Goal: Task Accomplishment & Management: Use online tool/utility

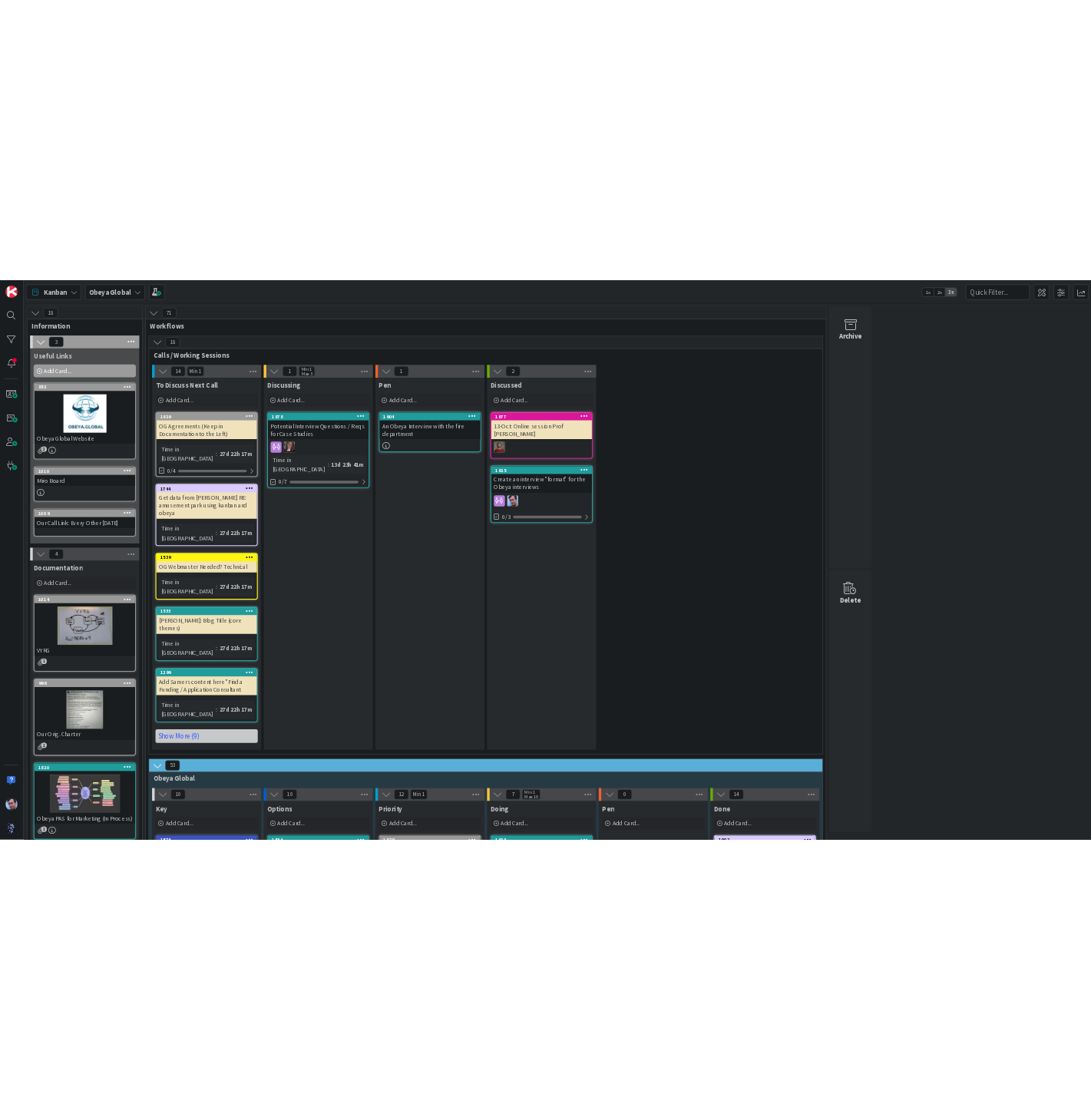
scroll to position [614, 0]
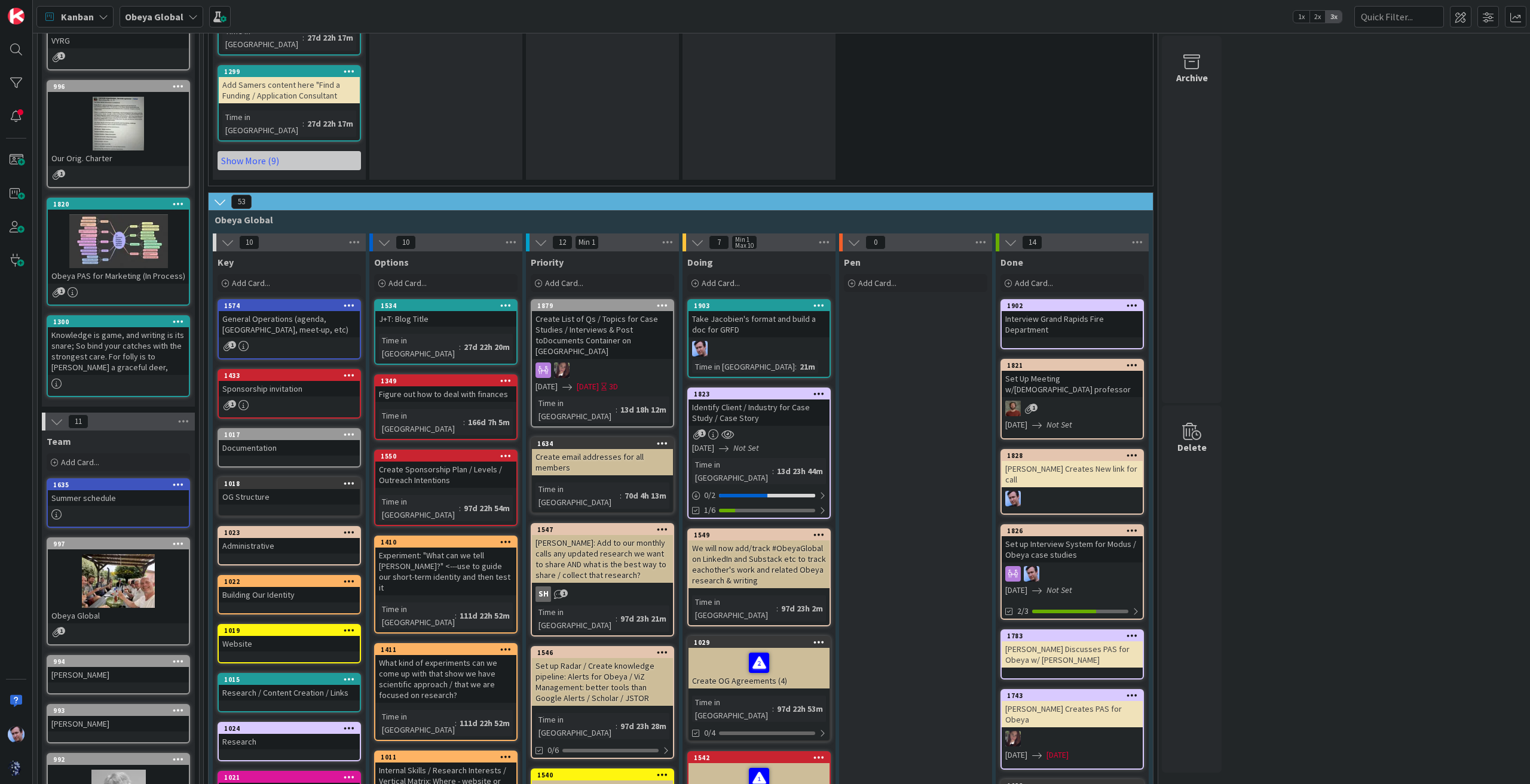
click at [181, 10] on div "Obeya Global" at bounding box center [161, 17] width 83 height 22
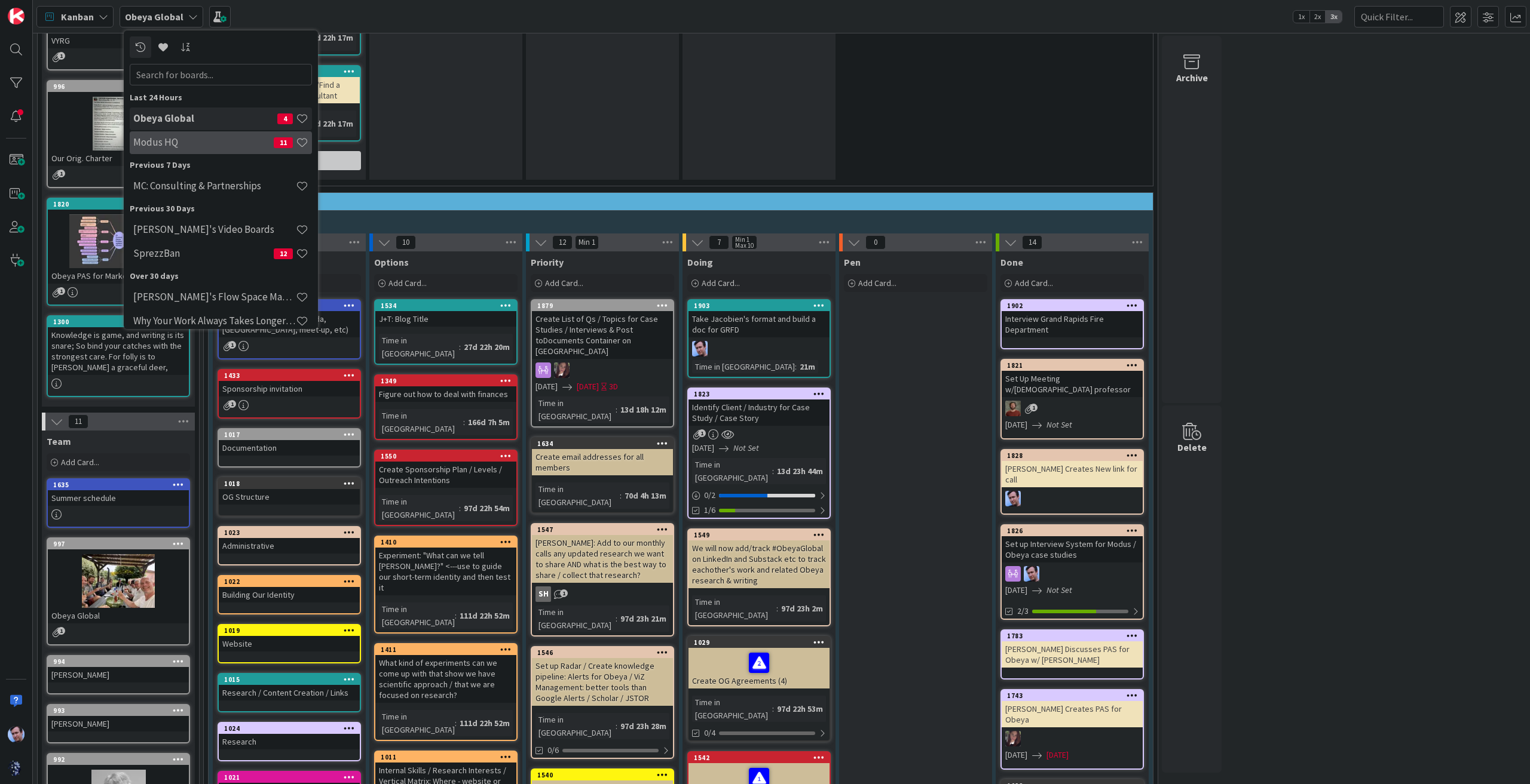
click at [208, 149] on div "Modus HQ 11" at bounding box center [221, 142] width 182 height 23
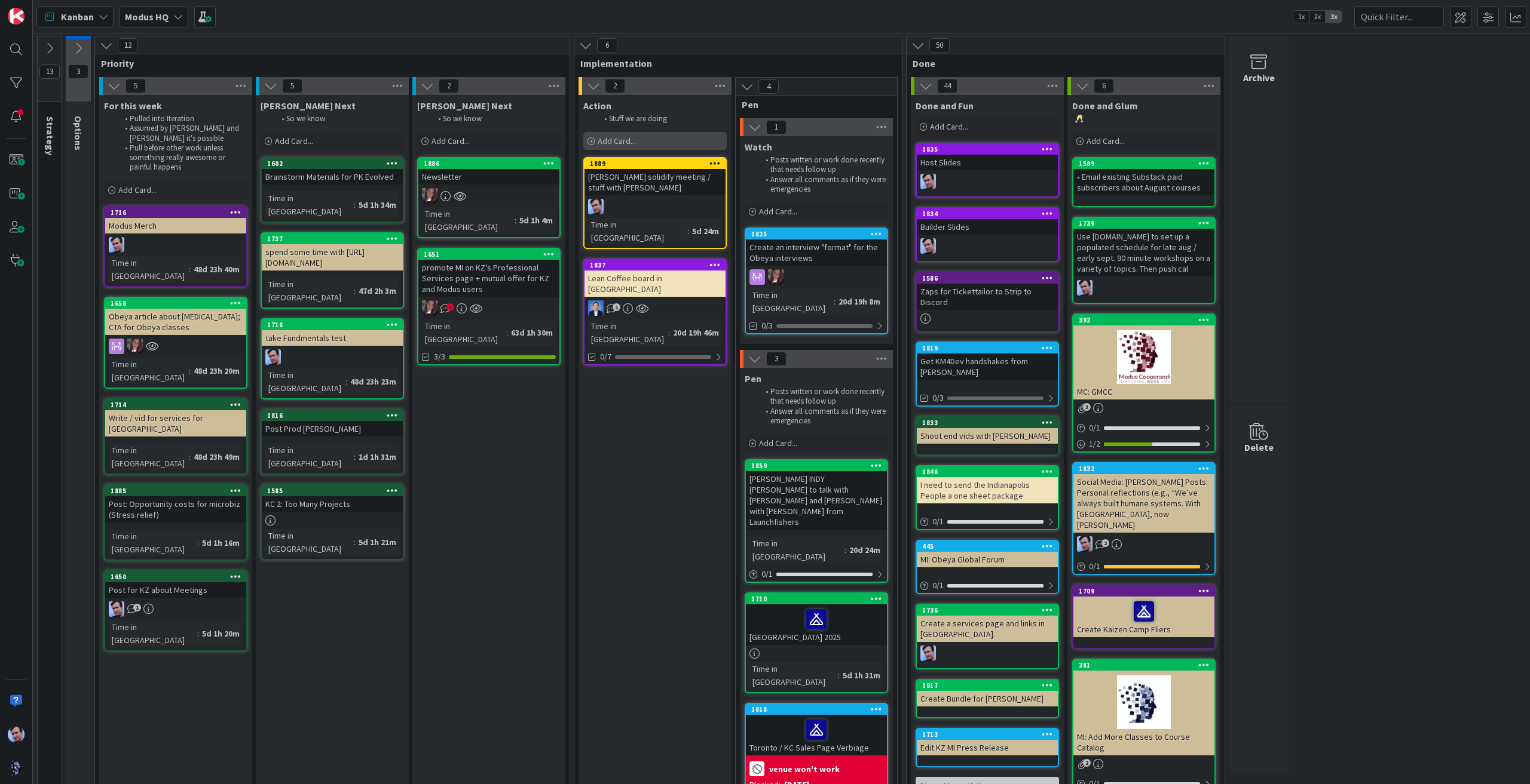
click at [609, 142] on span "Add Card..." at bounding box center [616, 140] width 38 height 10
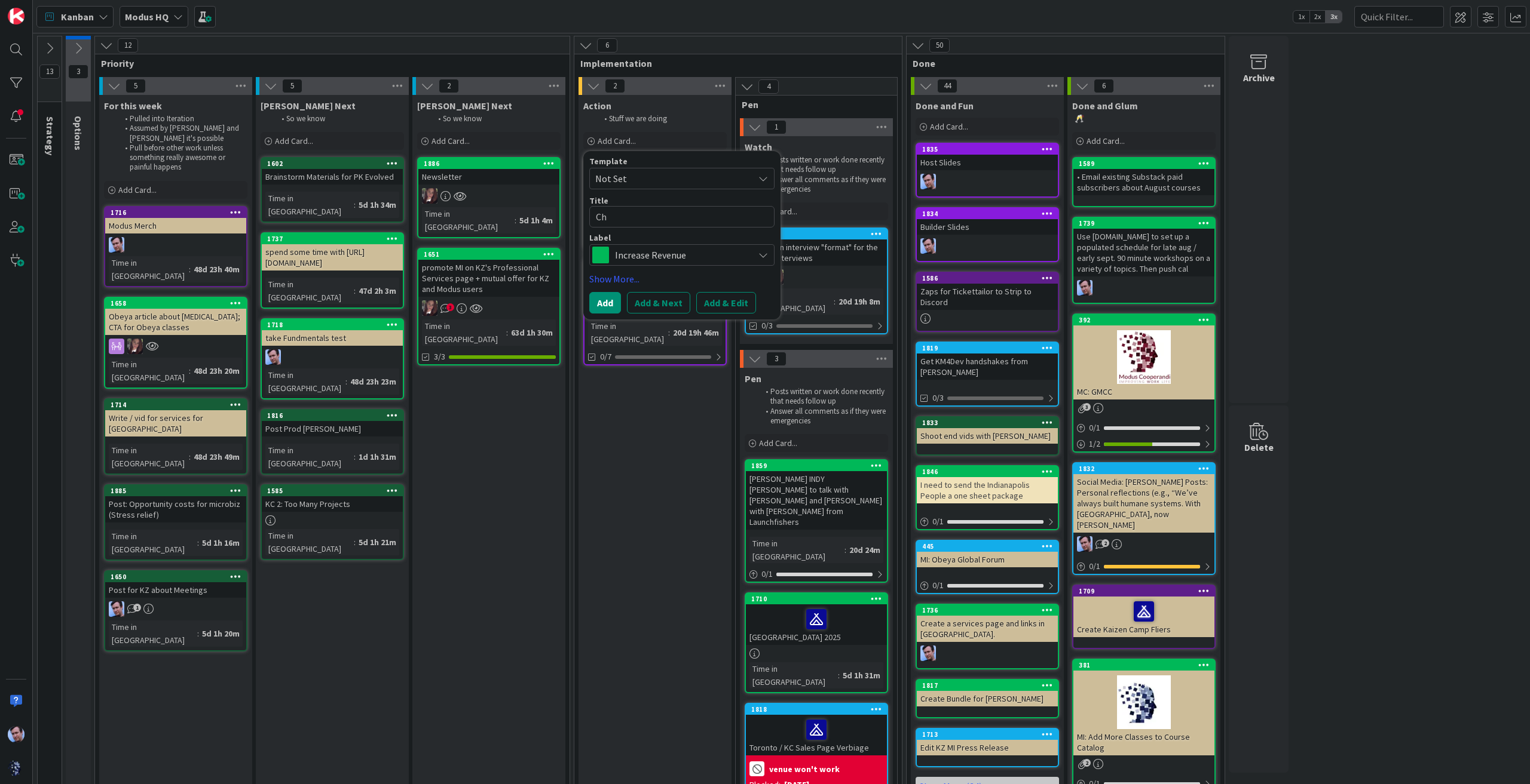
type textarea "Che"
type textarea "x"
type textarea "Check"
type textarea "x"
type textarea "Check"
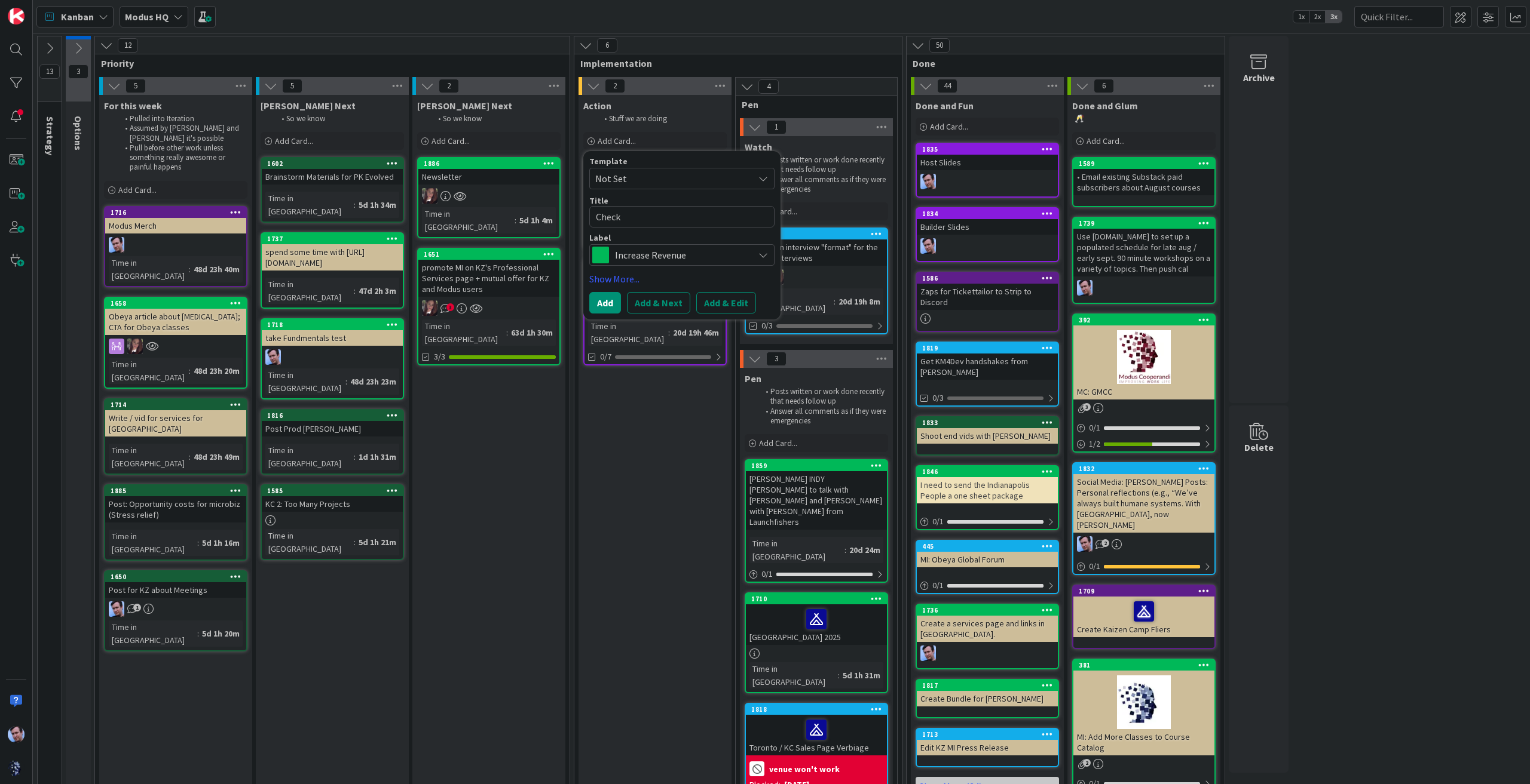
type textarea "x"
type textarea "Check i"
type textarea "x"
type textarea "Check in"
type textarea "x"
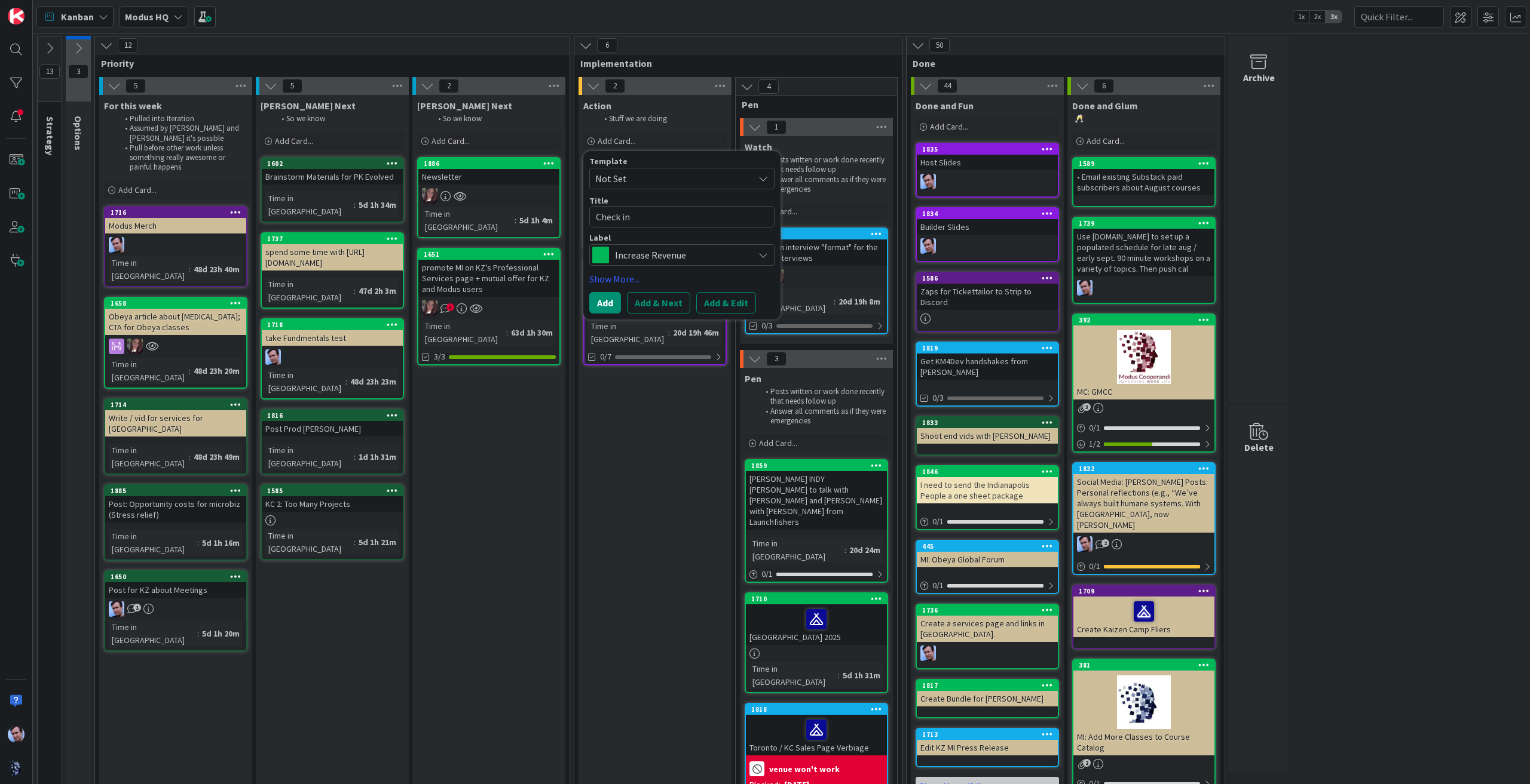
type textarea "Check in"
type textarea "x"
type textarea "Check in w"
type textarea "x"
type textarea "Check in wi"
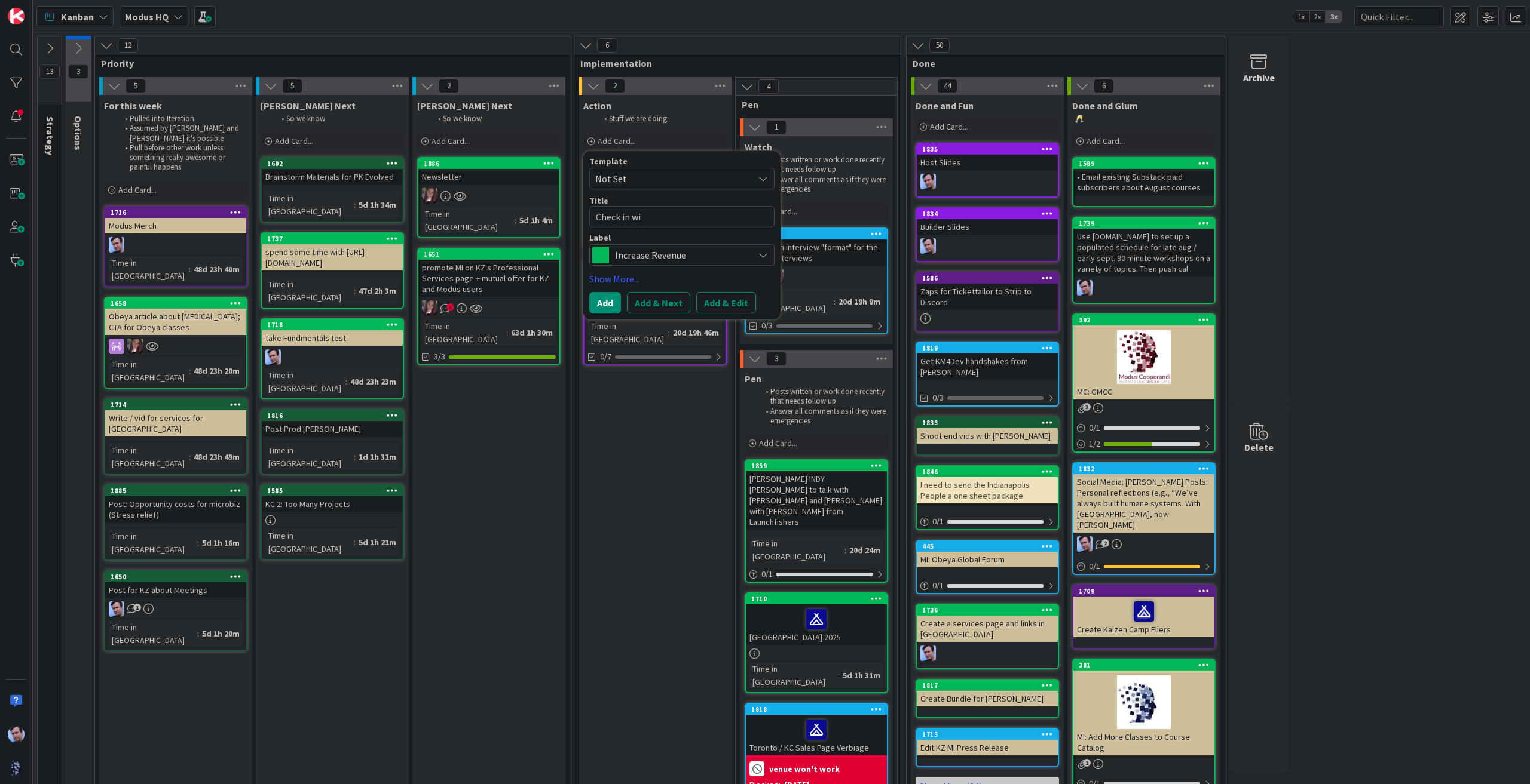
type textarea "x"
type textarea "Check in wit"
type textarea "x"
type textarea "Check in with"
type textarea "x"
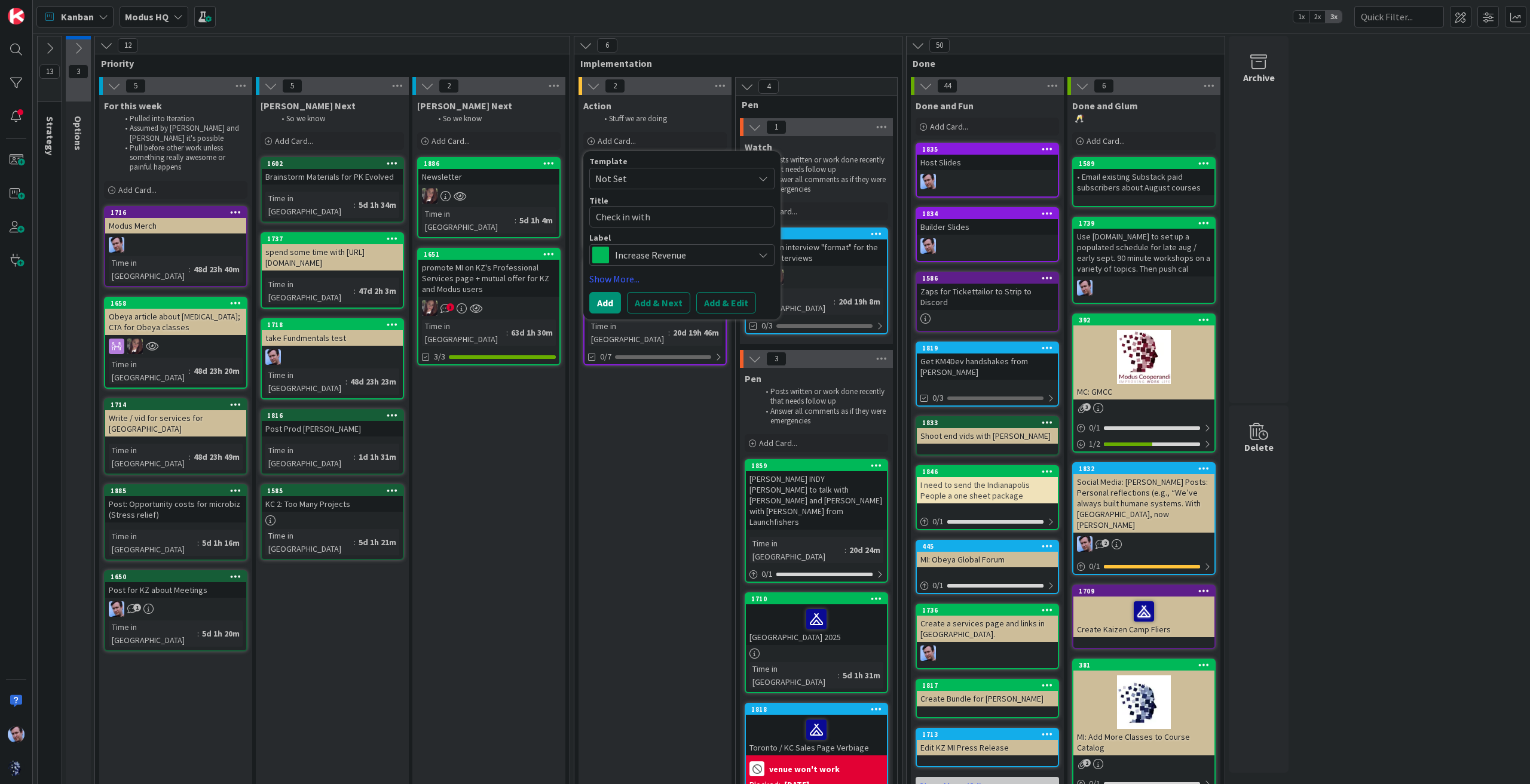
type textarea "Check in with"
type textarea "x"
type textarea "Check in with S"
type textarea "x"
type textarea "Check in with SL"
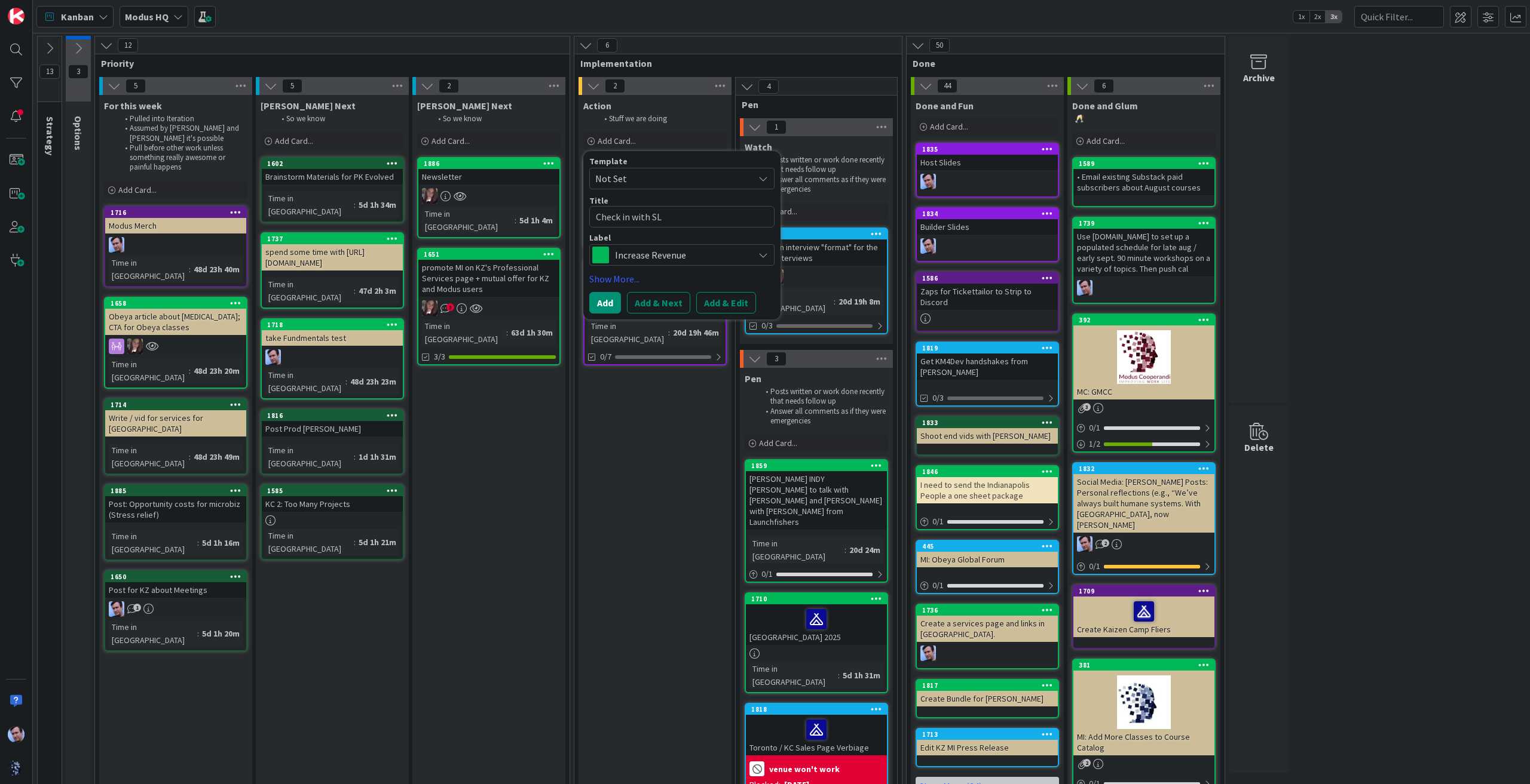
type textarea "x"
type textarea "Check in with SLO"
click at [748, 258] on div "Increase Revenue" at bounding box center [682, 255] width 186 height 22
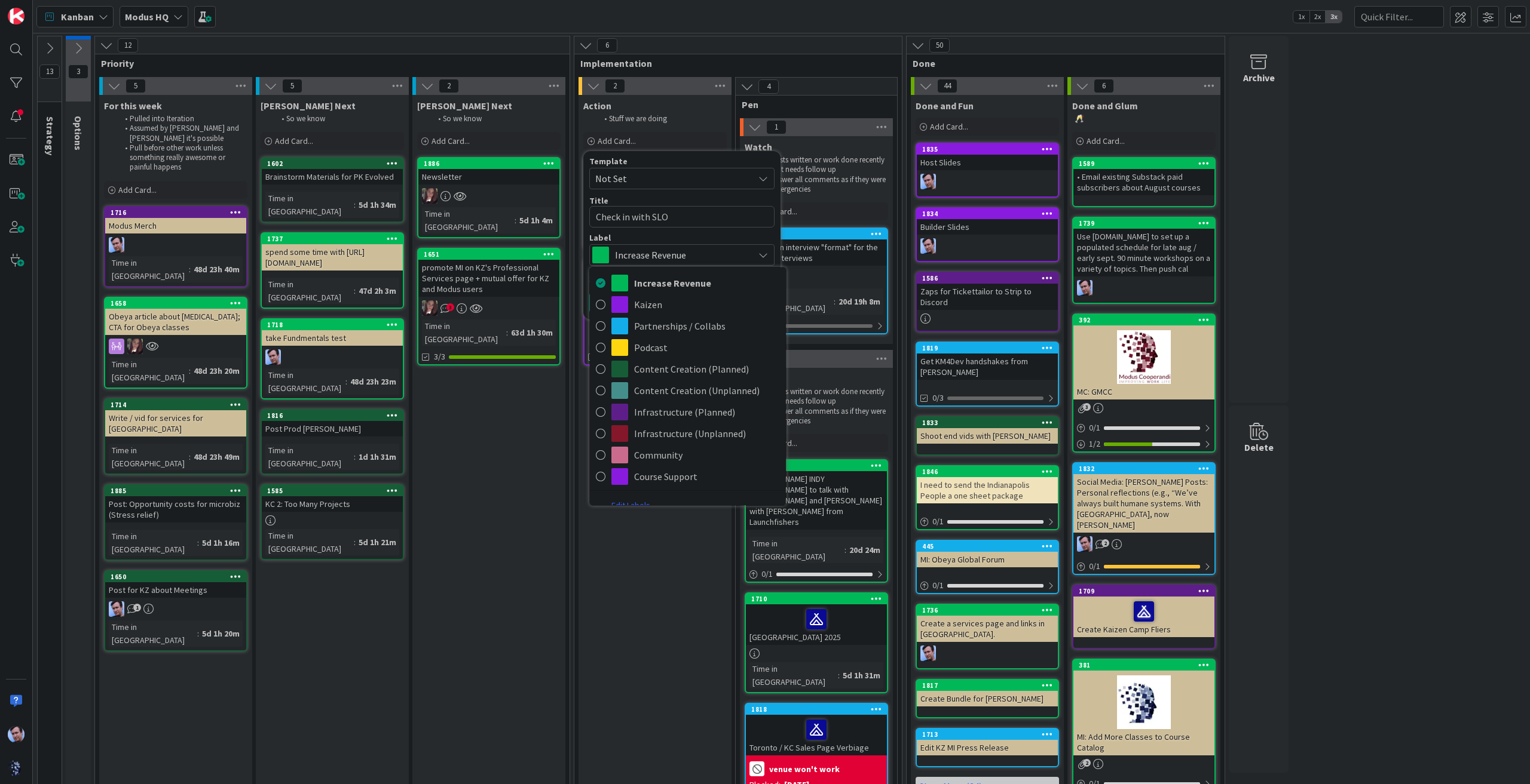
click at [634, 576] on div "Action Stuff we are doing Add Card... Template Not Set Title 17 / 128 Check in …" at bounding box center [655, 477] width 153 height 765
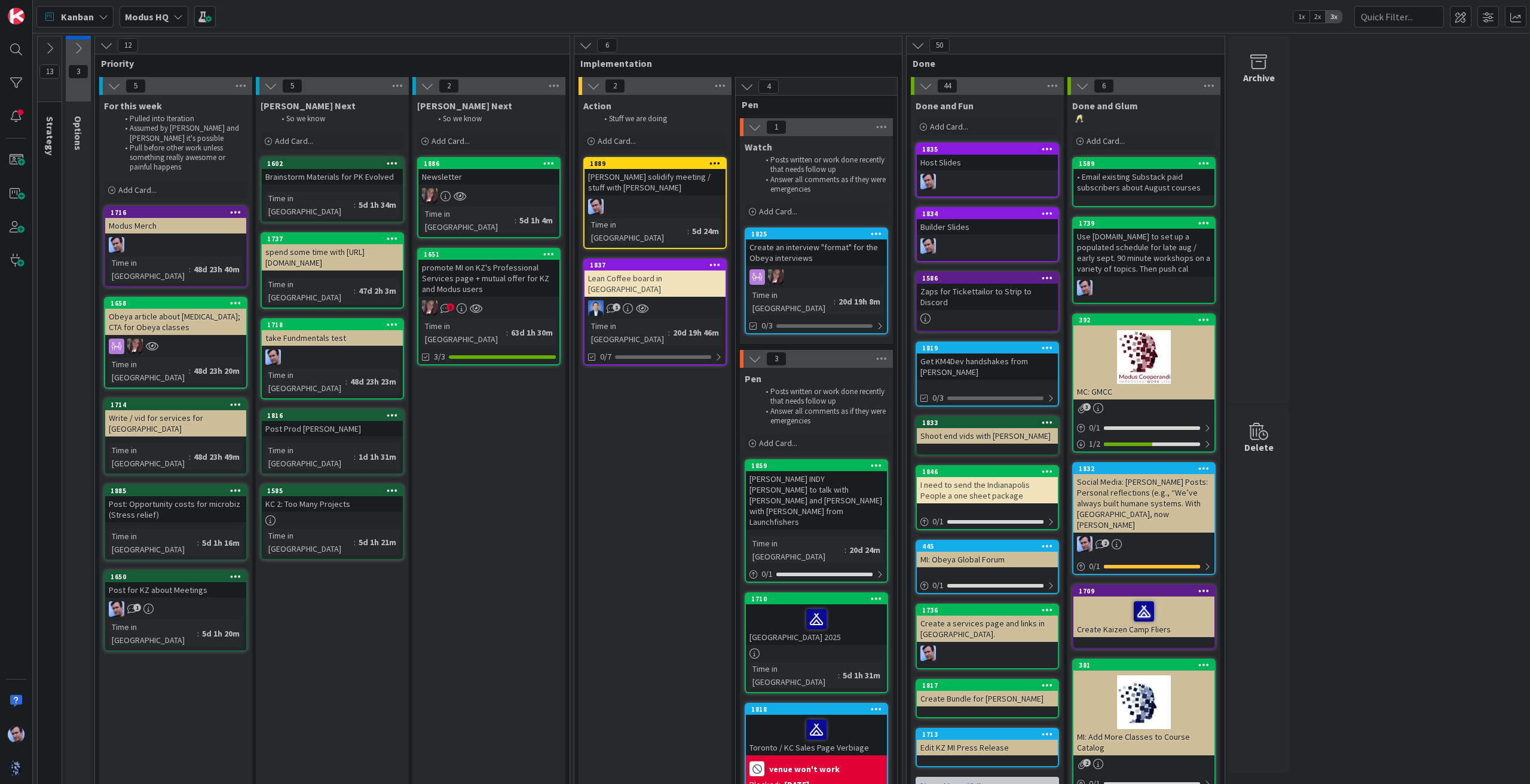
click at [643, 125] on div "Stuff we are doing" at bounding box center [655, 119] width 143 height 15
click at [609, 131] on div "Action Stuff we are doing Add Card... Template Not Set Title 17 / 128 Check in …" at bounding box center [655, 124] width 153 height 58
click at [609, 135] on div "Add Card..." at bounding box center [655, 141] width 143 height 18
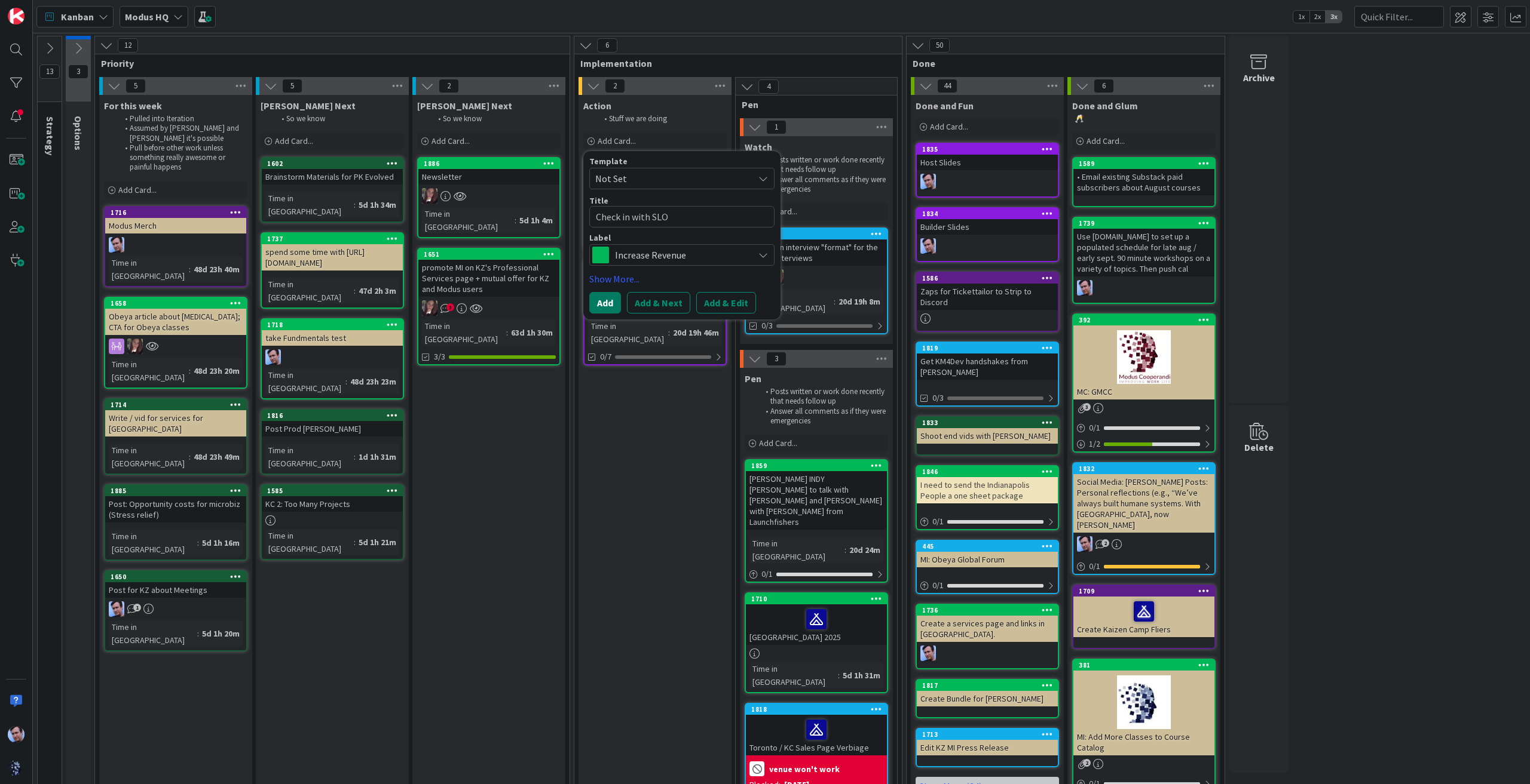
click at [609, 305] on button "Add" at bounding box center [605, 303] width 32 height 22
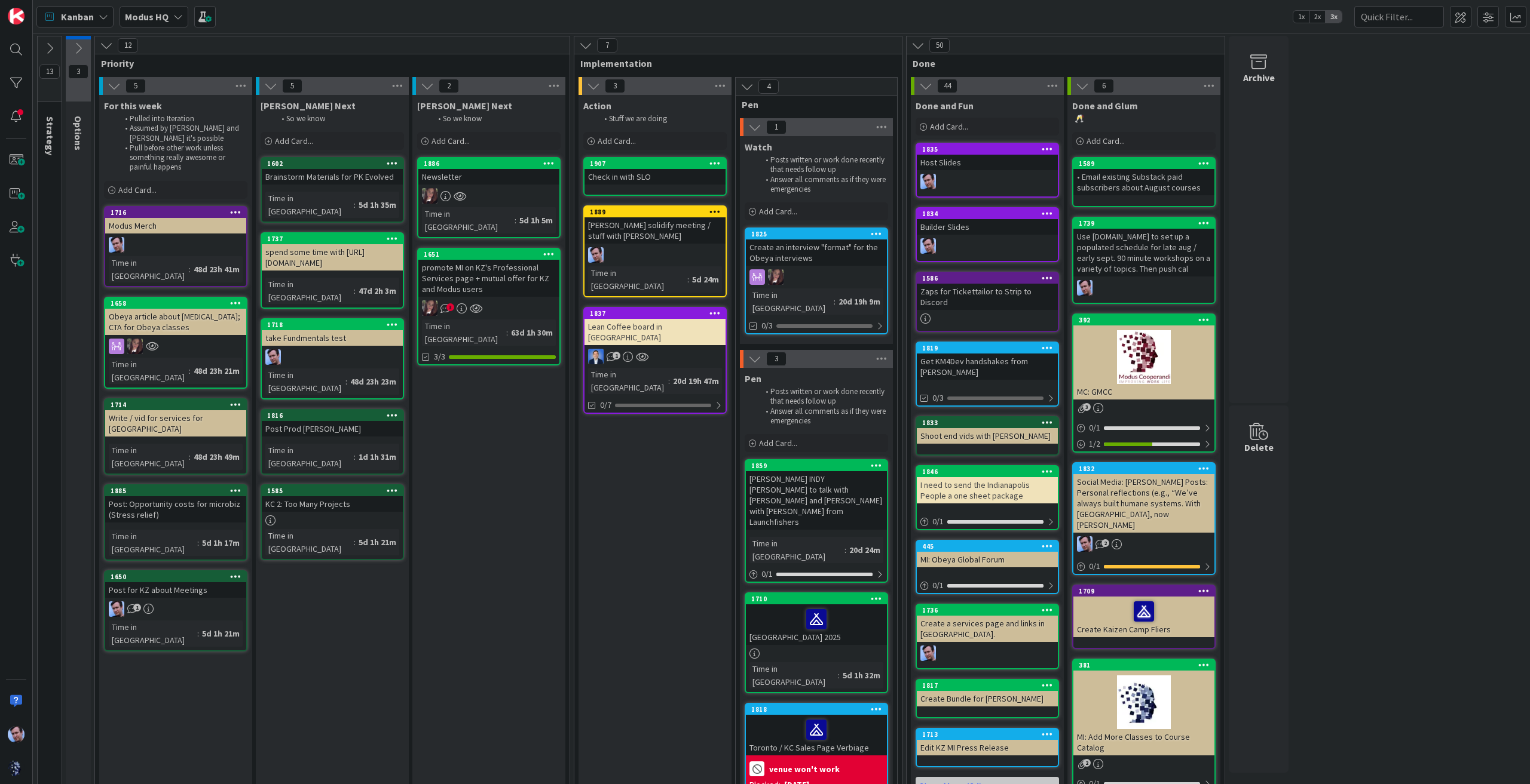
click at [673, 173] on div "Check in with SLO" at bounding box center [655, 176] width 141 height 15
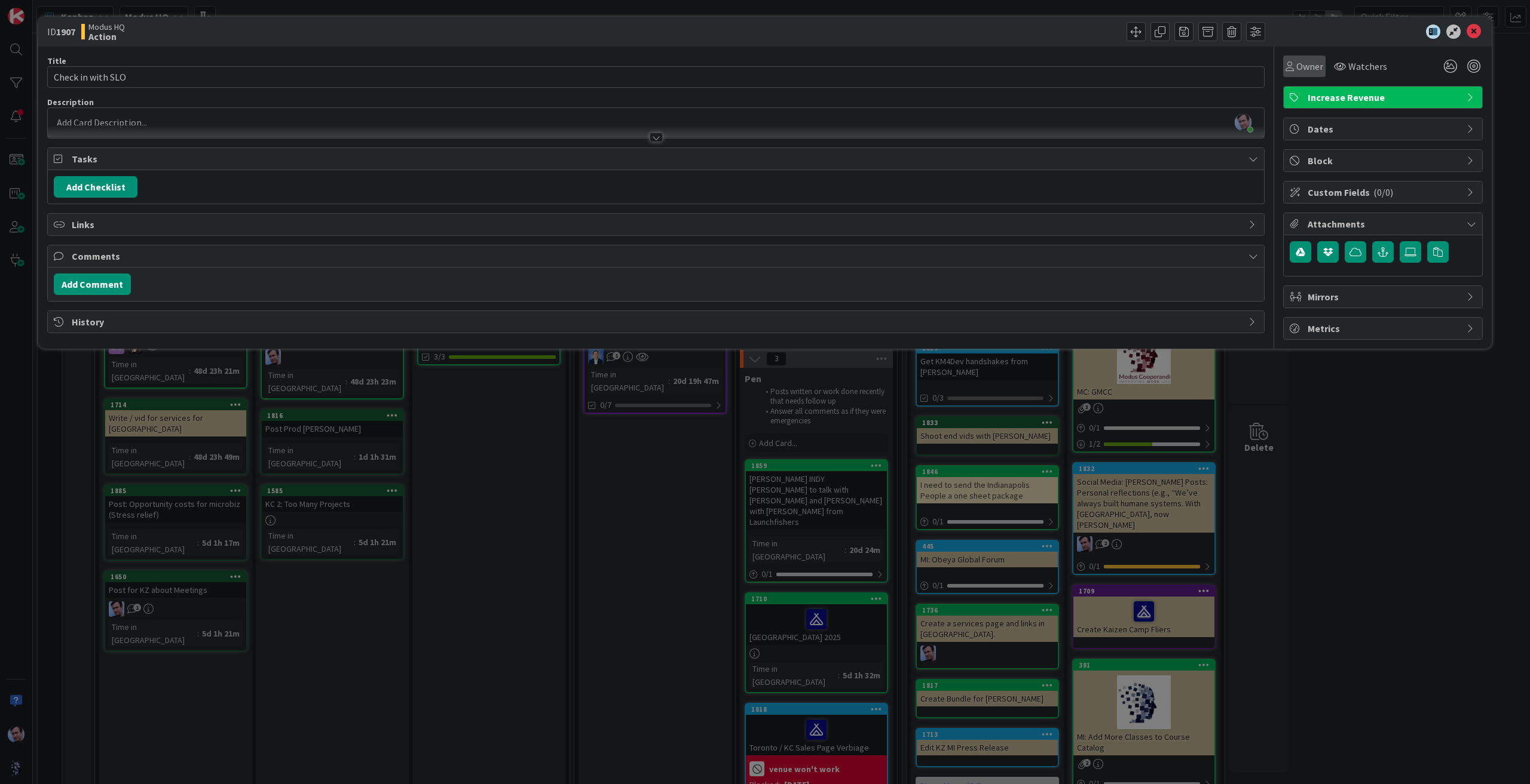
click at [1306, 65] on span "Owner" at bounding box center [1310, 66] width 27 height 15
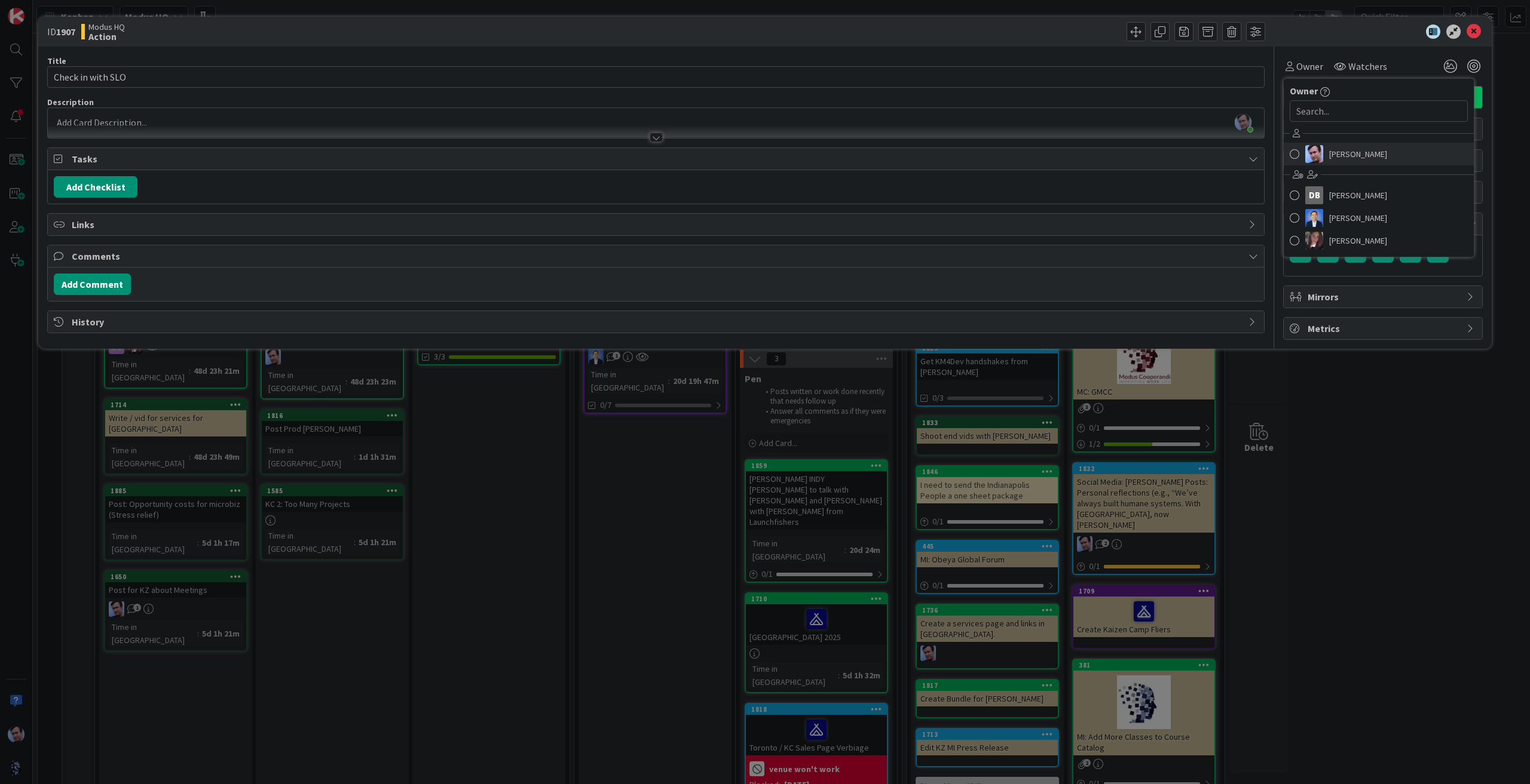
click at [1317, 155] on img at bounding box center [1315, 154] width 18 height 18
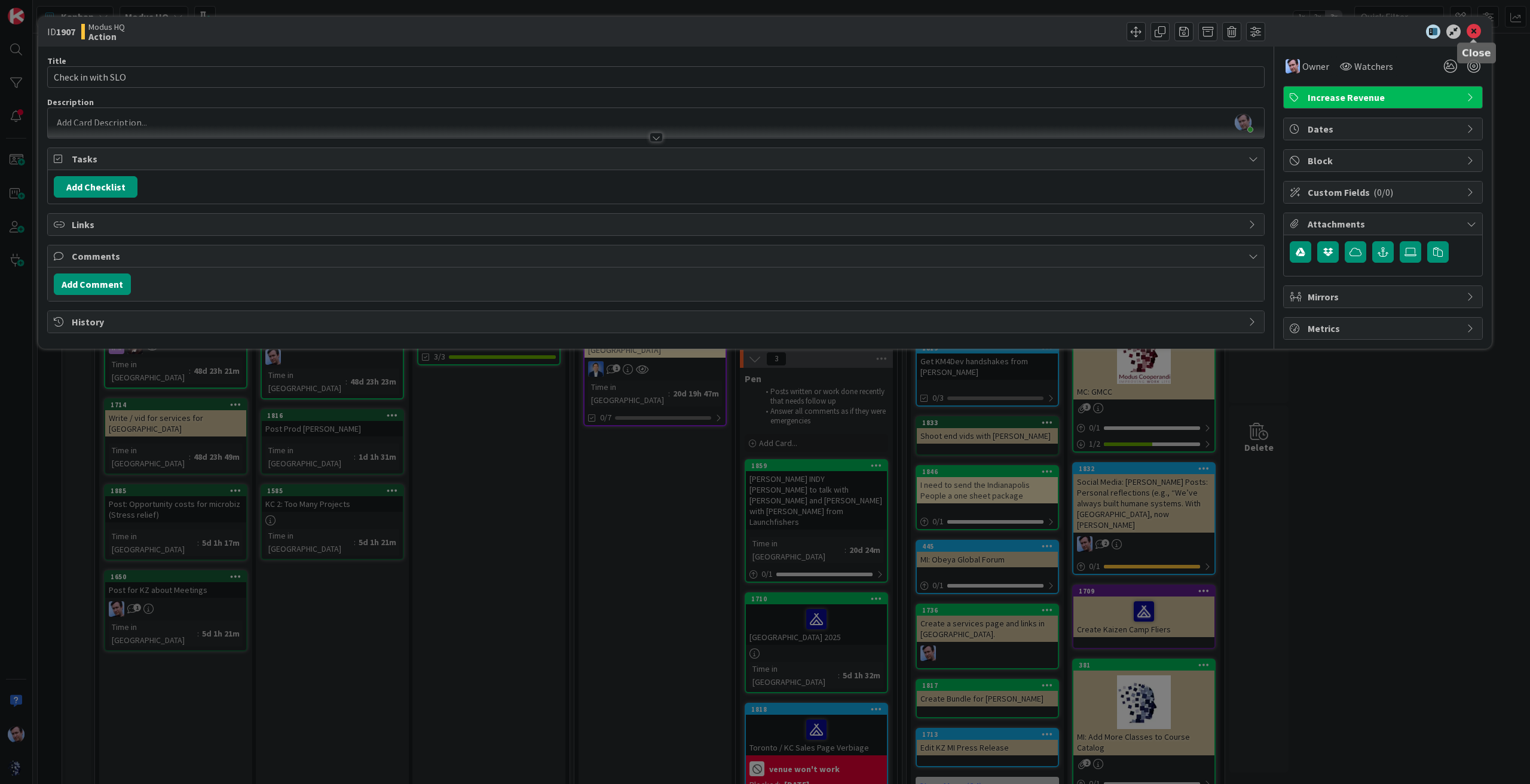
click at [1471, 28] on icon at bounding box center [1474, 31] width 15 height 15
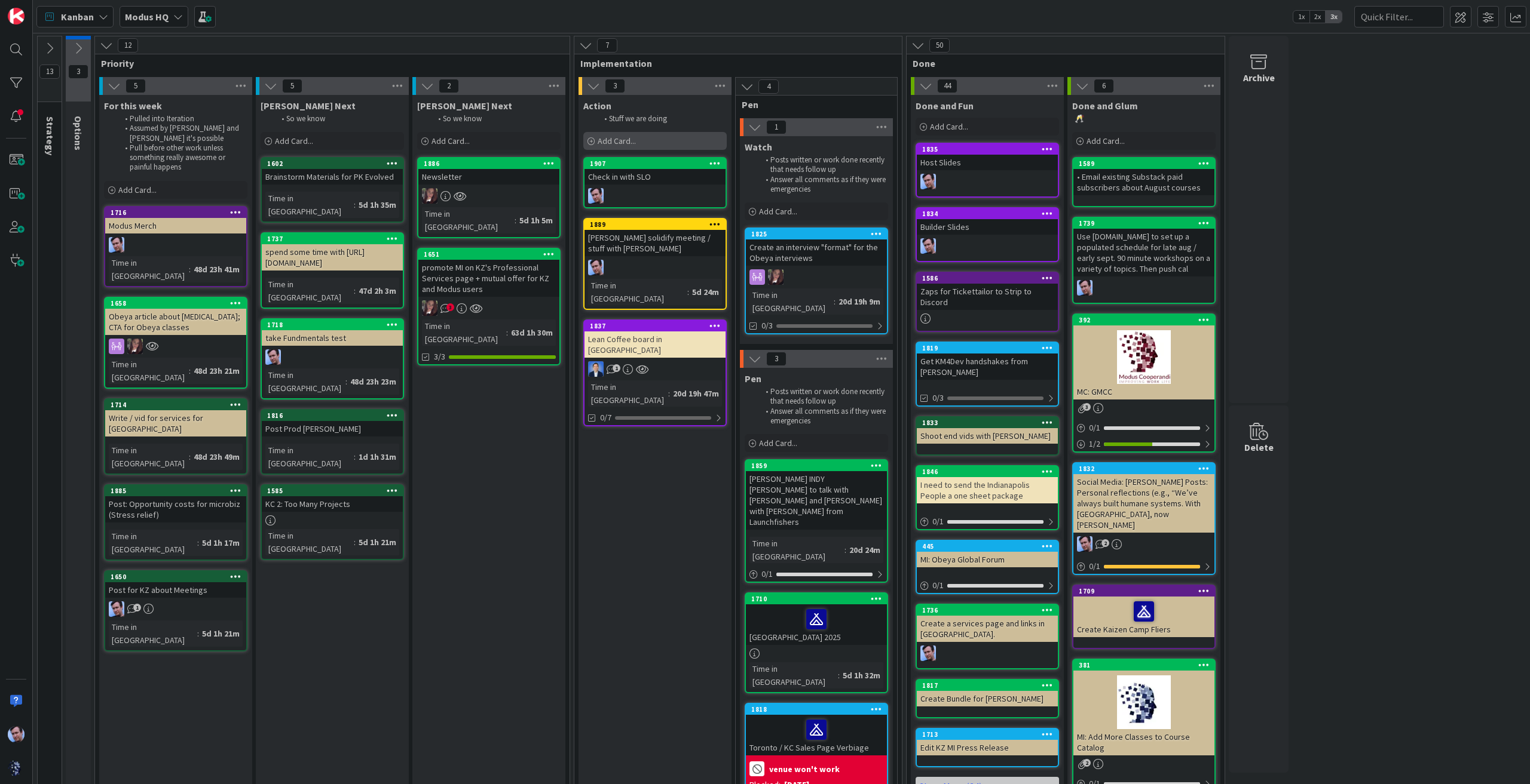
click at [624, 135] on span "Add Card..." at bounding box center [616, 140] width 38 height 10
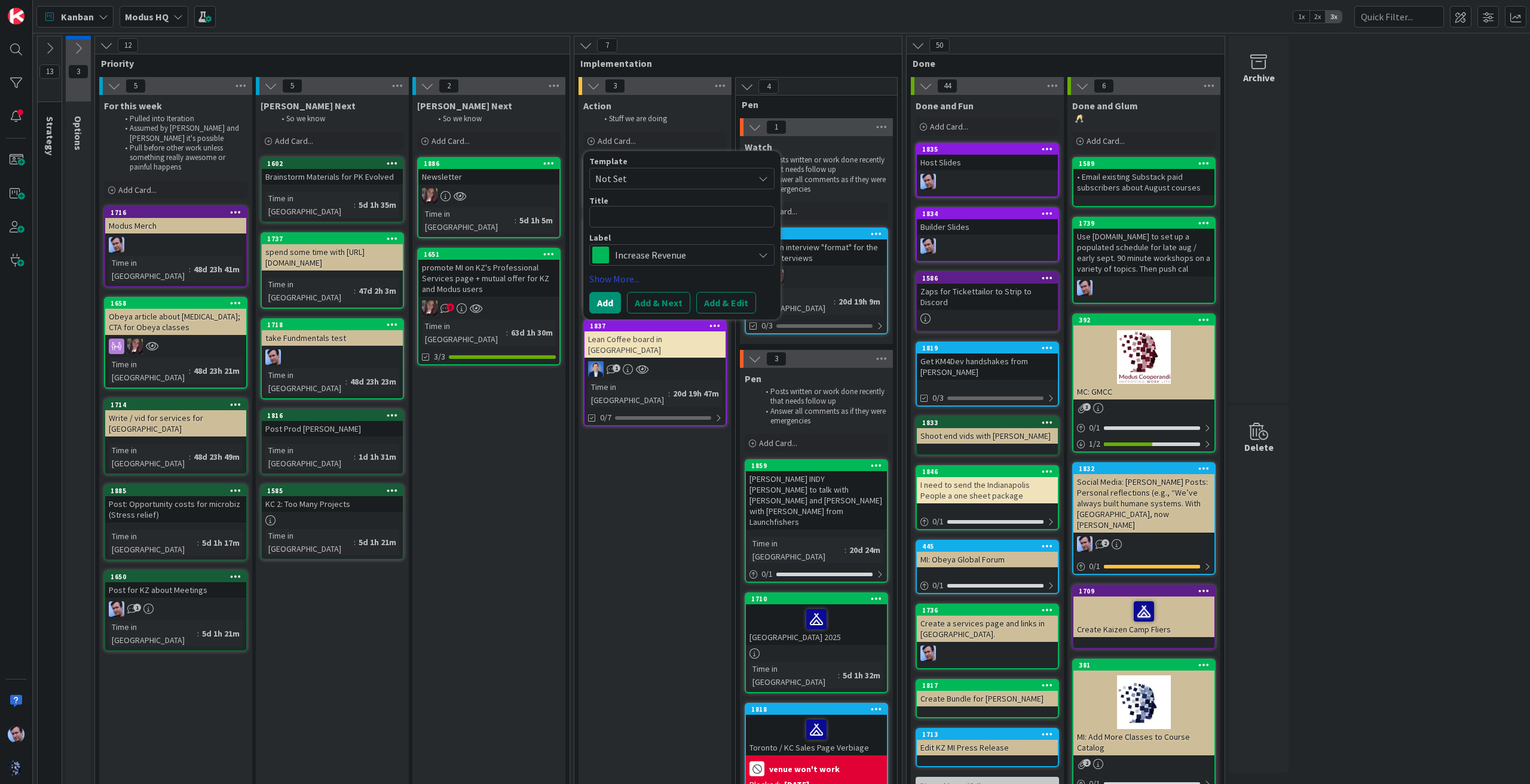
click at [614, 279] on link "Show More..." at bounding box center [682, 278] width 186 height 15
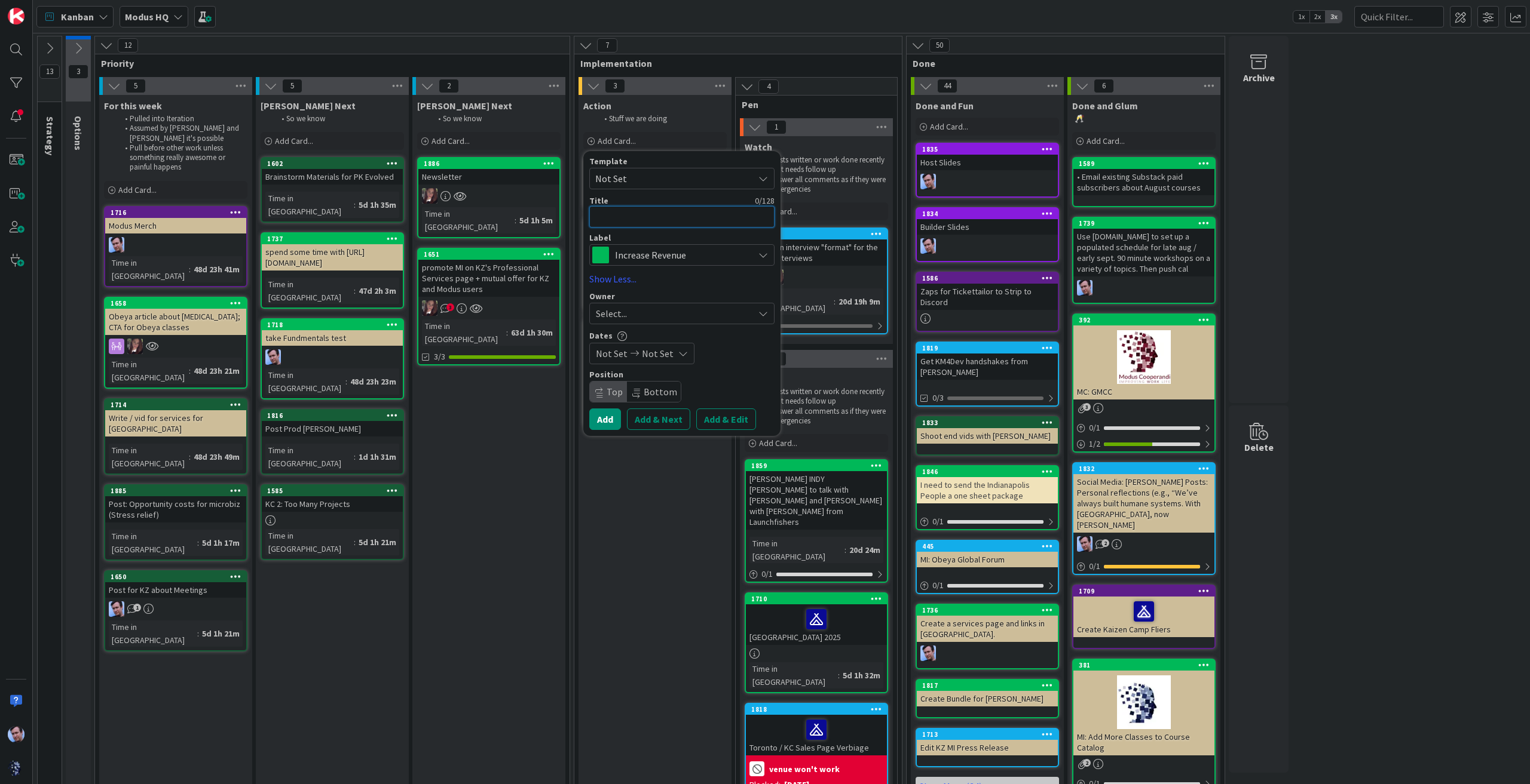
click at [650, 218] on textarea at bounding box center [682, 217] width 186 height 22
type textarea "x"
type textarea "T"
type textarea "x"
type textarea "To"
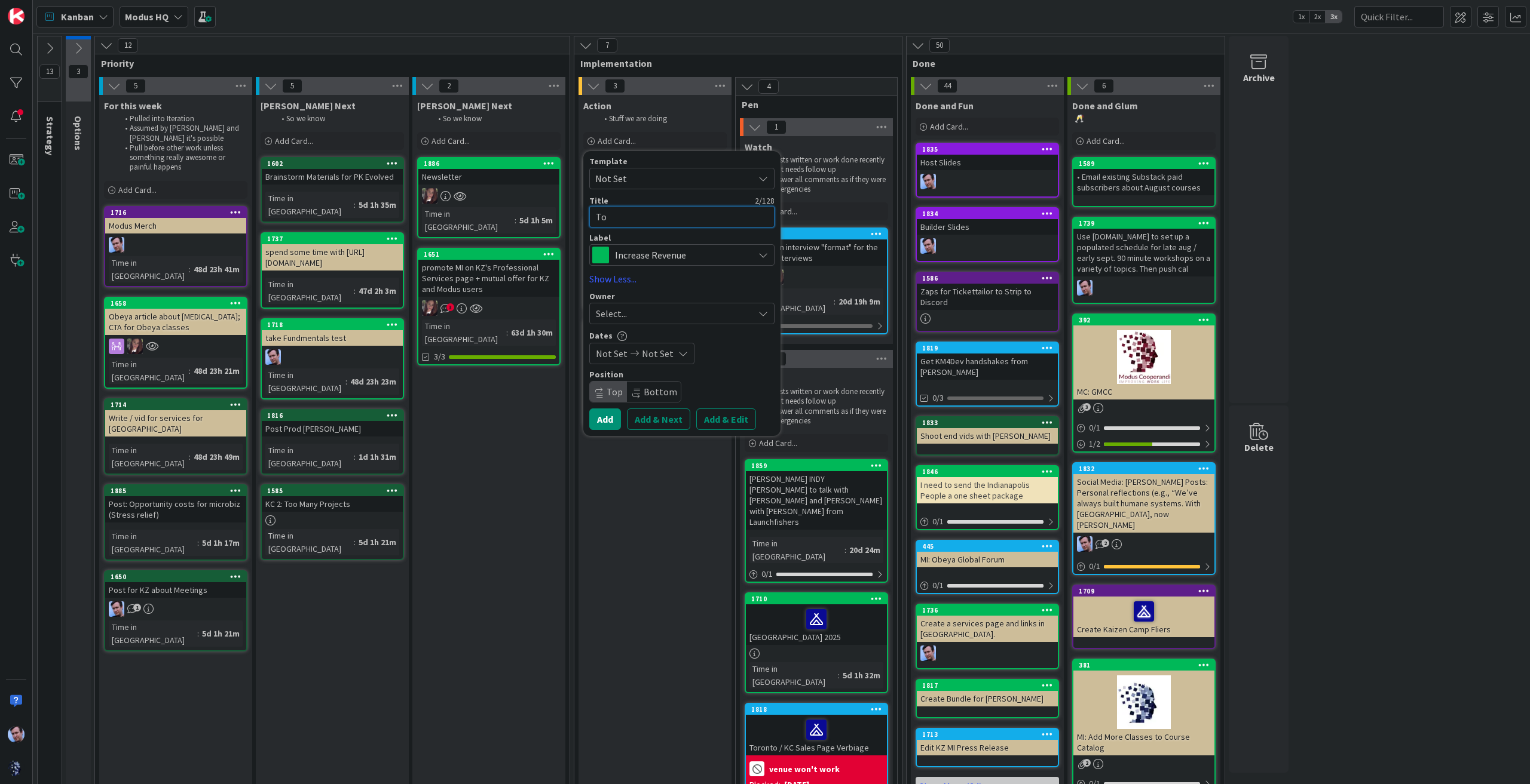
type textarea "x"
type textarea "Tou"
type textarea "x"
type textarea "Touc"
type textarea "x"
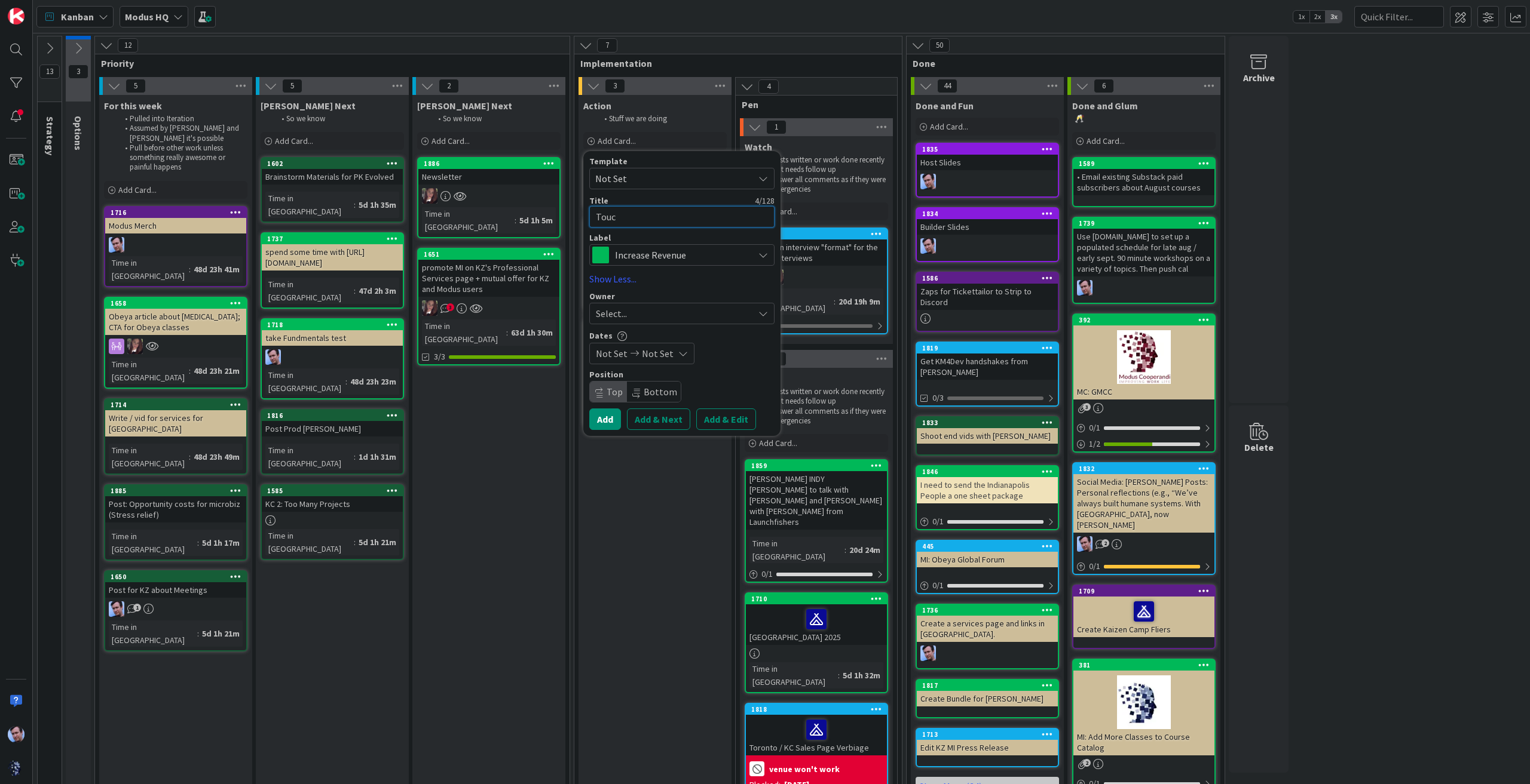
type textarea "Touch"
type textarea "x"
type textarea "Touch"
type textarea "x"
type textarea "Touch B"
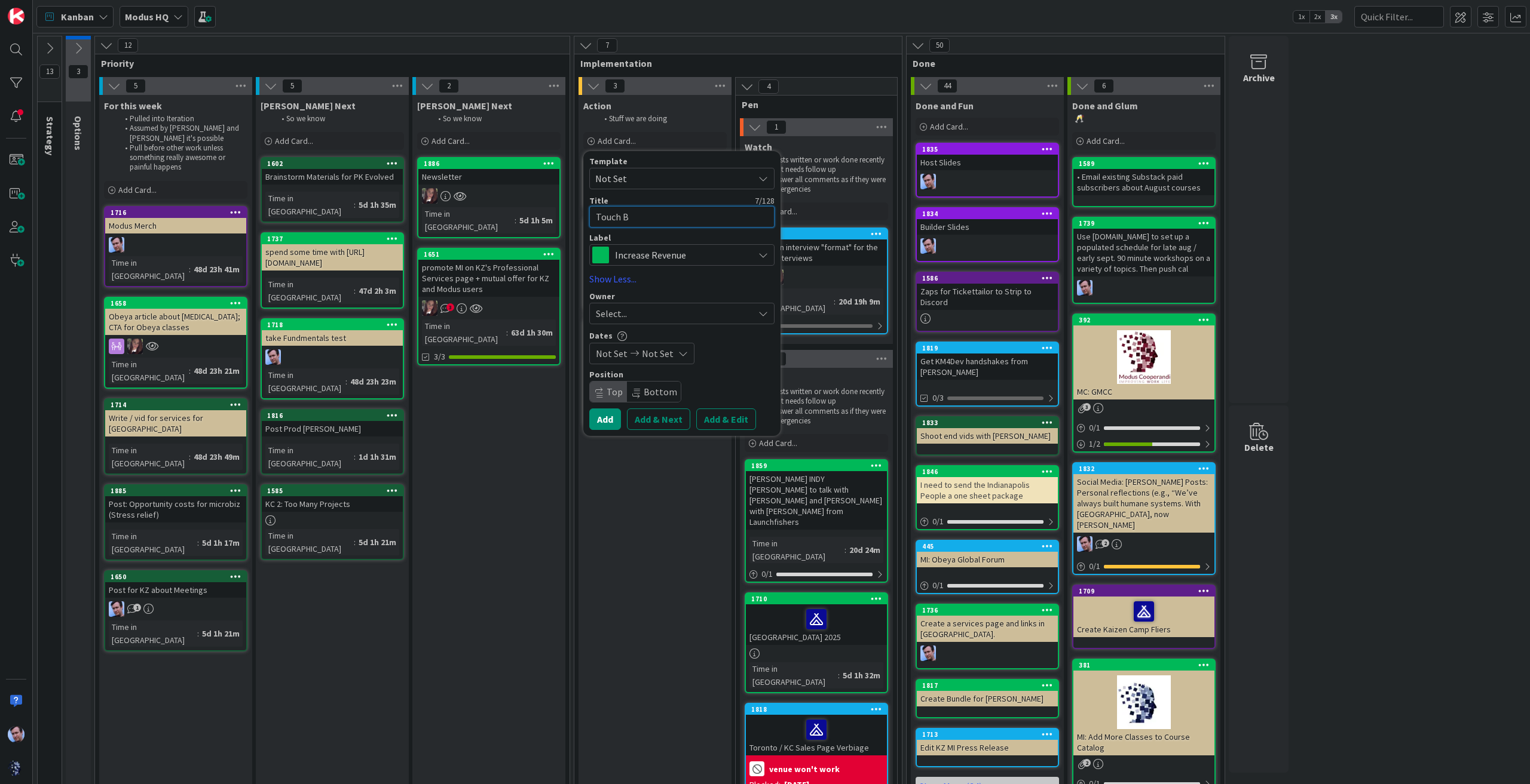
type textarea "x"
type textarea "Touch Ba"
type textarea "x"
type textarea "Touch Bas"
type textarea "x"
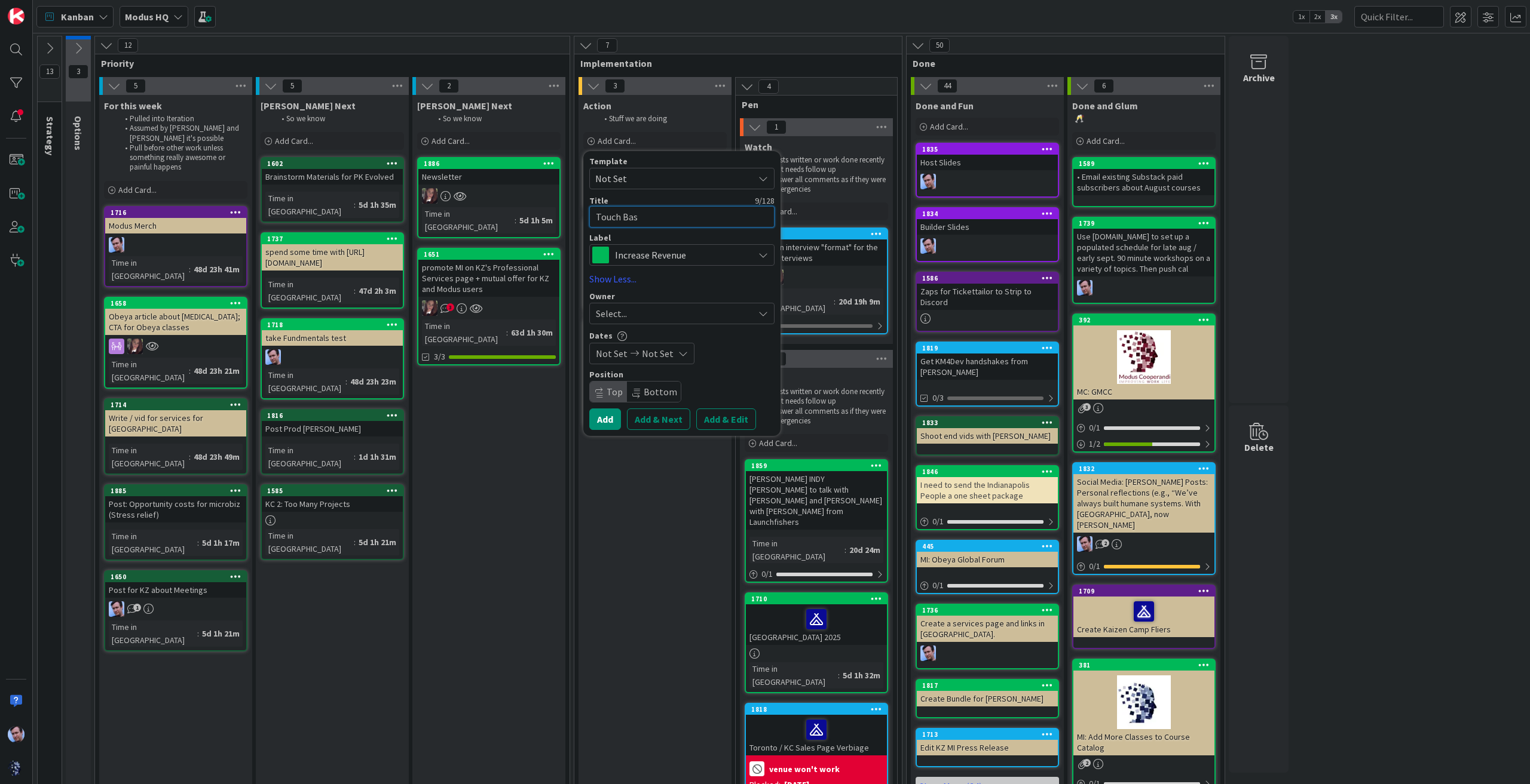
type textarea "Touch Base"
type textarea "x"
type textarea "Touch Base"
type textarea "x"
type textarea "Touch Base w"
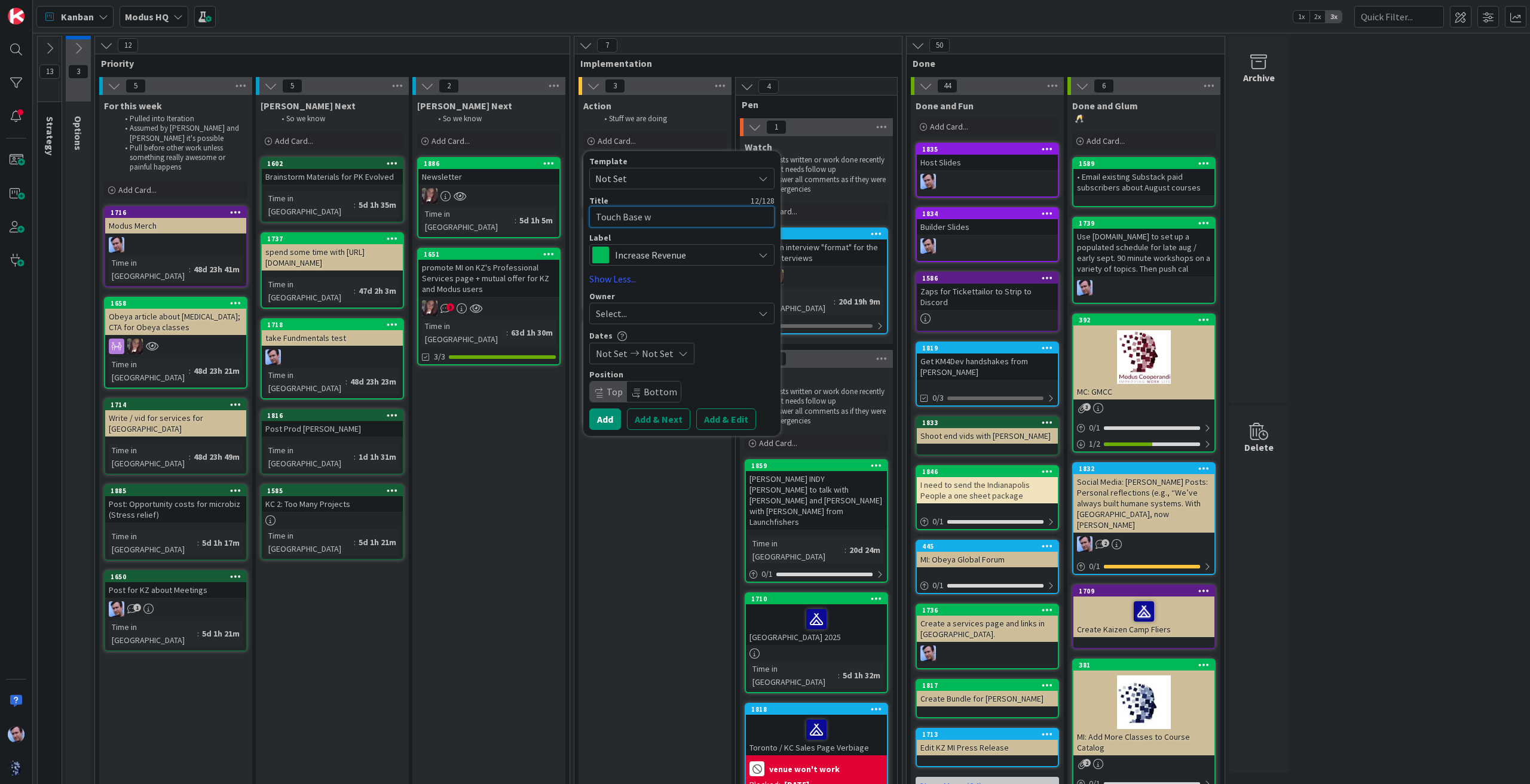
type textarea "x"
type textarea "Touch Base wi"
type textarea "x"
type textarea "Touch Base wit"
type textarea "x"
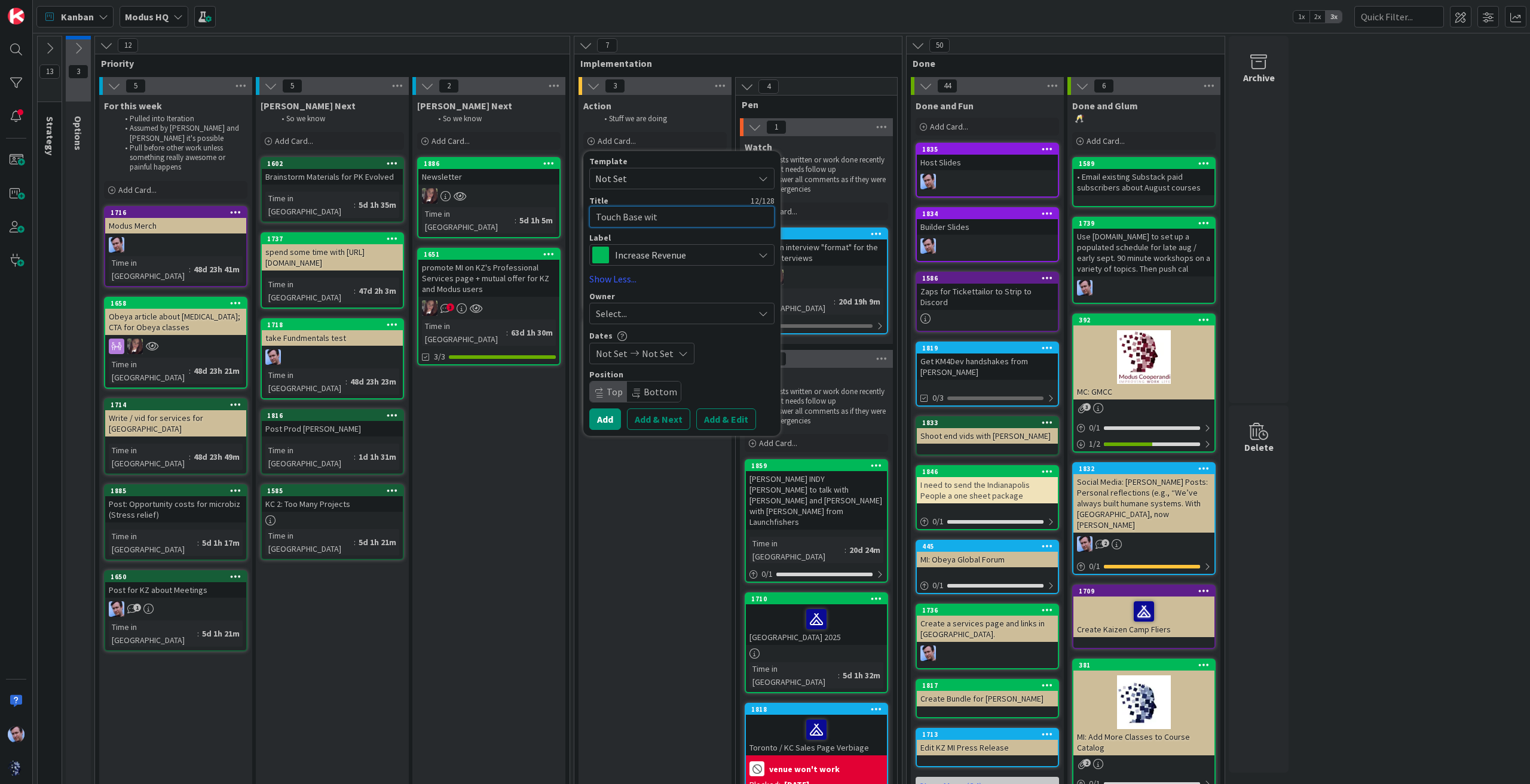
type textarea "Touch Base with"
type textarea "x"
type textarea "Touch Base with"
type textarea "x"
type textarea "Touch Base with K"
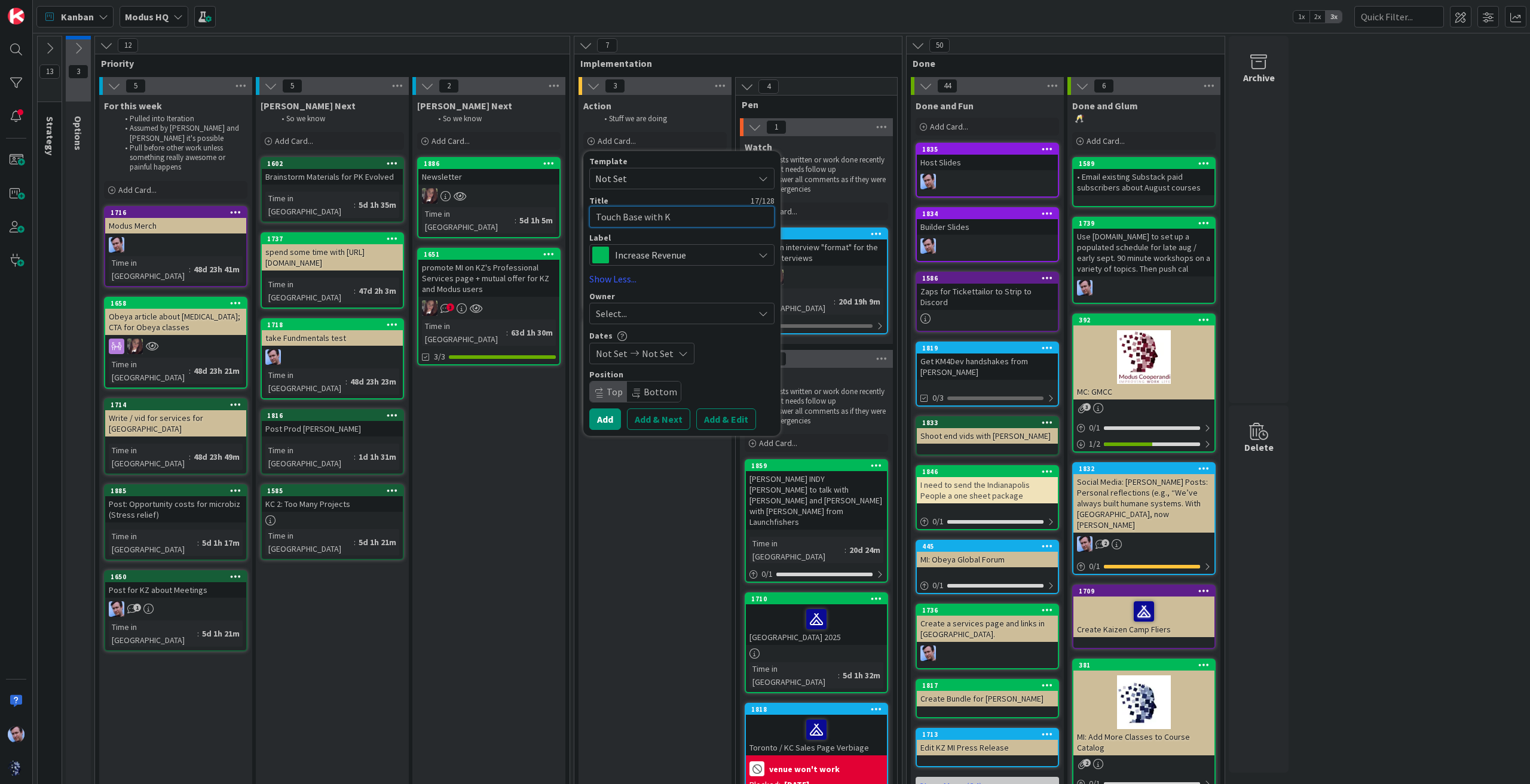
type textarea "x"
type textarea "Touch Base with Ka"
type textarea "x"
type textarea "Touch Base with [PERSON_NAME]"
type textarea "x"
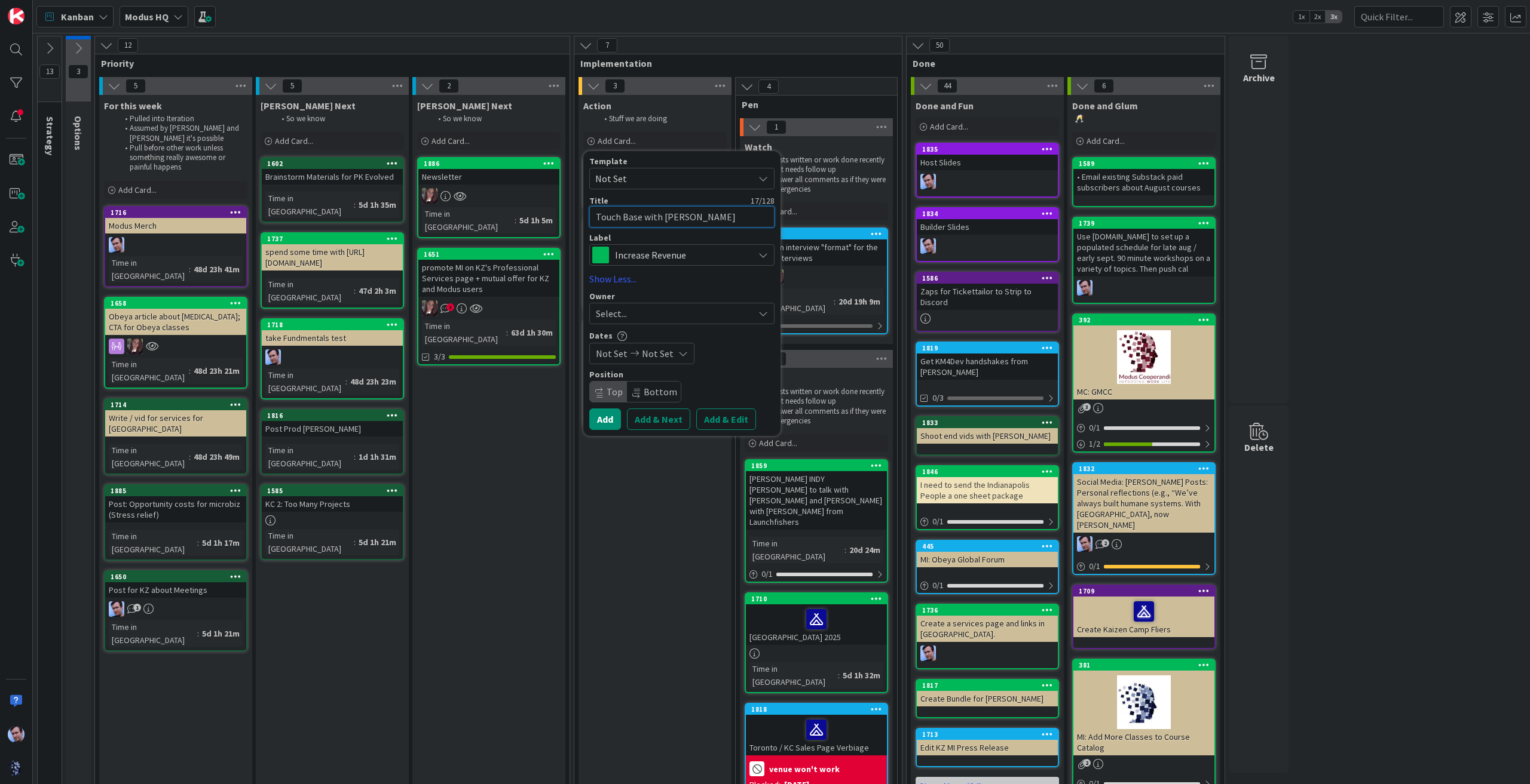
type textarea "Touch Base with Kath"
type textarea "x"
type textarea "Touch Base with [PERSON_NAME]"
type textarea "x"
type textarea "Touch Base with [PERSON_NAME]"
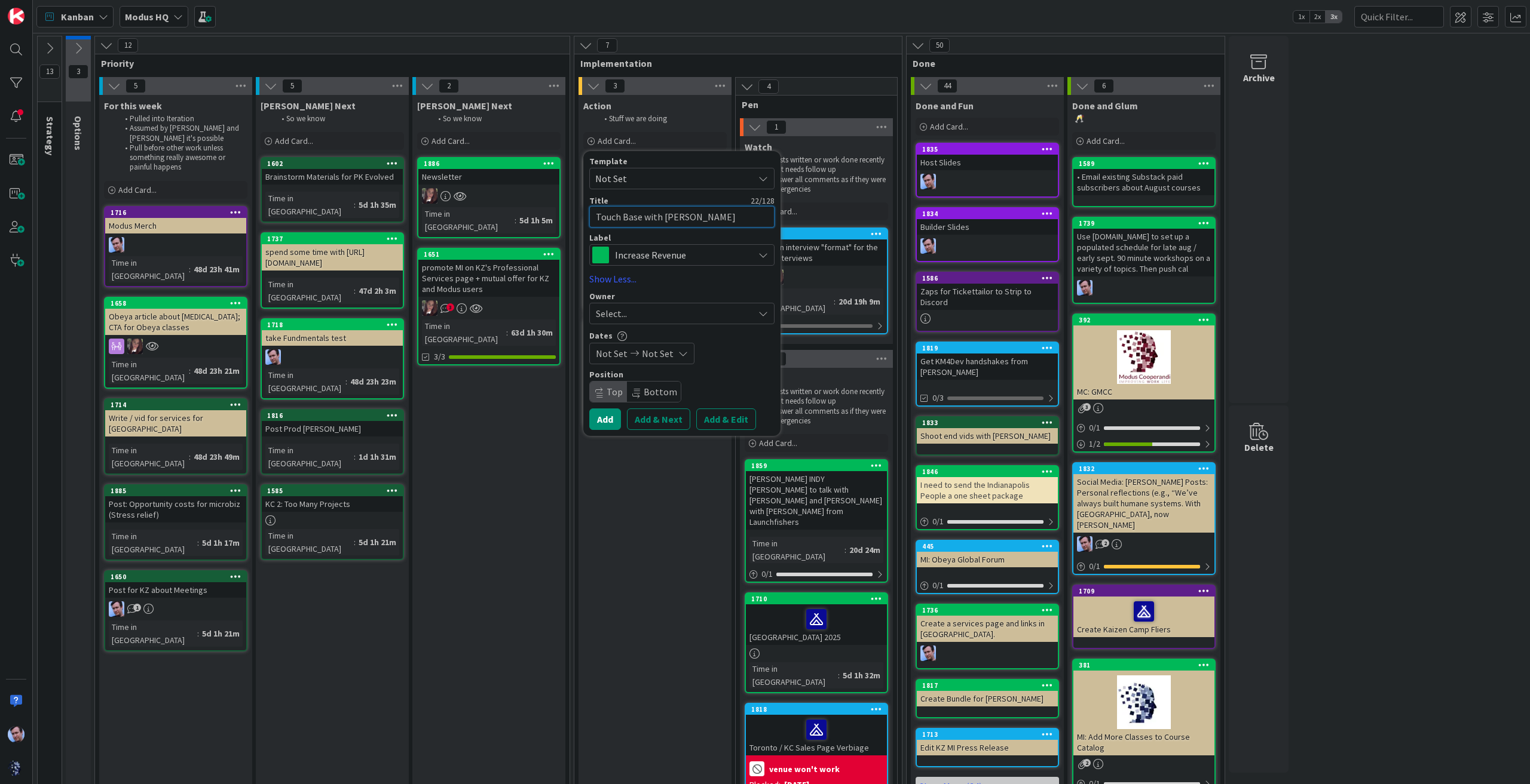
type textarea "x"
type textarea "Touch Base with [PERSON_NAME]"
type textarea "x"
type textarea "Touch Base with [PERSON_NAME]"
type textarea "x"
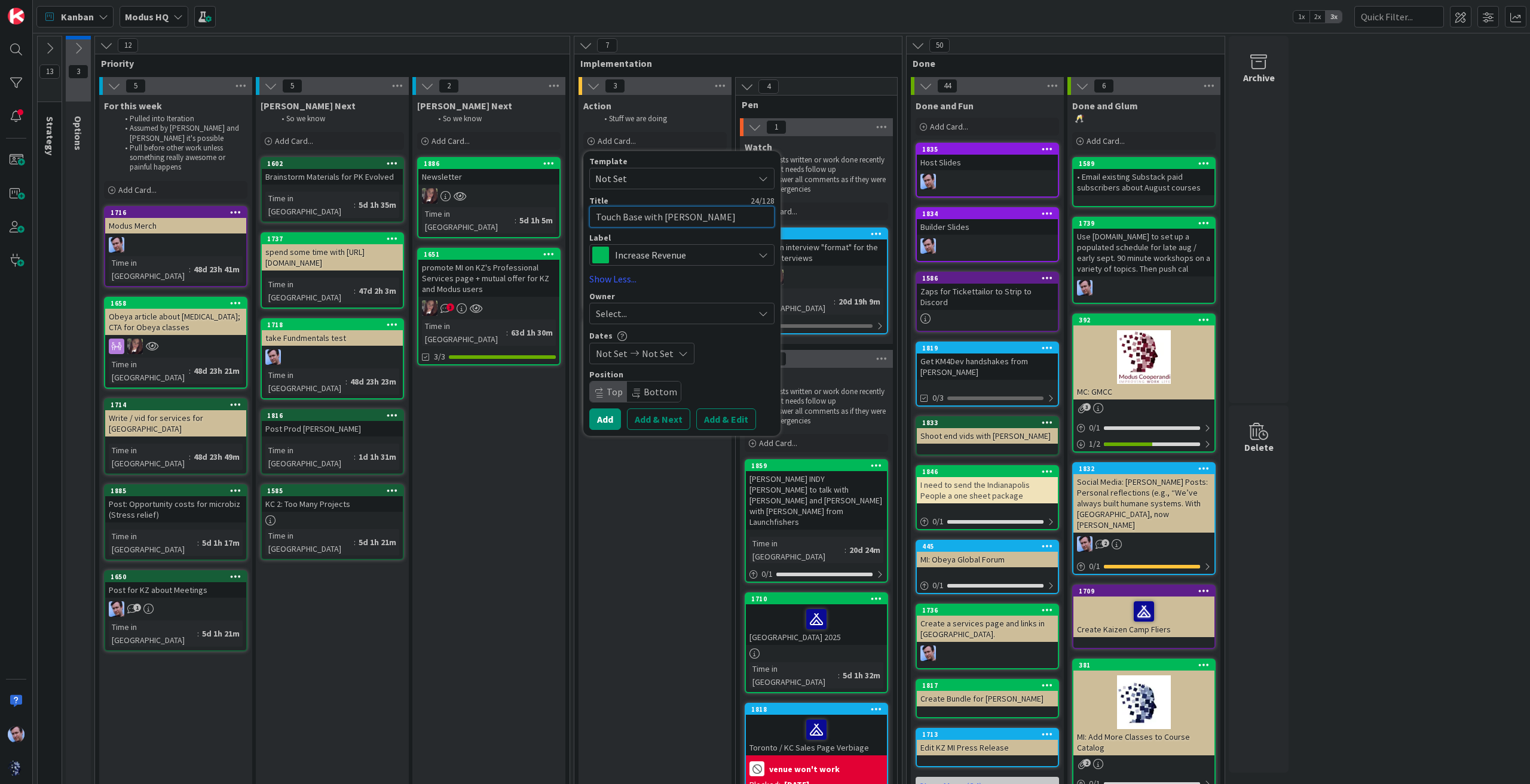
type textarea "Touch Base with [PERSON_NAME]"
type textarea "x"
type textarea "Touch Base with [PERSON_NAME]"
click at [723, 314] on div "Select..." at bounding box center [675, 313] width 158 height 15
click at [649, 401] on link "[PERSON_NAME]" at bounding box center [688, 391] width 196 height 23
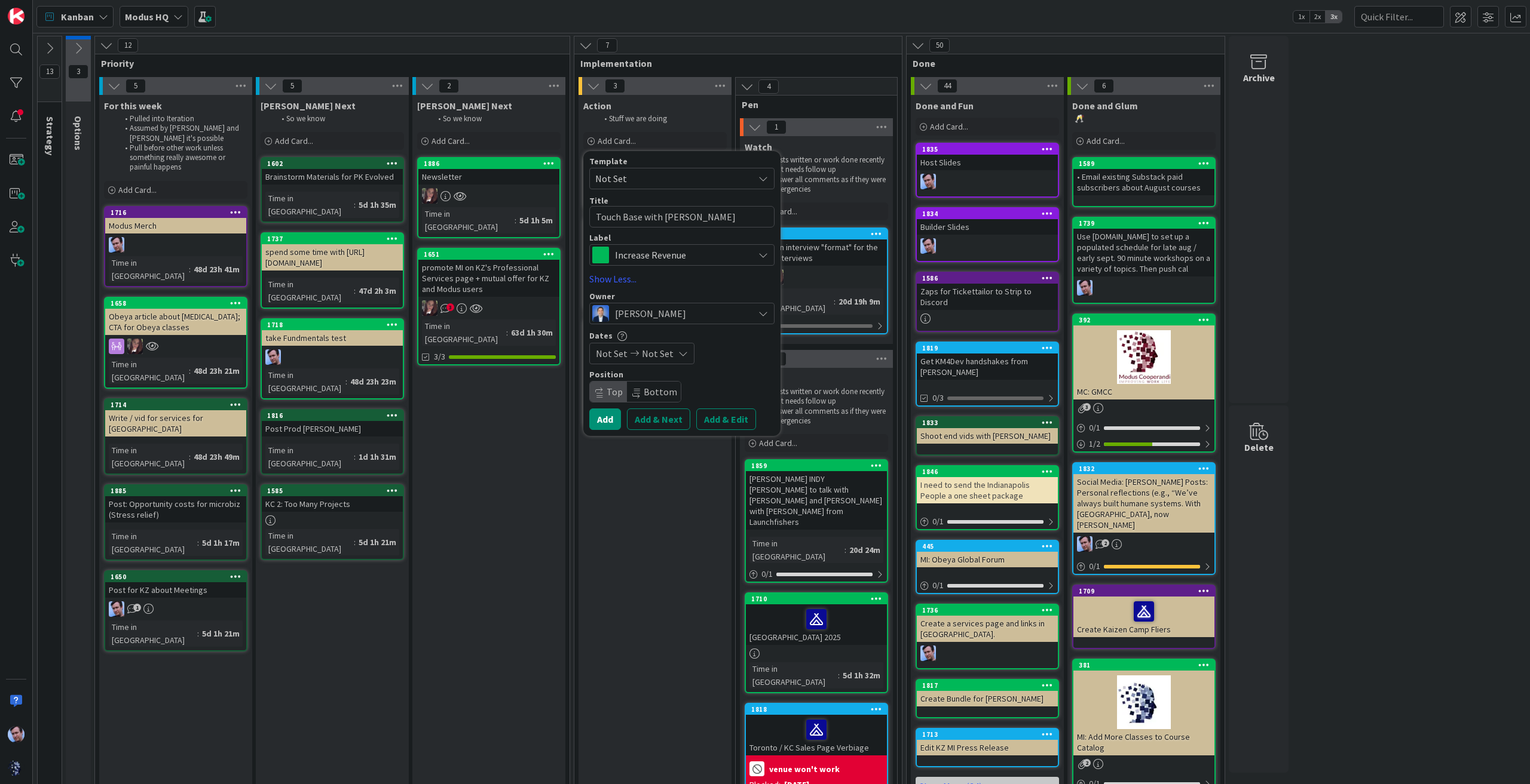
click at [671, 314] on span "[PERSON_NAME]" at bounding box center [650, 313] width 71 height 15
click at [657, 412] on span "[PERSON_NAME]" at bounding box center [664, 414] width 58 height 18
click at [708, 254] on span "Increase Revenue" at bounding box center [681, 255] width 133 height 17
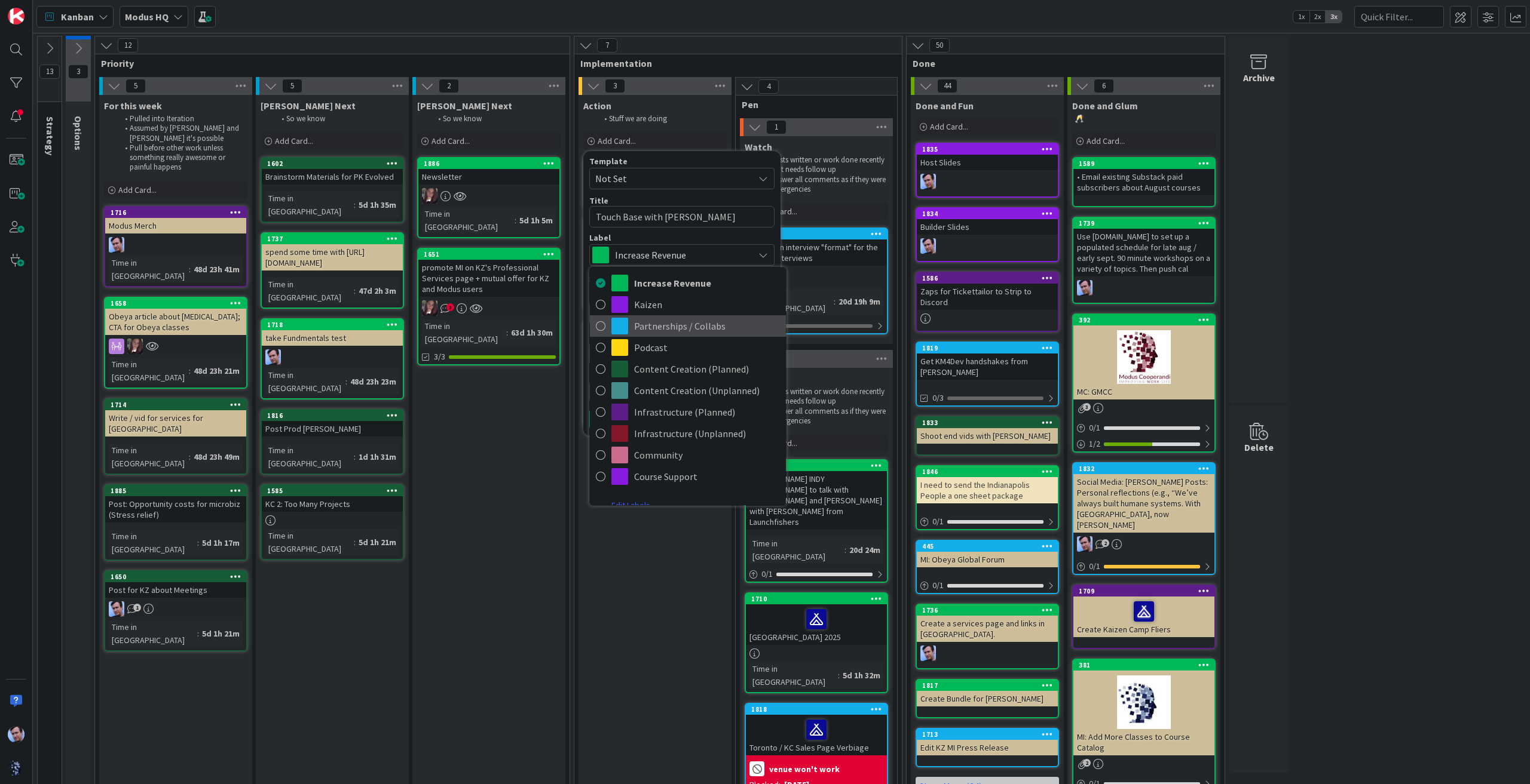
click at [678, 317] on span "Partnerships / Collabs" at bounding box center [707, 326] width 146 height 18
type textarea "x"
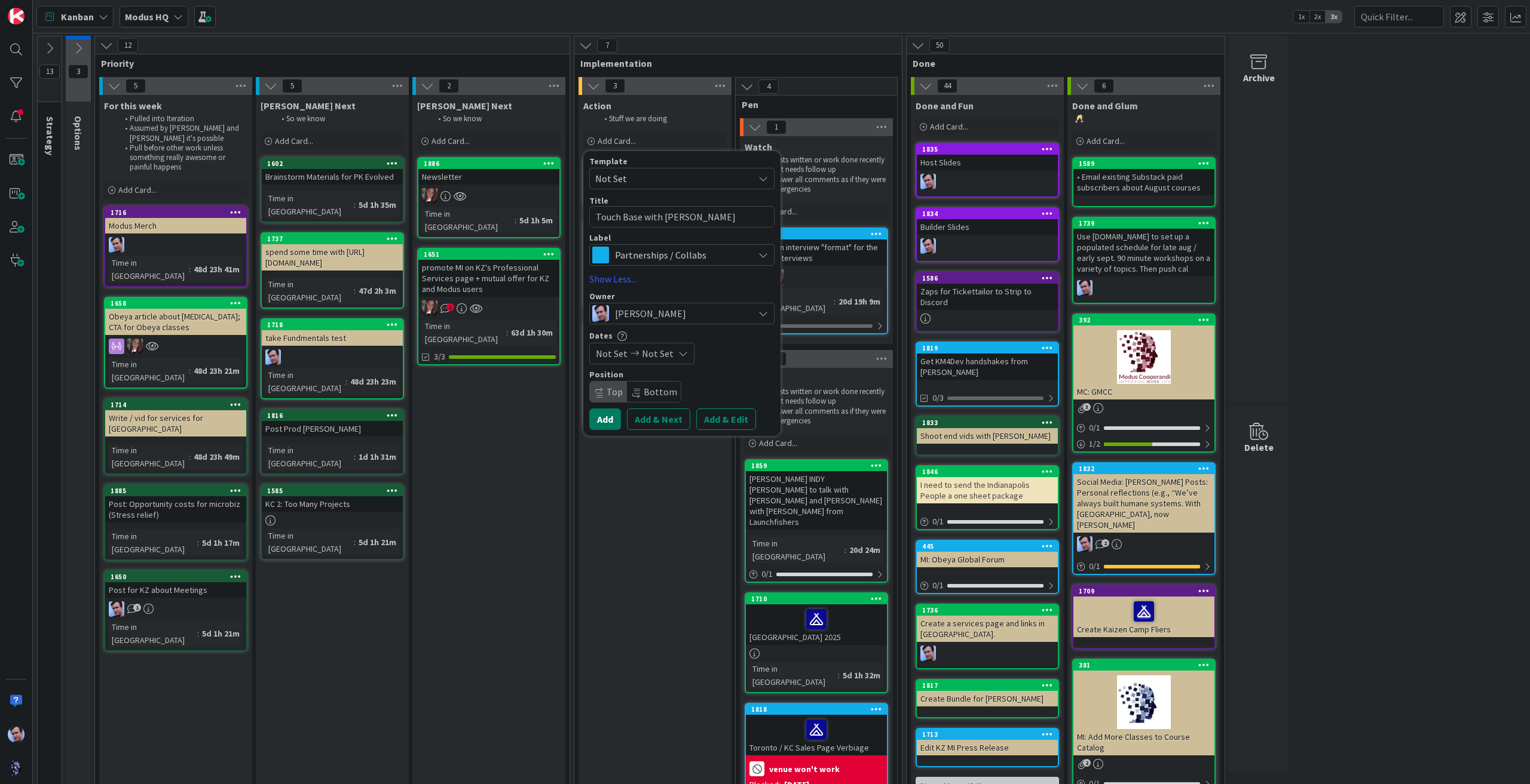
click at [604, 417] on button "Add" at bounding box center [605, 419] width 32 height 22
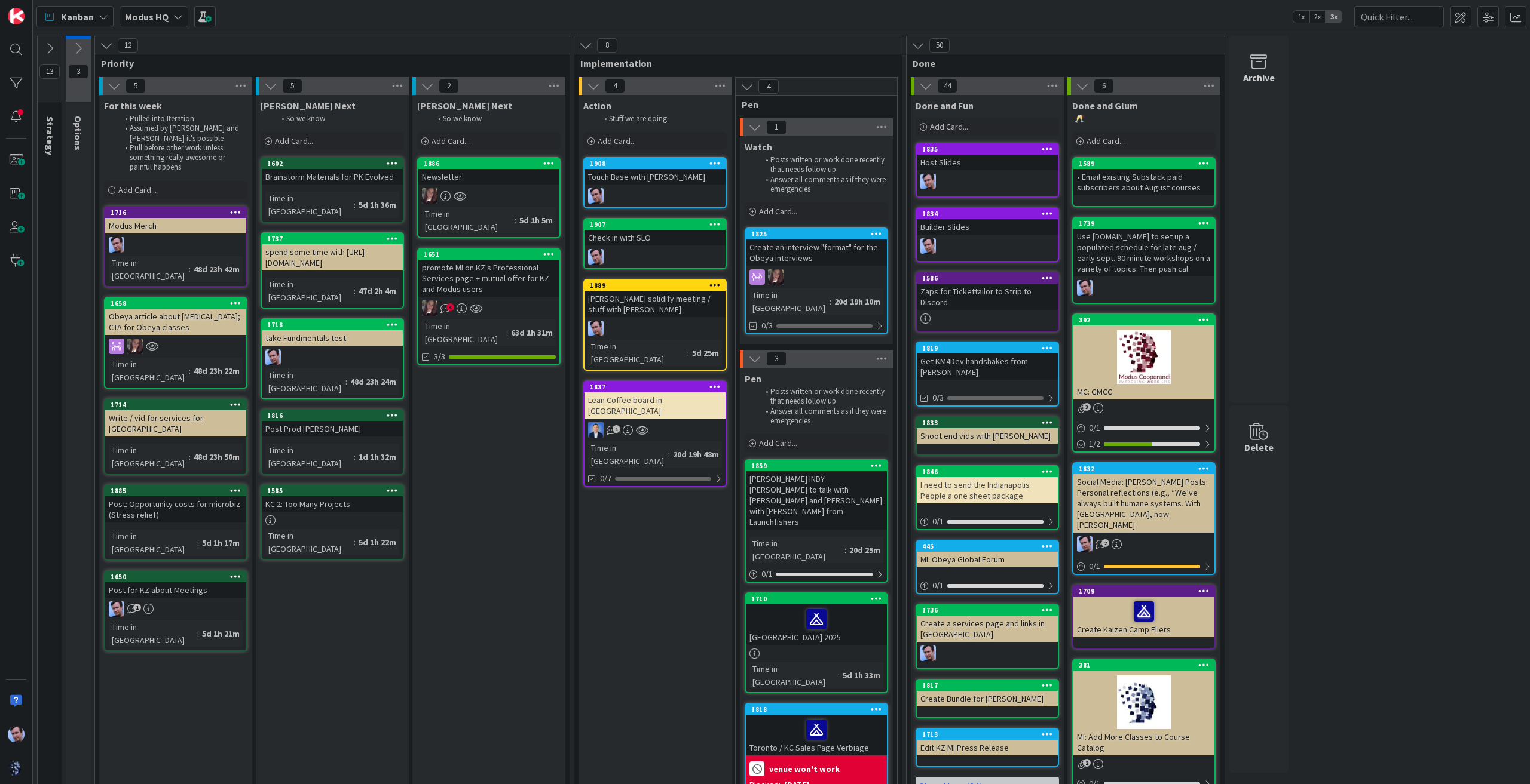
click at [623, 131] on div "Action Stuff we are doing Add Card... Template Not Set Title 0 / 128 Label Incr…" at bounding box center [655, 124] width 153 height 58
click at [622, 142] on span "Add Card..." at bounding box center [616, 140] width 38 height 10
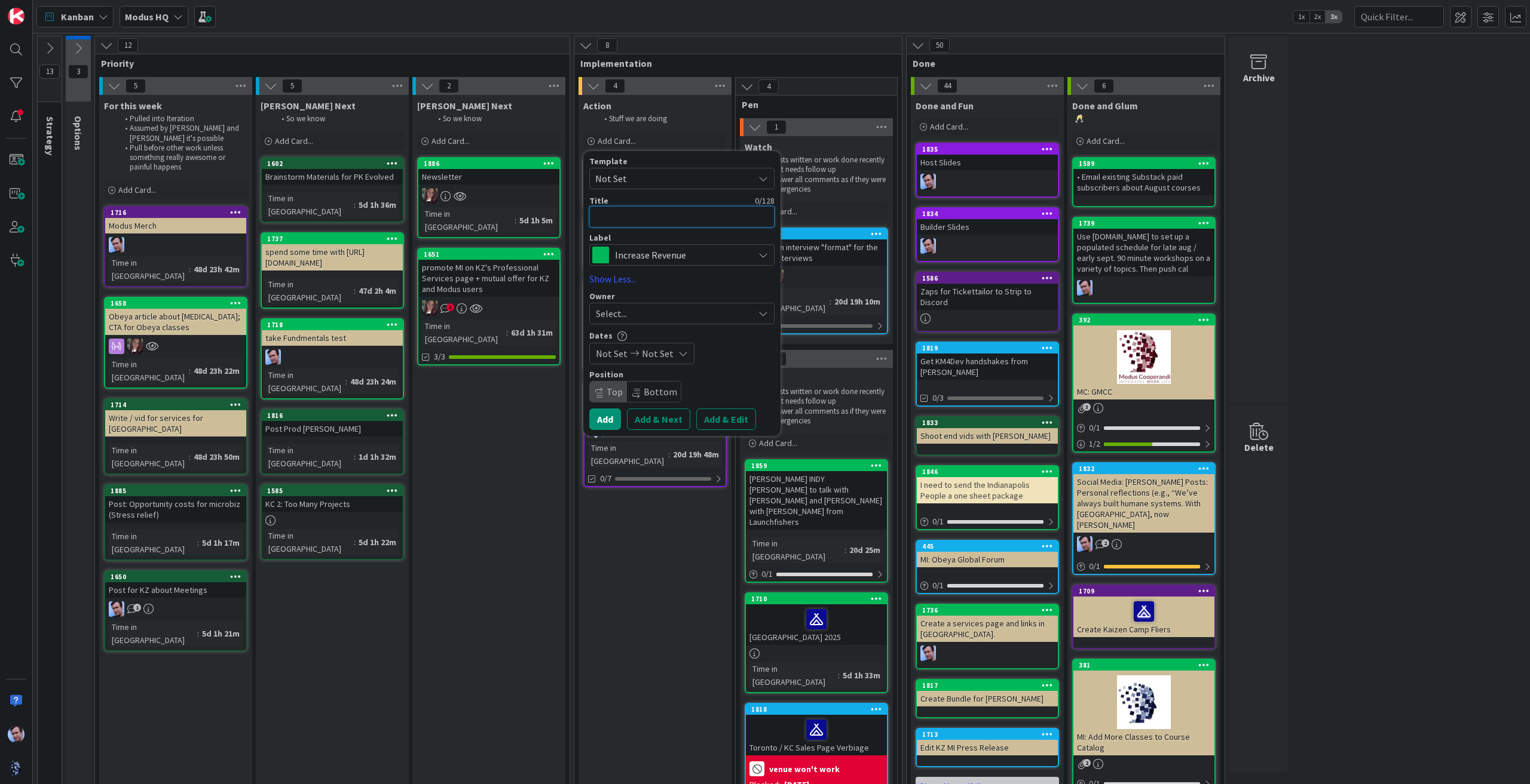
click at [648, 212] on textarea at bounding box center [682, 217] width 186 height 22
type textarea "x"
type textarea "C"
type textarea "x"
type textarea "Cr"
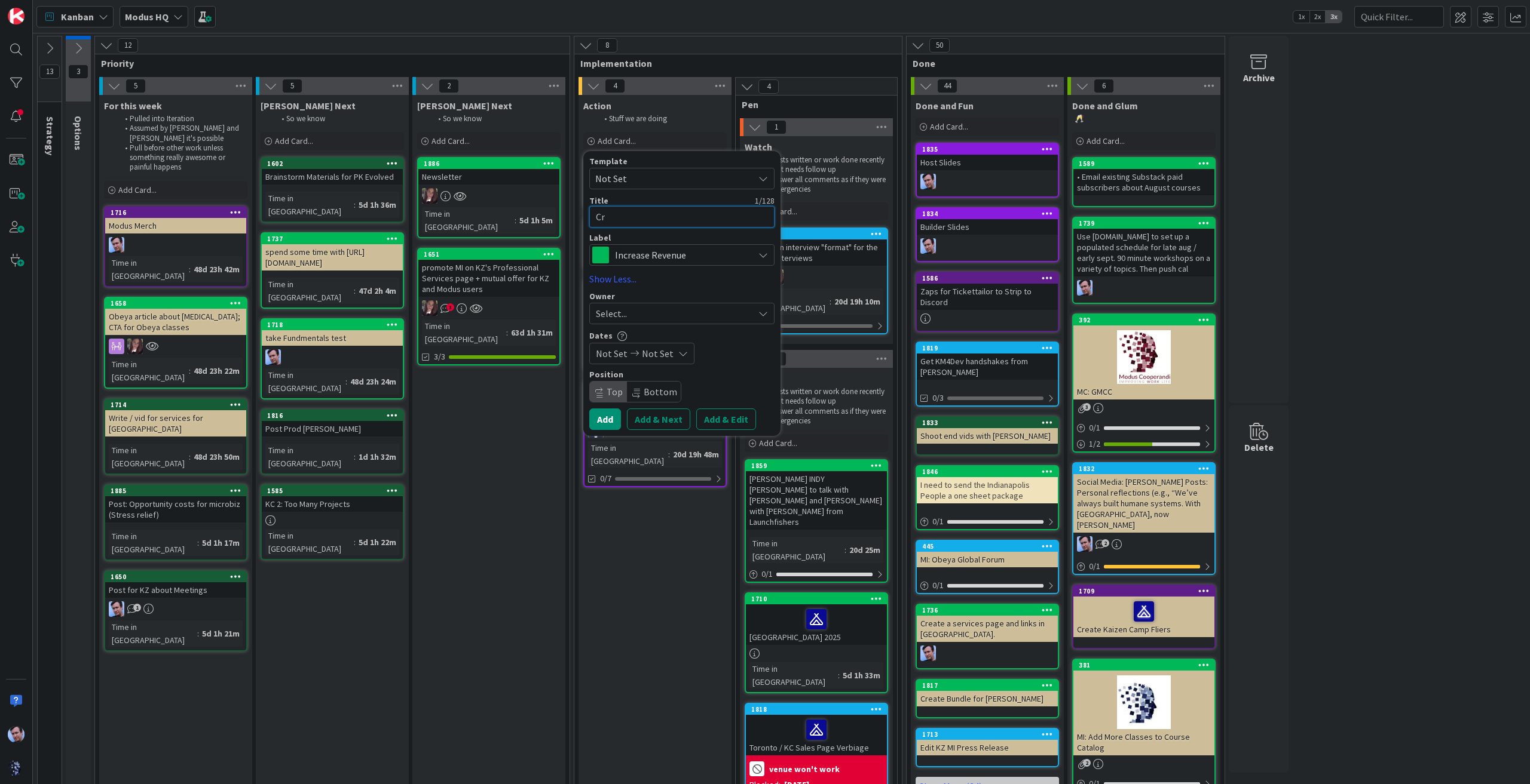
type textarea "x"
type textarea "Crea"
type textarea "x"
type textarea "Creat"
type textarea "x"
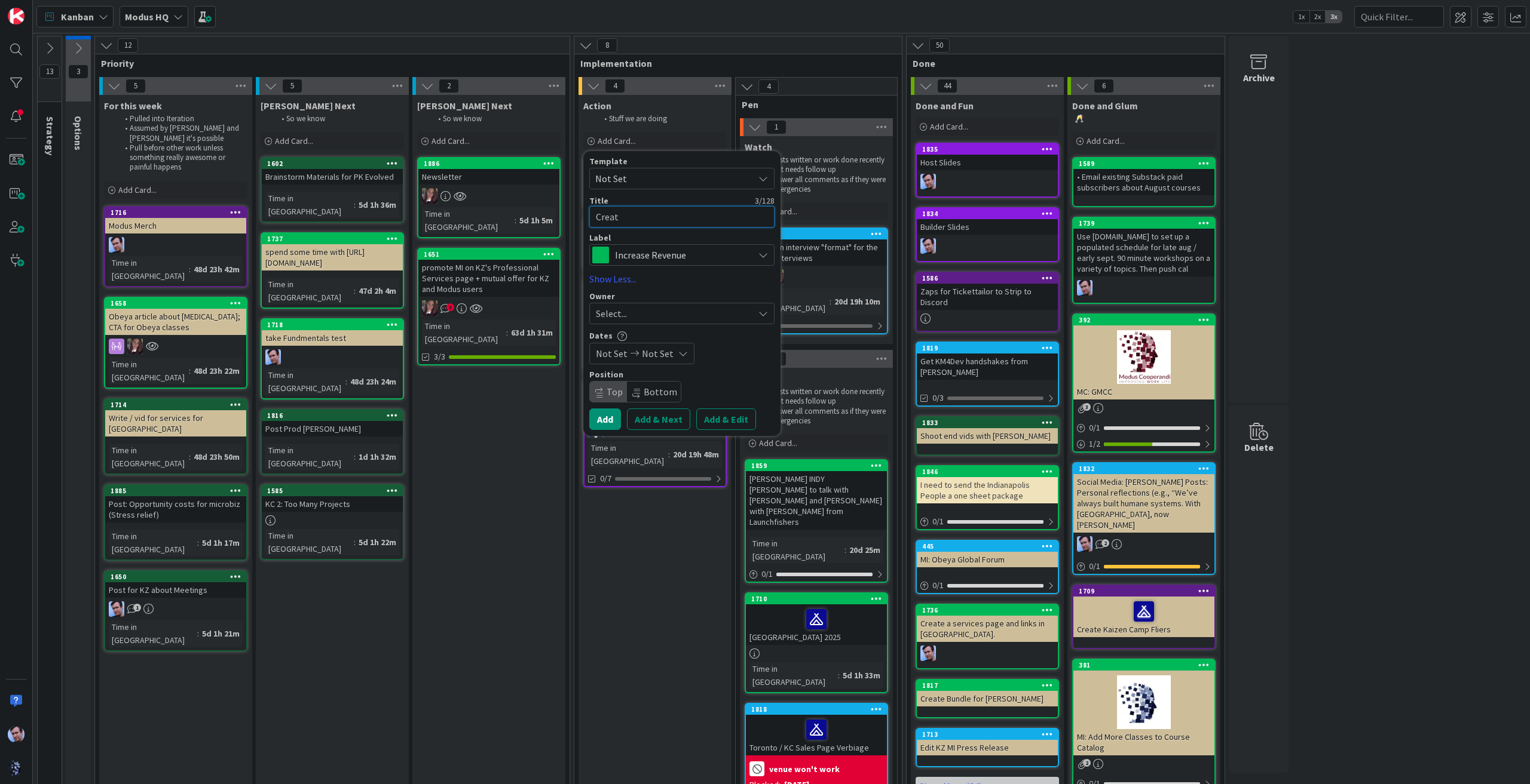
type textarea "Create"
type textarea "x"
type textarea "Create"
type textarea "x"
type textarea "Create O"
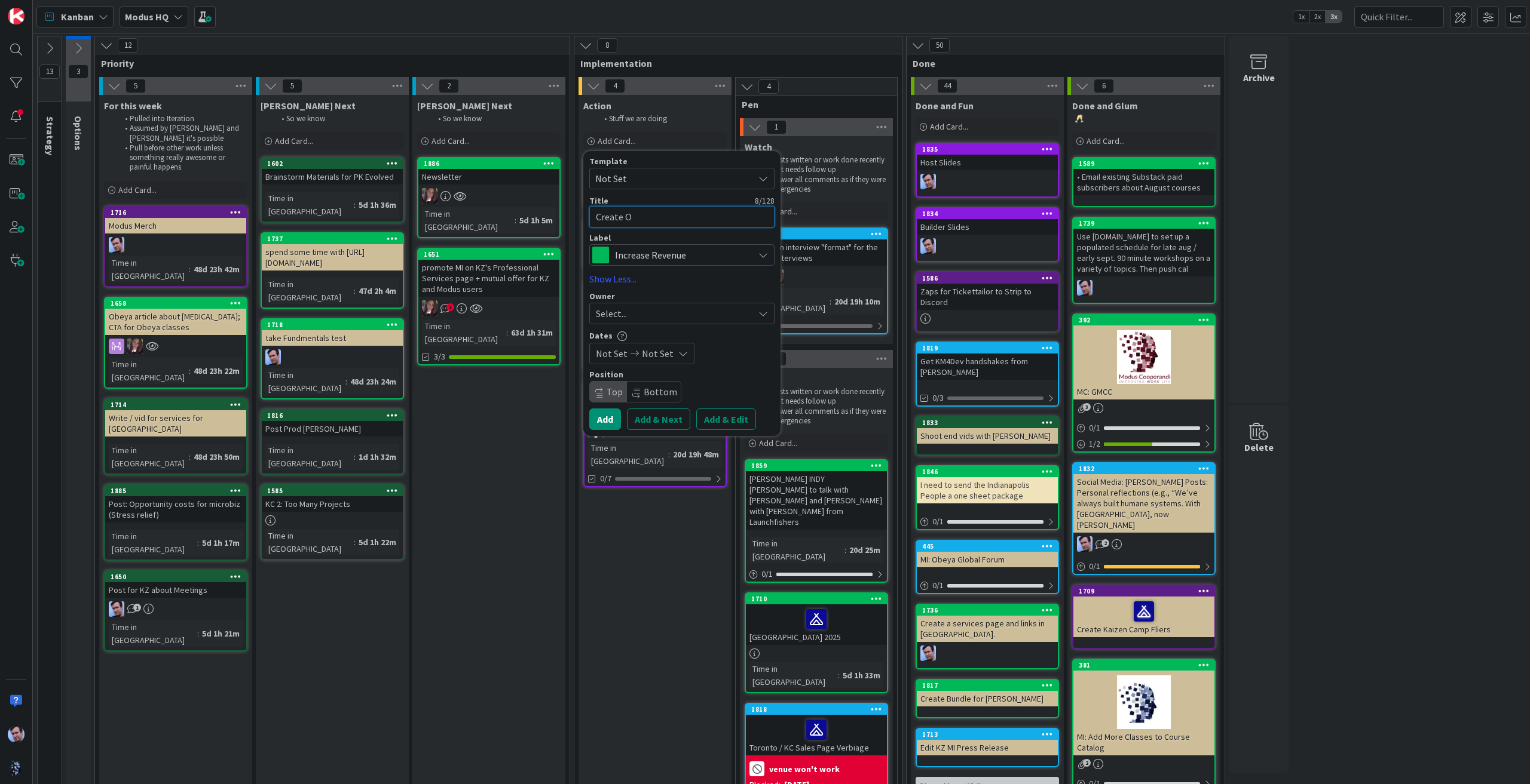
type textarea "x"
type textarea "Create"
type textarea "x"
type textarea "Create V"
type textarea "x"
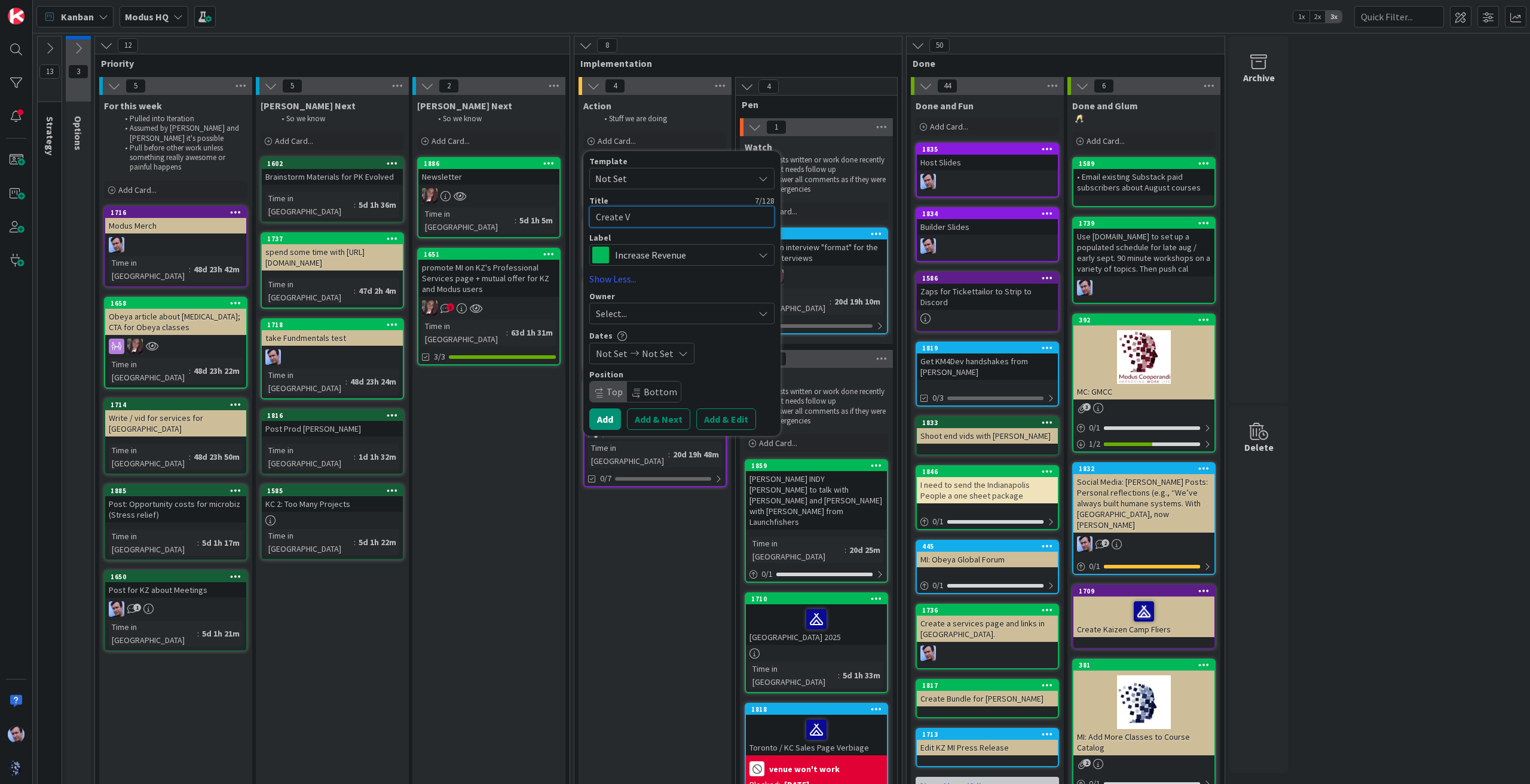
type textarea "Create Vi"
type textarea "x"
type textarea "Create Vio"
type textarea "x"
type textarea "Create Vi"
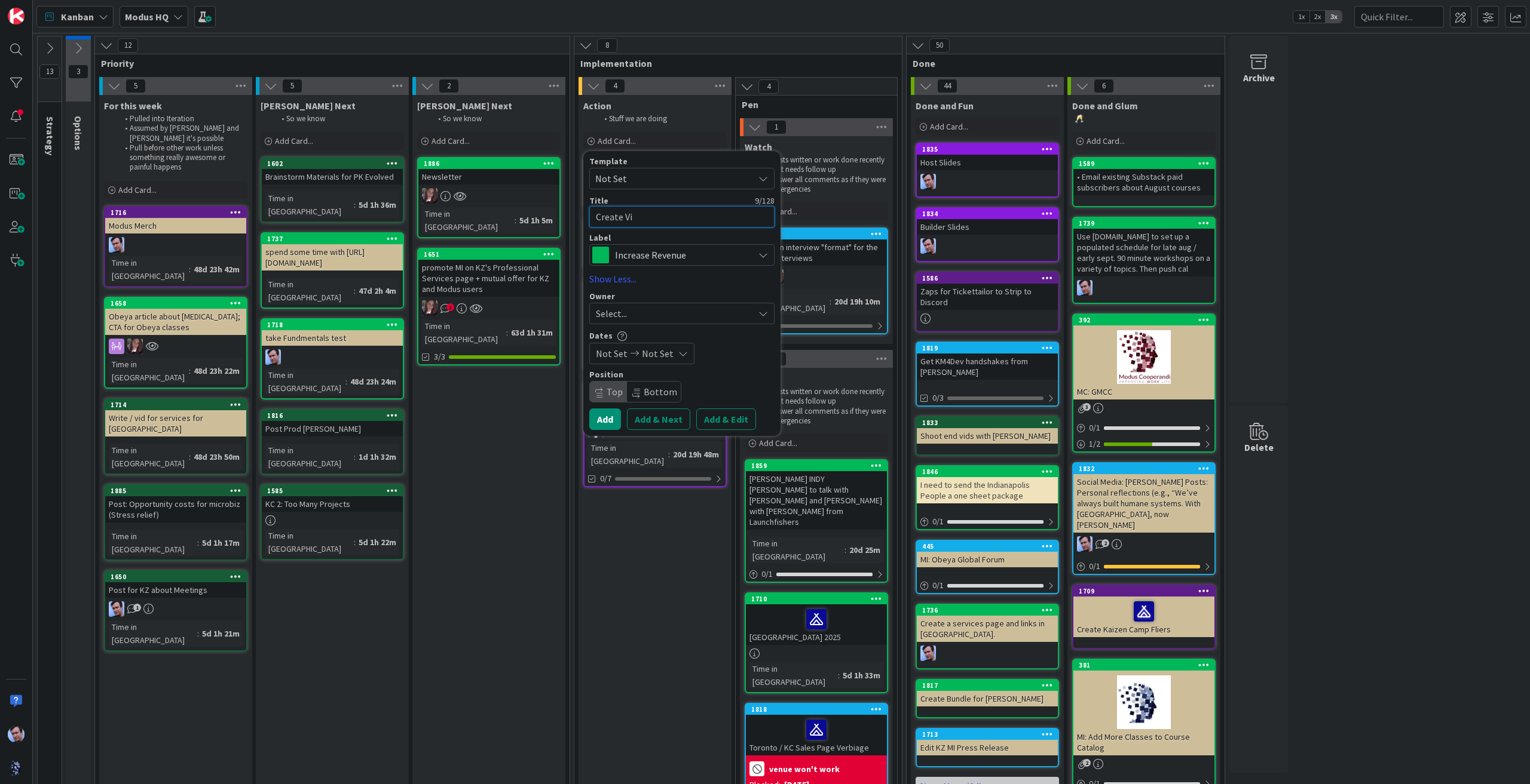
type textarea "x"
type textarea "Create V"
type textarea "x"
type textarea "Create"
type textarea "x"
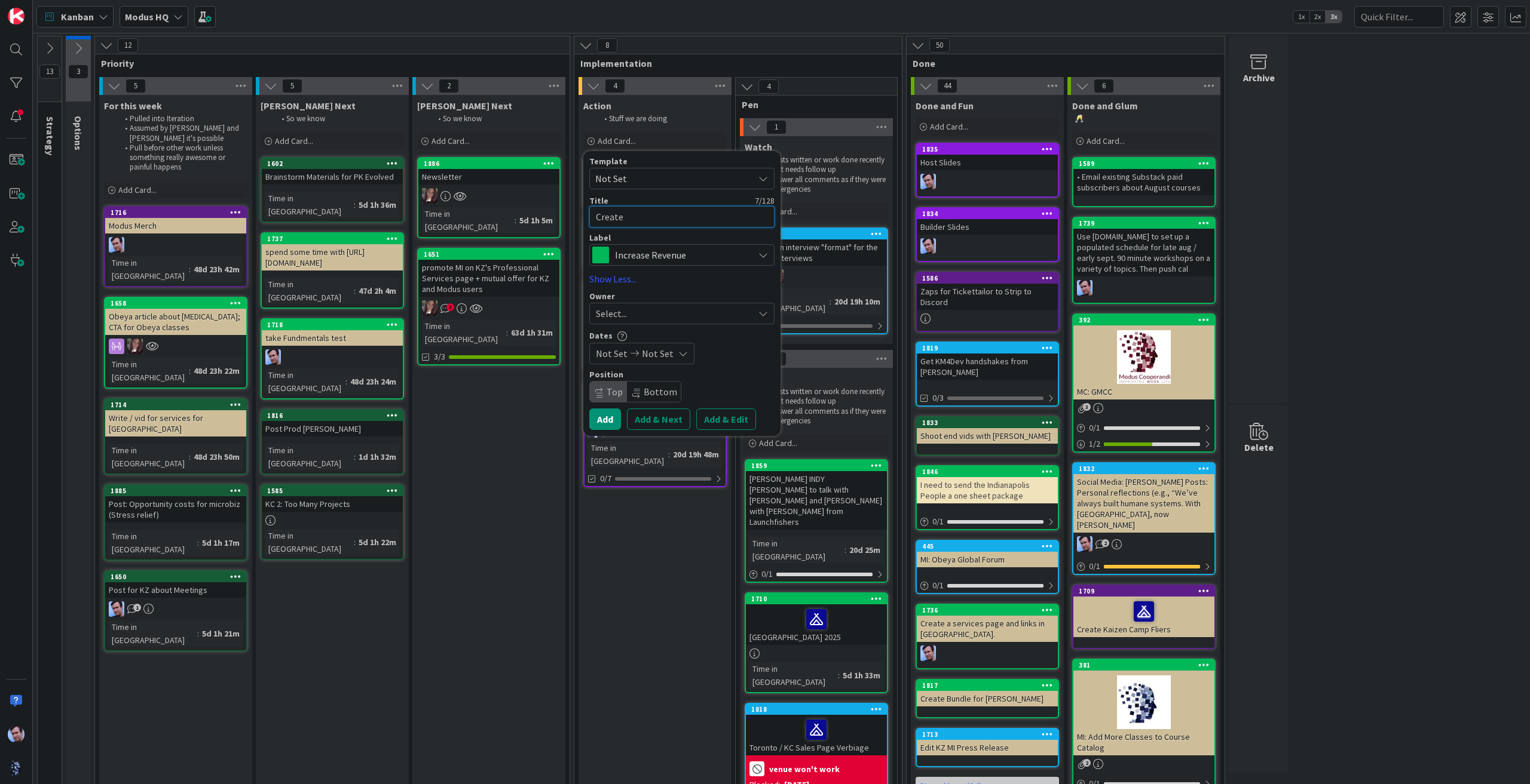
type textarea "Create B"
type textarea "x"
type textarea "Create Bi"
type textarea "x"
type textarea "Create Bio"
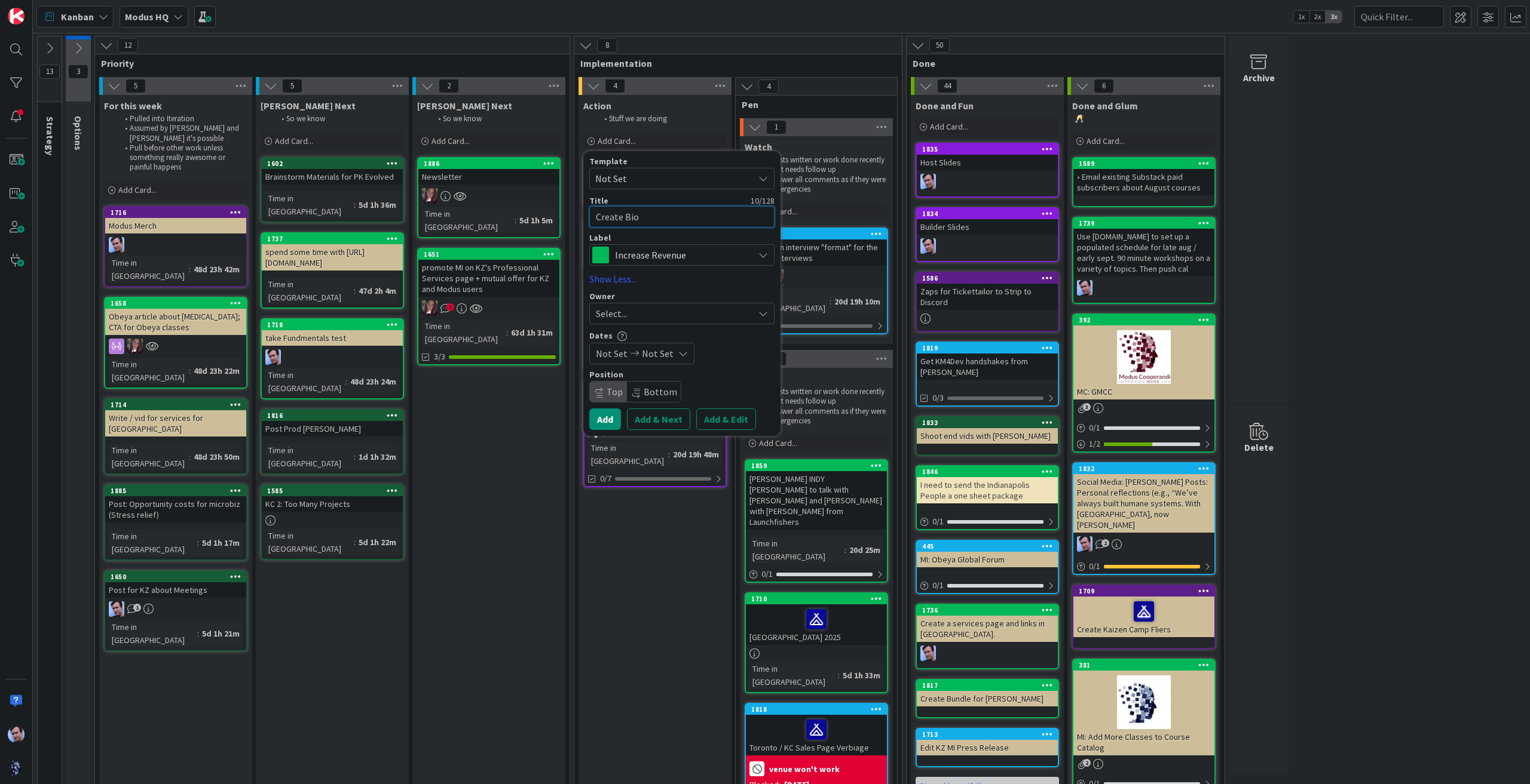
type textarea "x"
type textarea "Create Bio"
type textarea "x"
type textarea "Create Bio s"
type textarea "x"
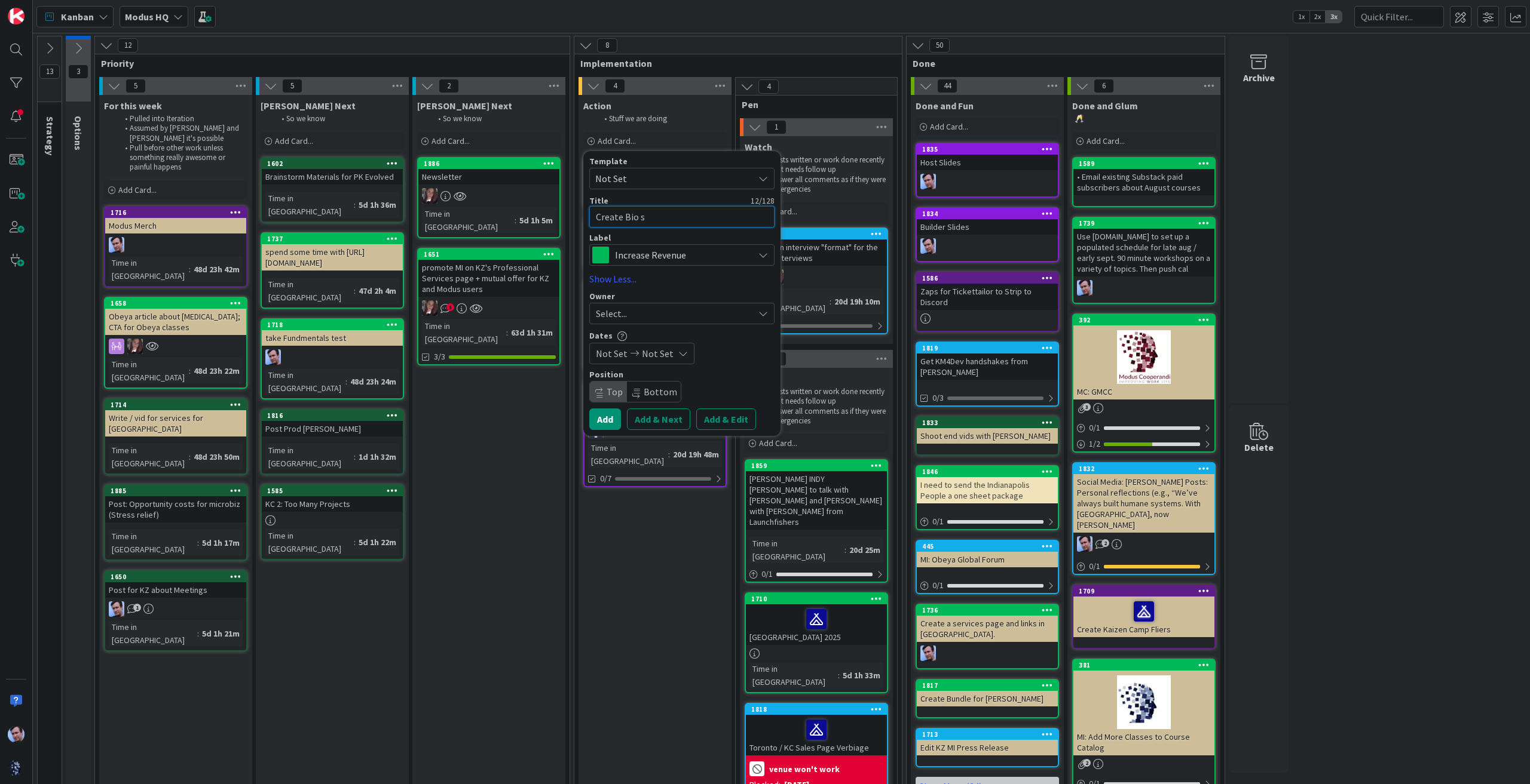
type textarea "Create Bio sh"
type textarea "x"
type textarea "Create Bio she"
type textarea "x"
type textarea "Create Bio shee"
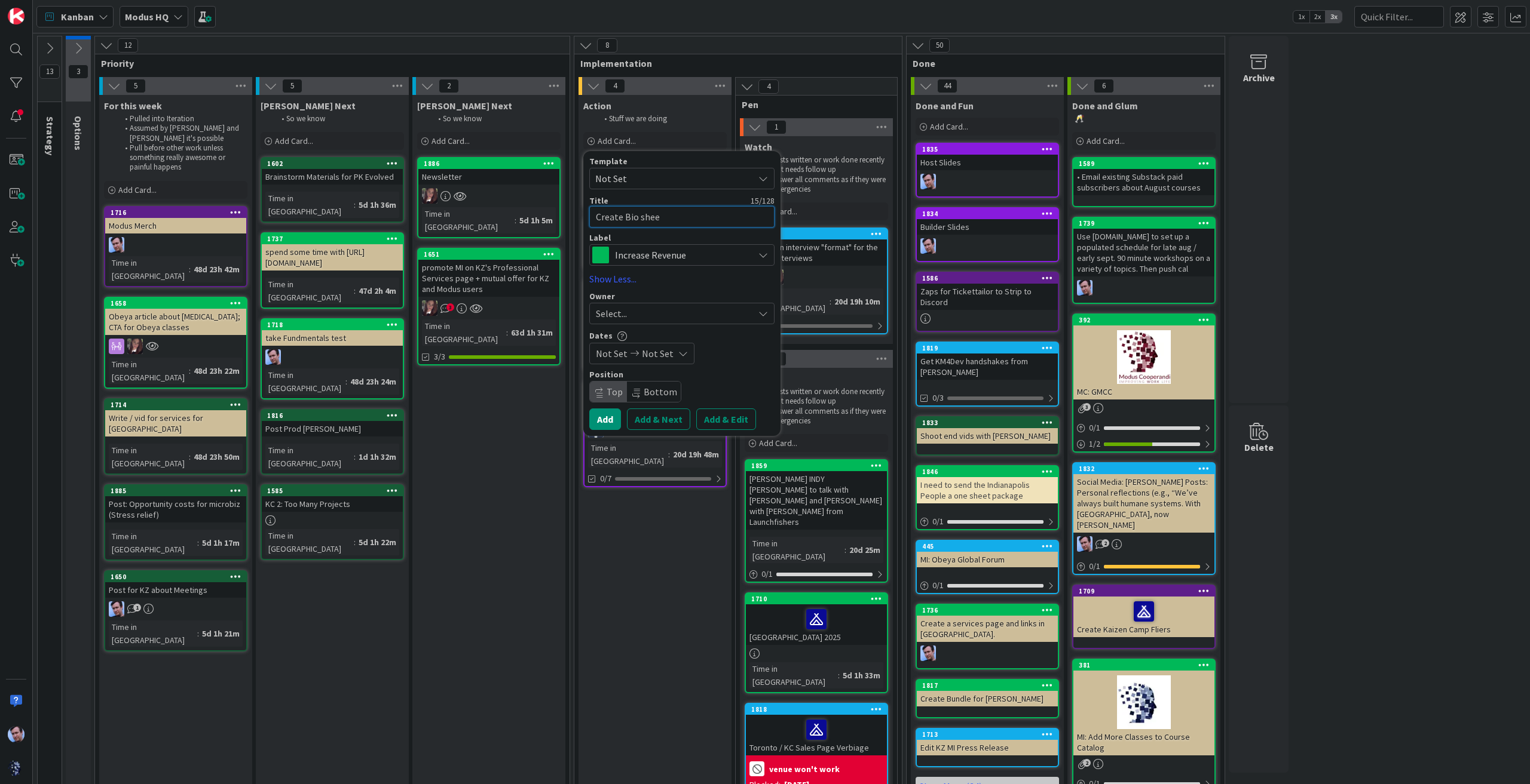
type textarea "x"
type textarea "Create Bio sheet"
type textarea "x"
type textarea "Create Bio sheet"
type textarea "x"
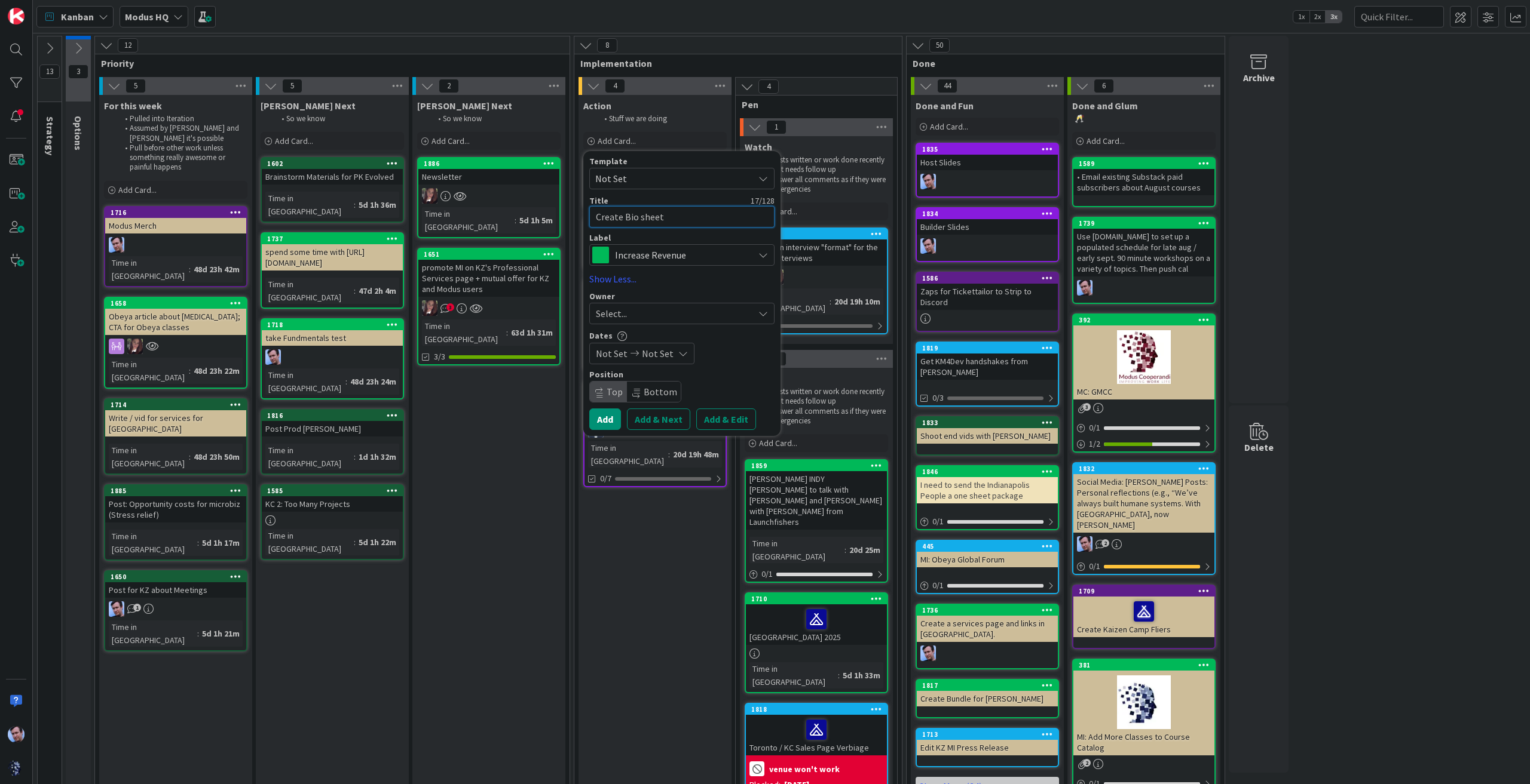
type textarea "Create Bio sheet f"
type textarea "x"
type textarea "Create Bio sheet fo"
type textarea "x"
type textarea "Create Bio sheet for"
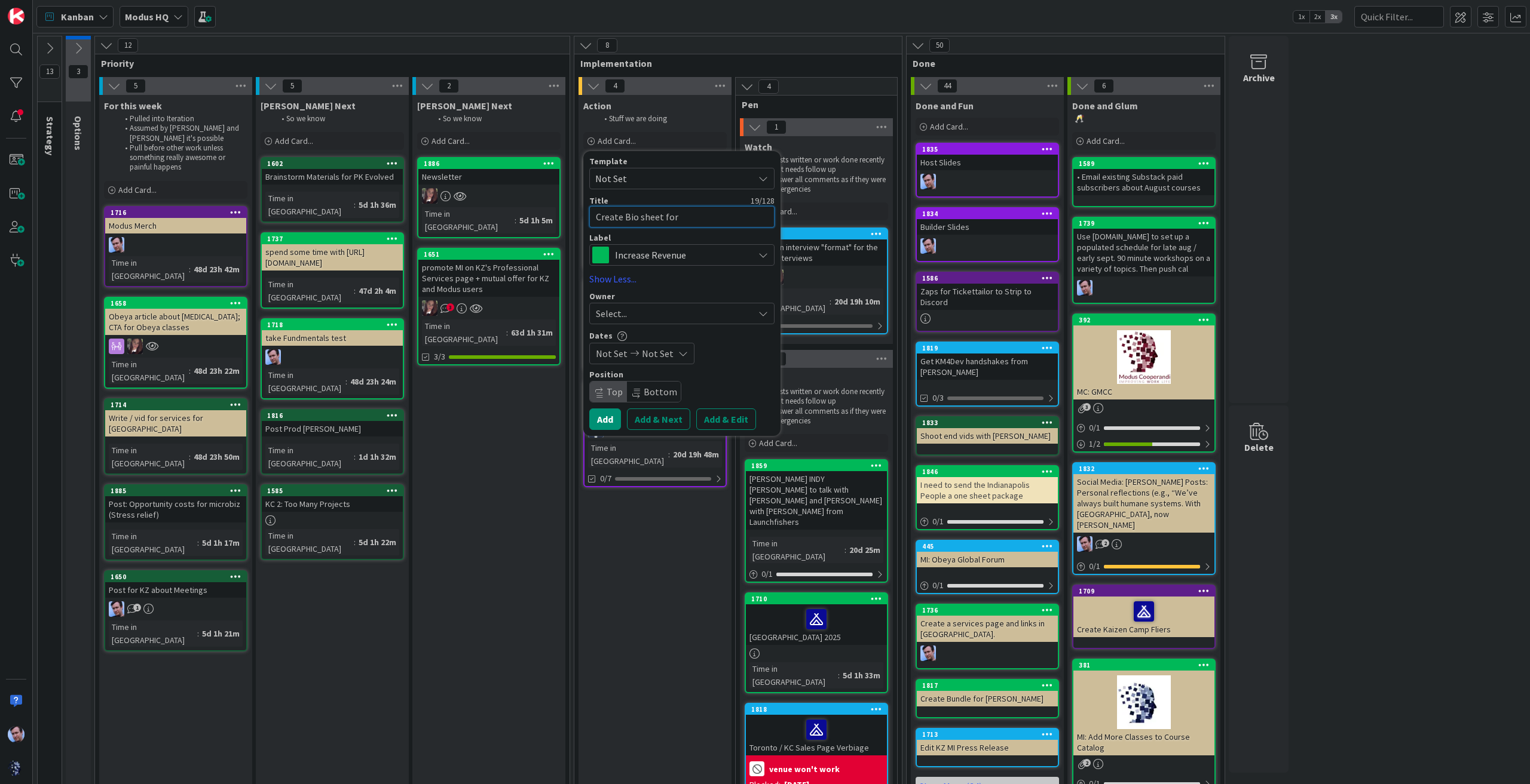
type textarea "x"
type textarea "Create Bio sheet for"
type textarea "x"
type textarea "Create Bio sheet for J"
type textarea "x"
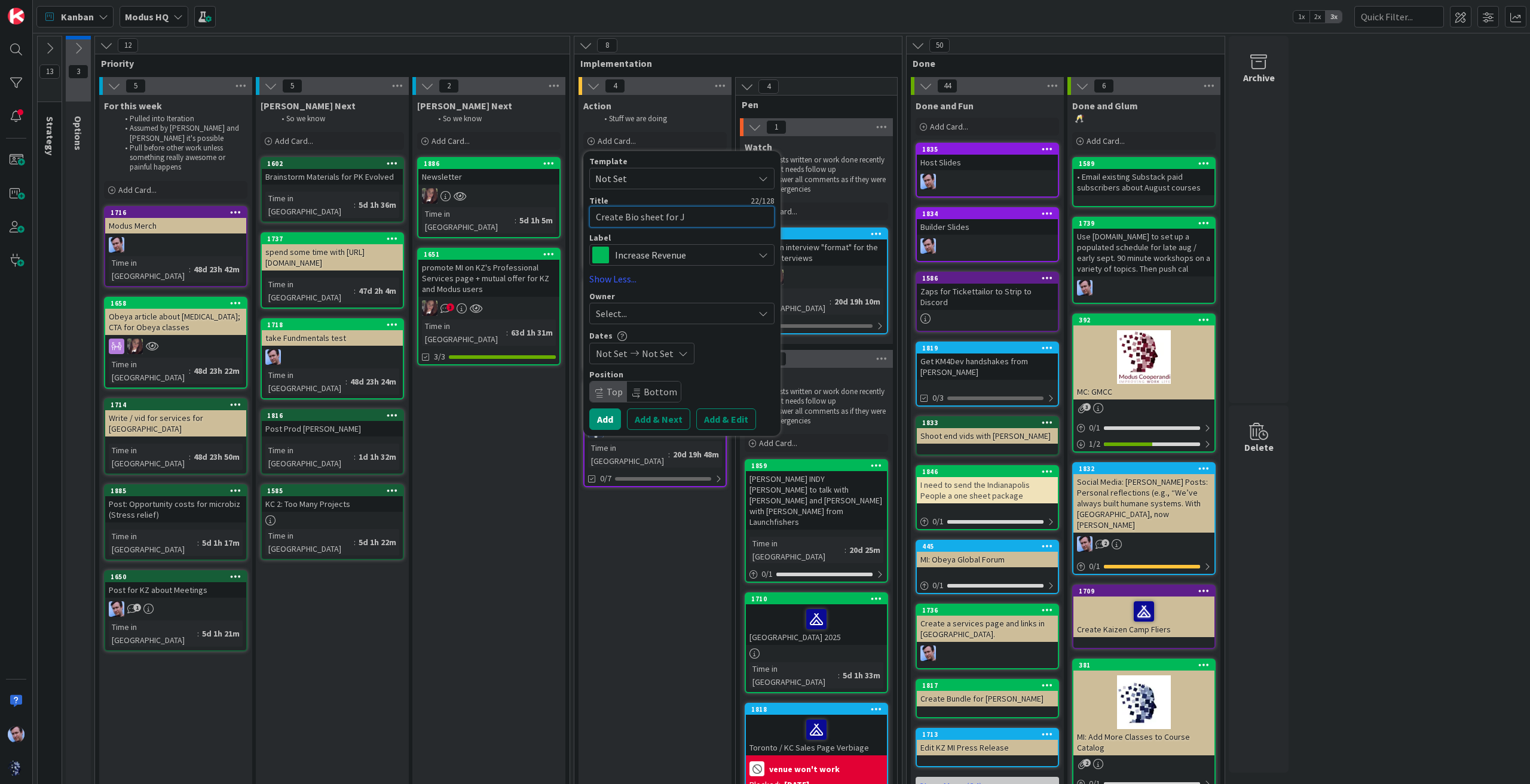
type textarea "Create Bio sheet for [PERSON_NAME]"
type textarea "x"
type textarea "Create Bio sheet for Joh"
type textarea "x"
type textarea "Create Bio sheet for [PERSON_NAME]"
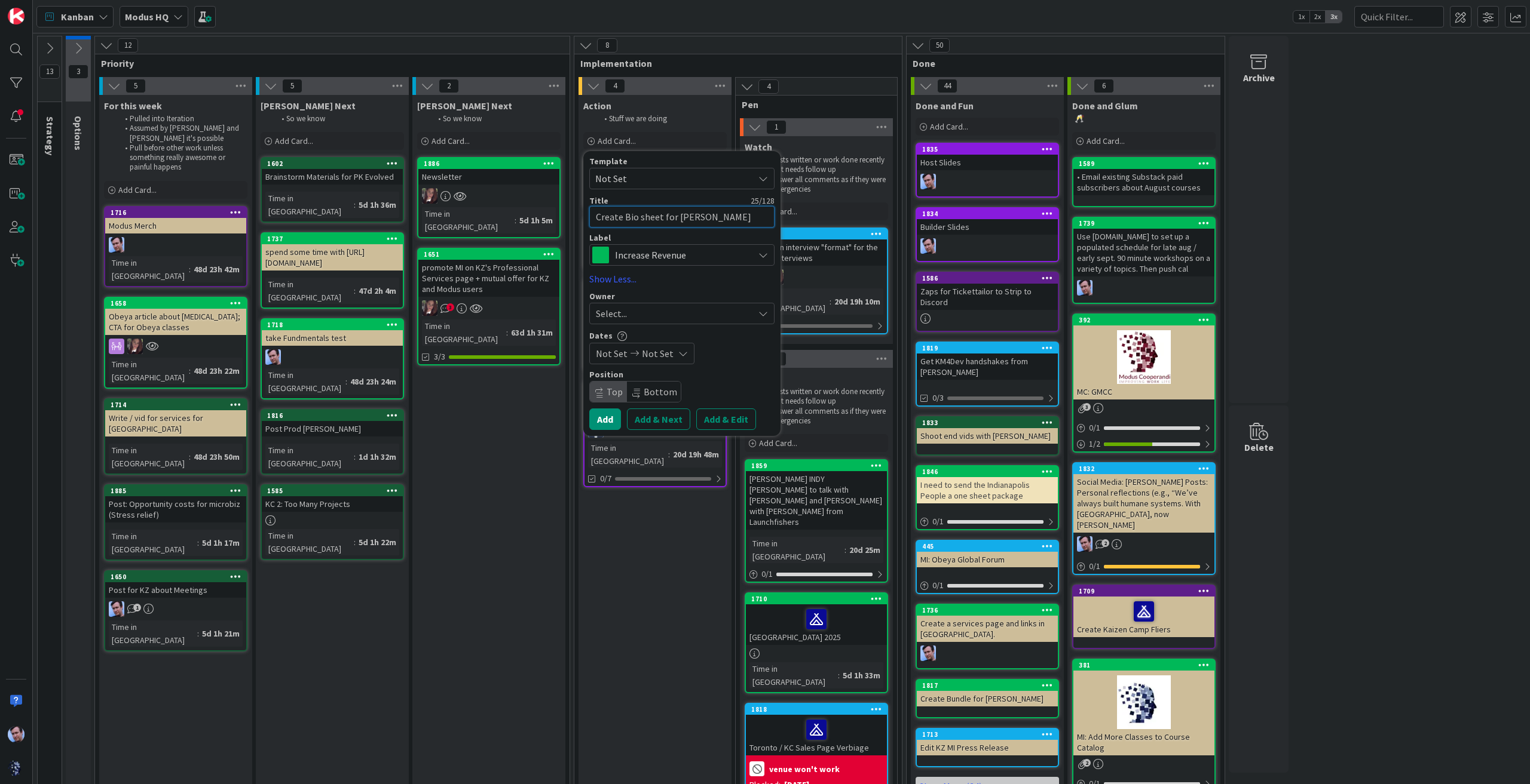
type textarea "x"
type textarea "Create Bio sheet for [PERSON_NAME]"
type textarea "x"
type textarea "Create Bio sheet for [PERSON_NAME]"
type textarea "x"
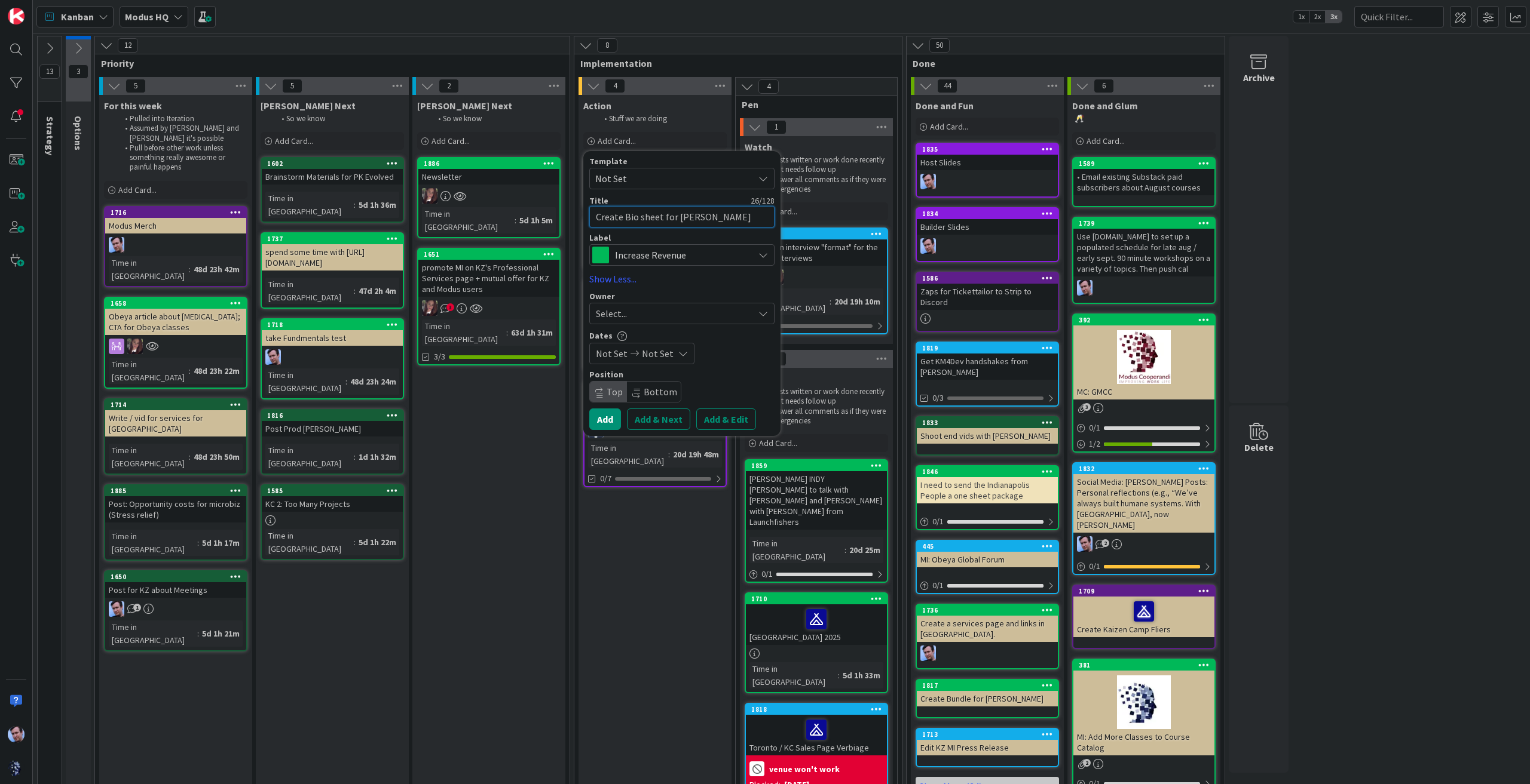
type textarea "Create Bio sheet for [PERSON_NAME]"
type textarea "x"
type textarea "Create Bio sheet for [PERSON_NAME]"
type textarea "x"
type textarea "Create Bio sheet for [PERSON_NAME]"
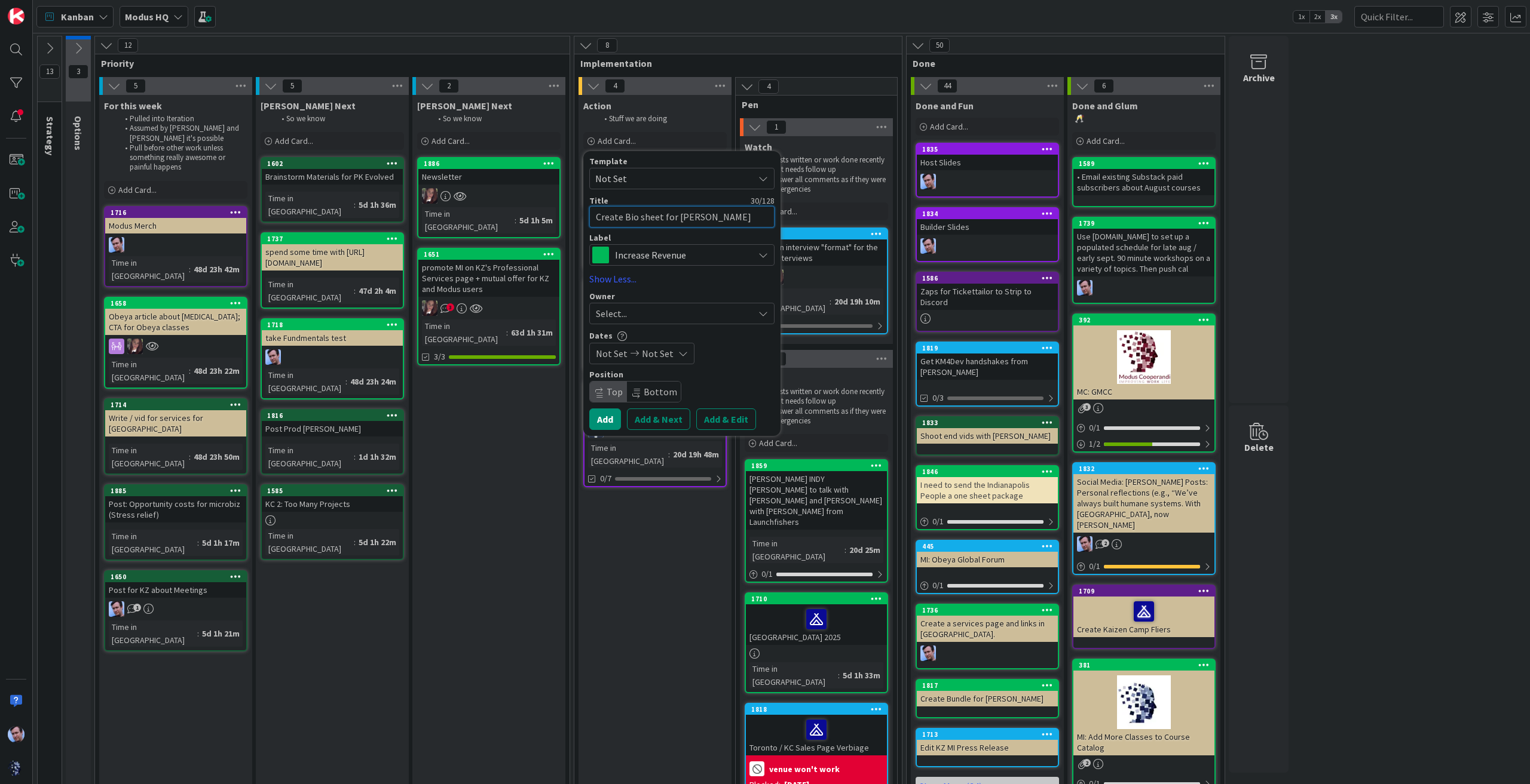
type textarea "x"
type textarea "Create Bio sheet for [PERSON_NAME]"
type textarea "x"
type textarea "Create Bio sheet for [PERSON_NAME]"
type textarea "x"
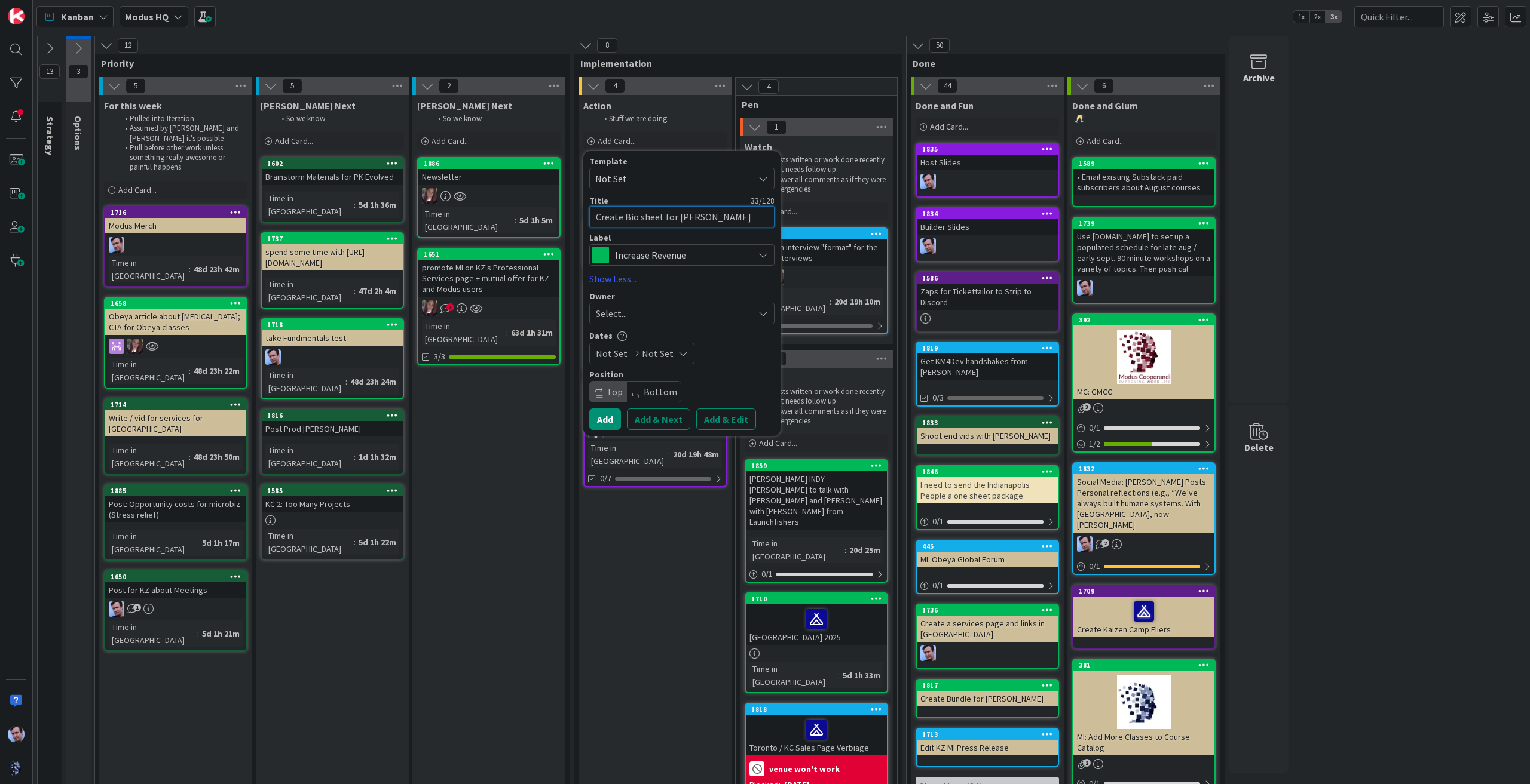
type textarea "Create Bio sheet for [PERSON_NAME]"
click at [755, 260] on div "Increase Revenue" at bounding box center [682, 255] width 186 height 22
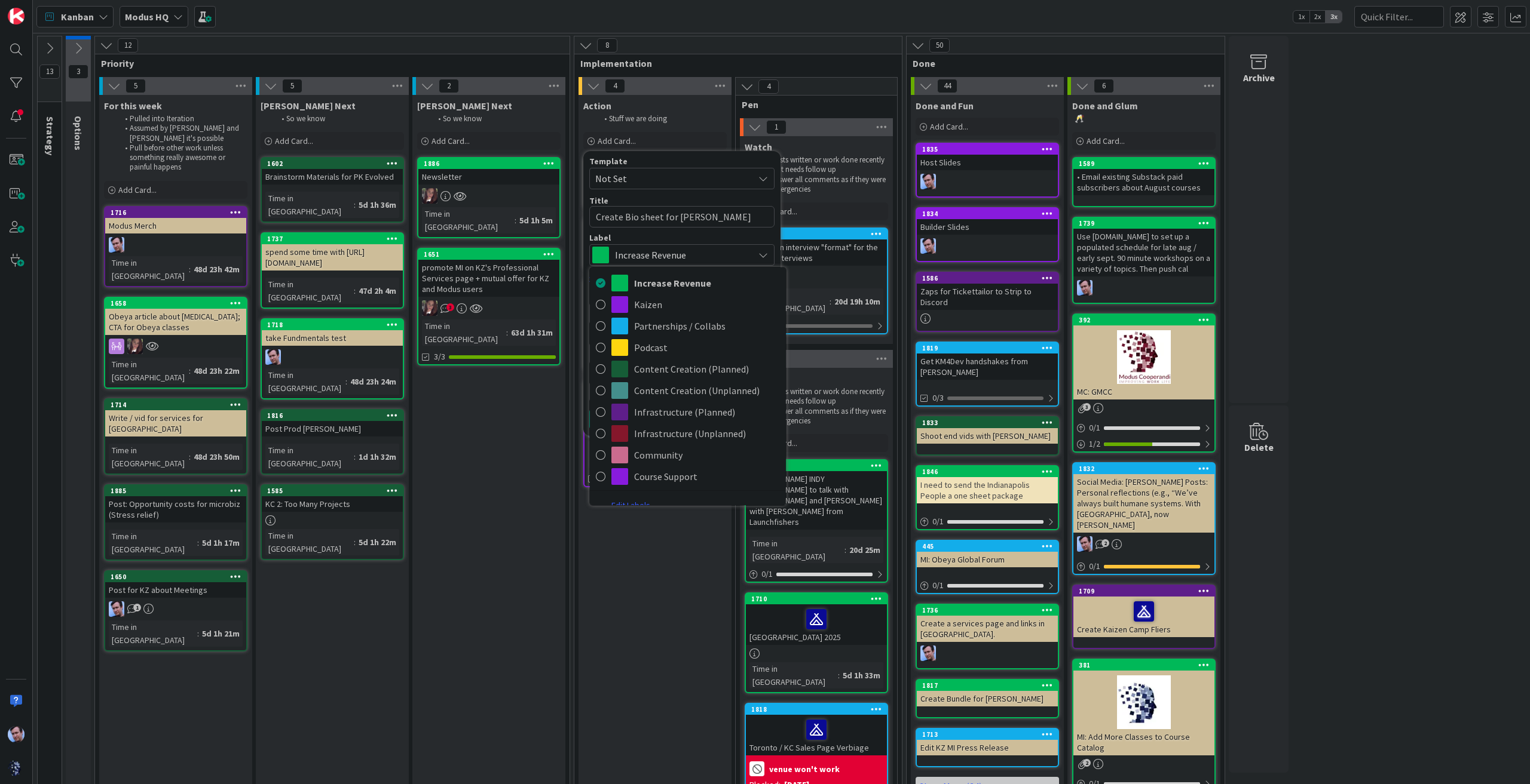
click at [664, 528] on div "Action Stuff we are doing Add Card... Template Not Set Title 33 / 128 Create Bi…" at bounding box center [655, 477] width 153 height 765
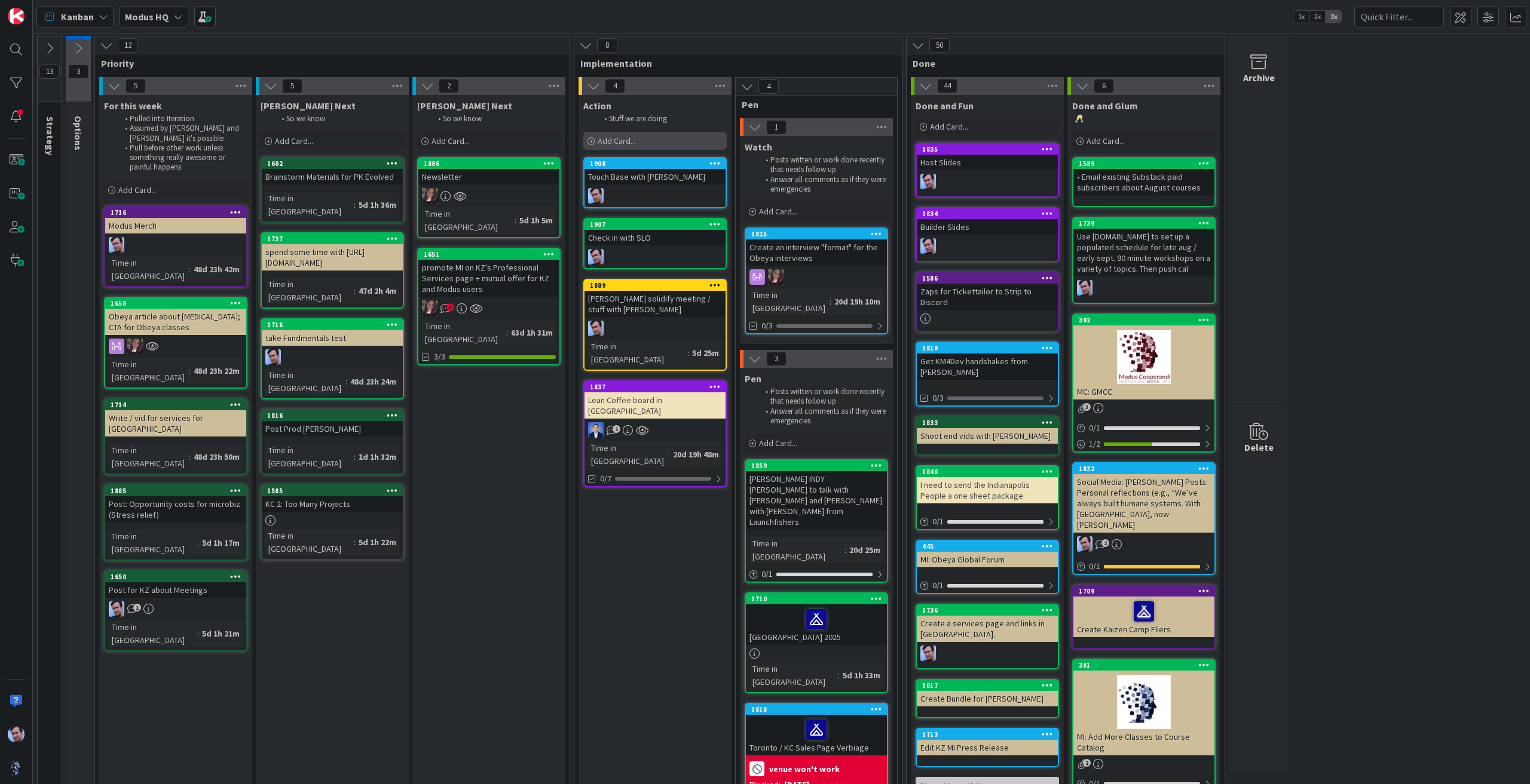
click at [634, 145] on span "Add Card..." at bounding box center [616, 140] width 38 height 10
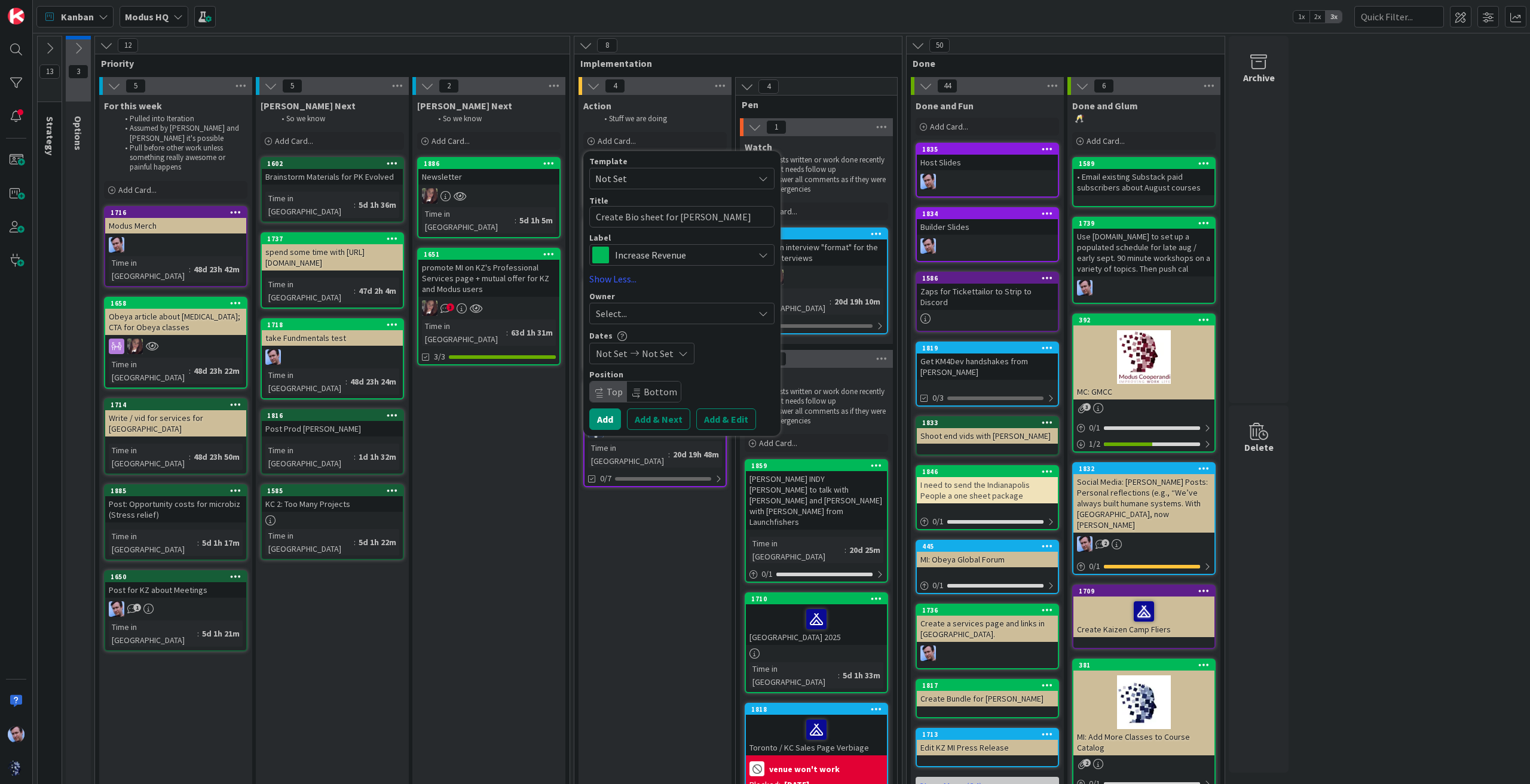
click at [667, 308] on div "Select..." at bounding box center [675, 313] width 158 height 15
click at [656, 412] on span "[PERSON_NAME]" at bounding box center [664, 414] width 58 height 18
click at [606, 418] on button "Add" at bounding box center [605, 419] width 32 height 22
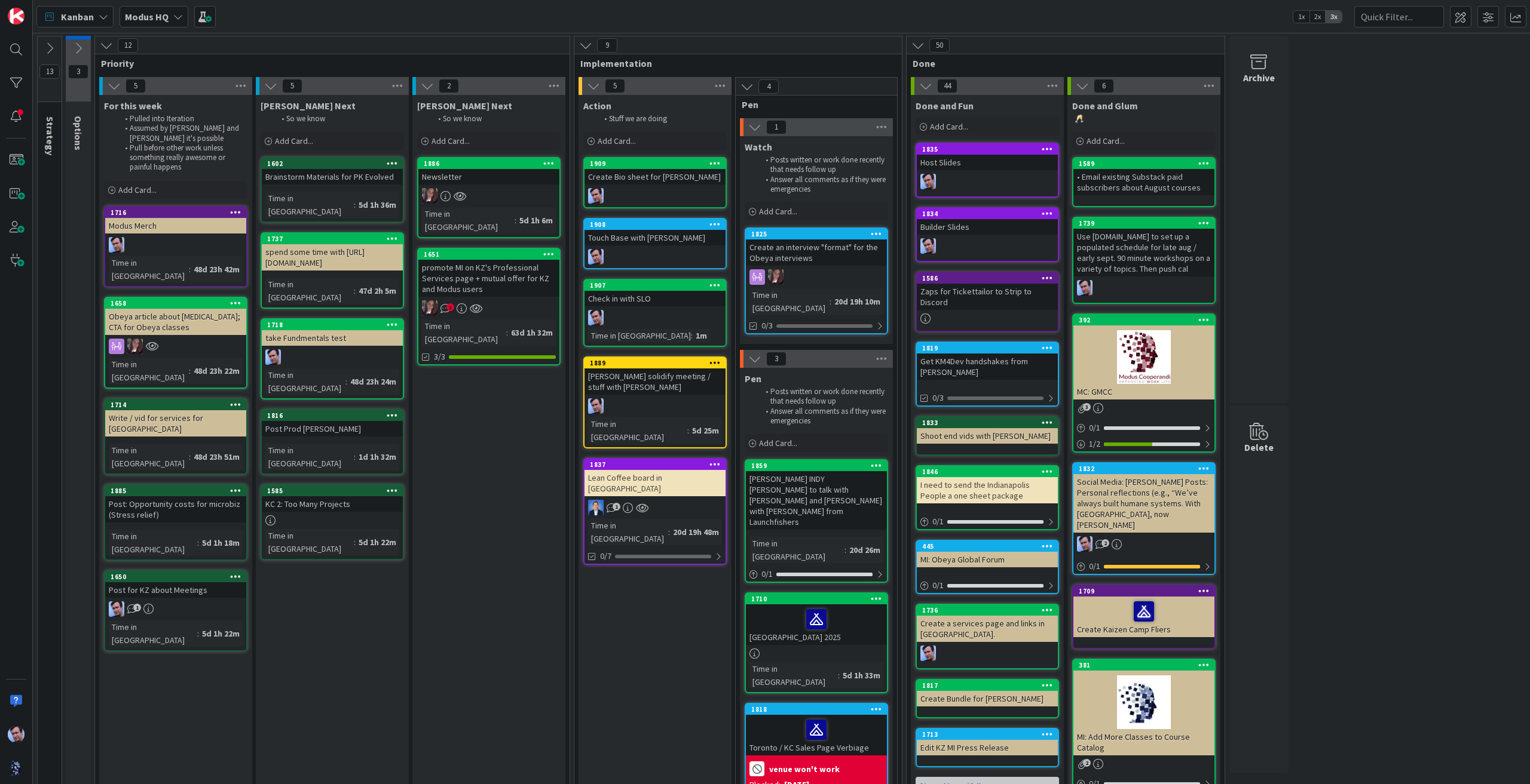
click at [648, 194] on div at bounding box center [655, 196] width 141 height 15
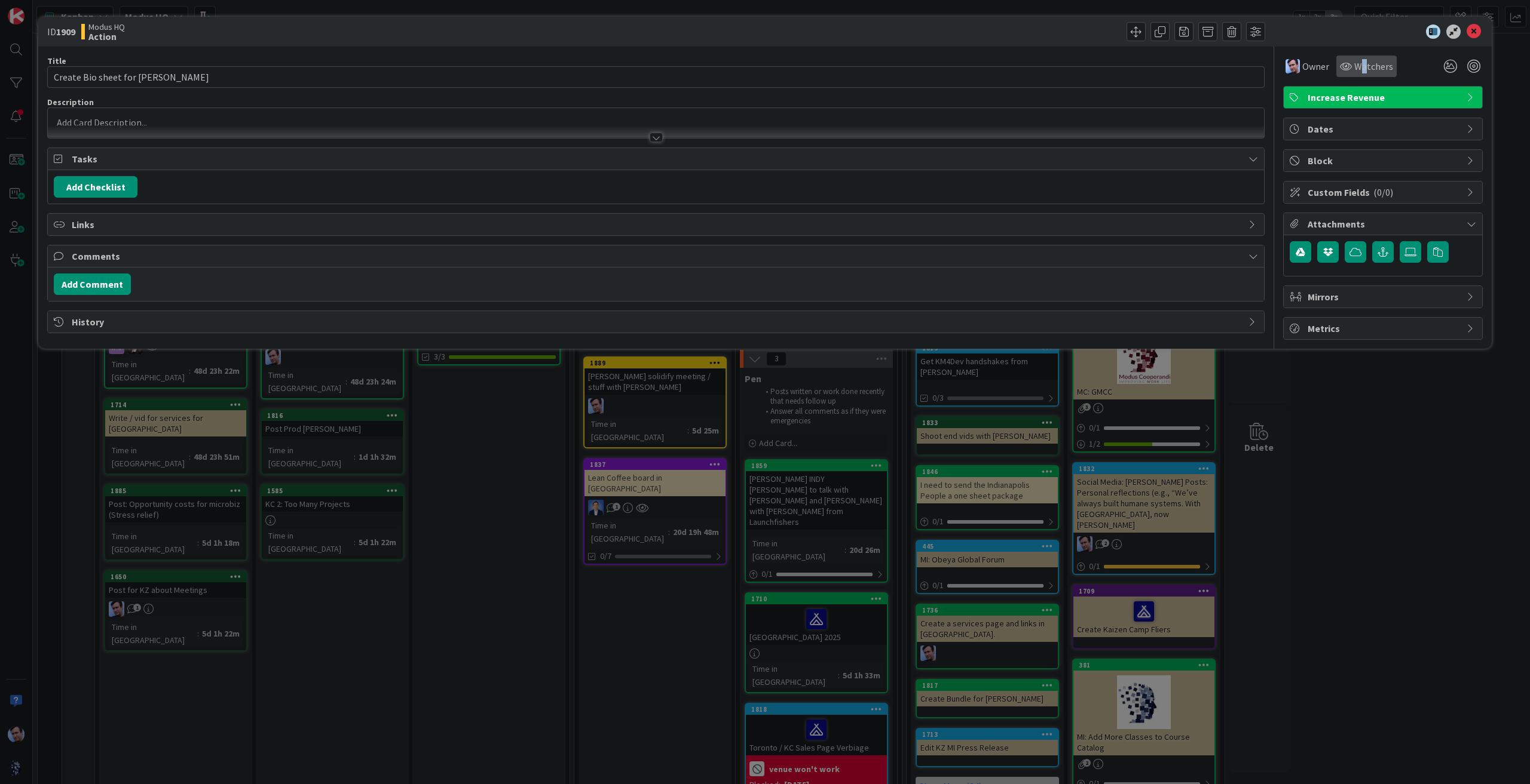
click at [1363, 71] on span "Watchers" at bounding box center [1374, 66] width 39 height 15
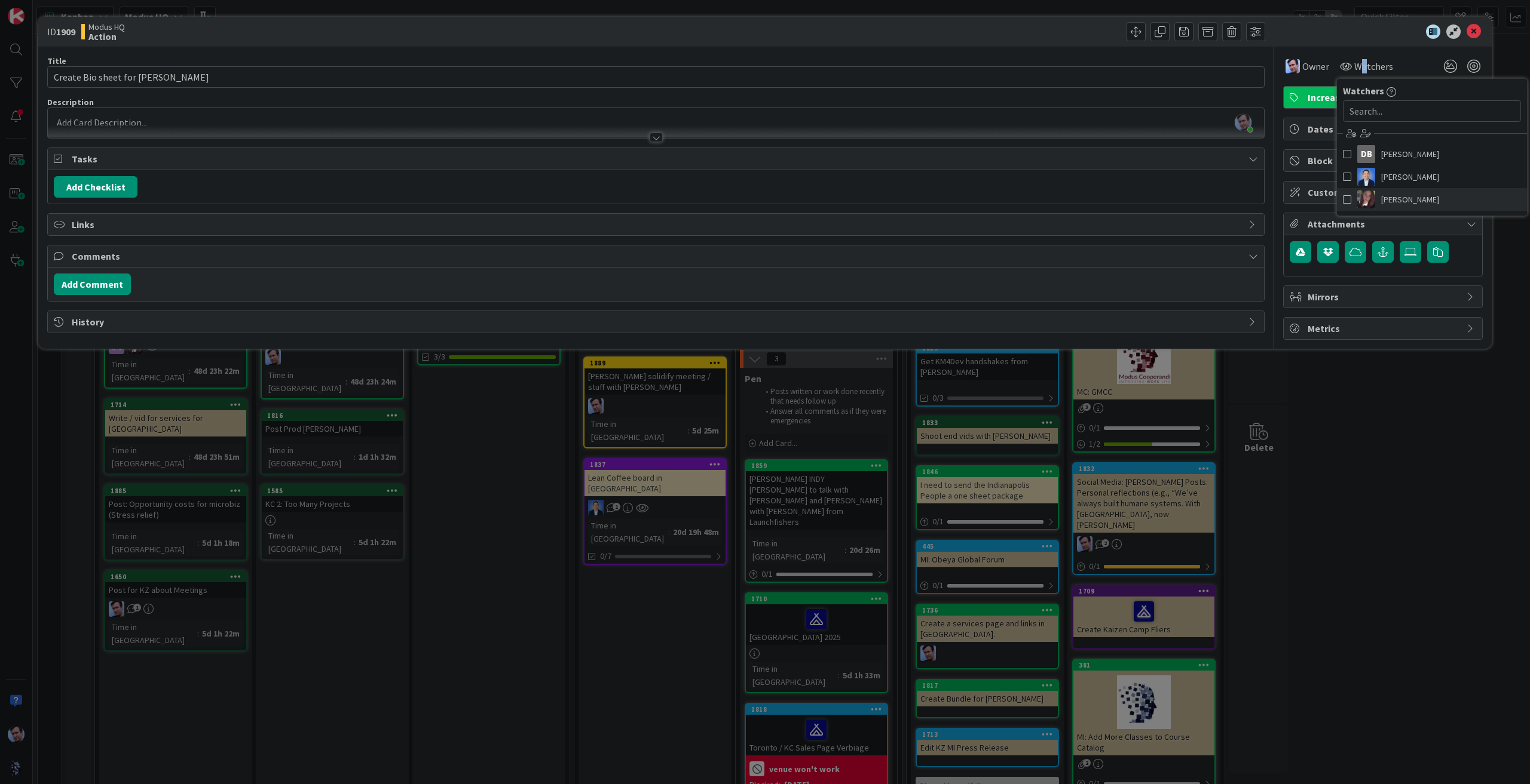
click at [1396, 193] on span "[PERSON_NAME]" at bounding box center [1410, 199] width 58 height 18
click at [1472, 34] on icon at bounding box center [1474, 31] width 15 height 15
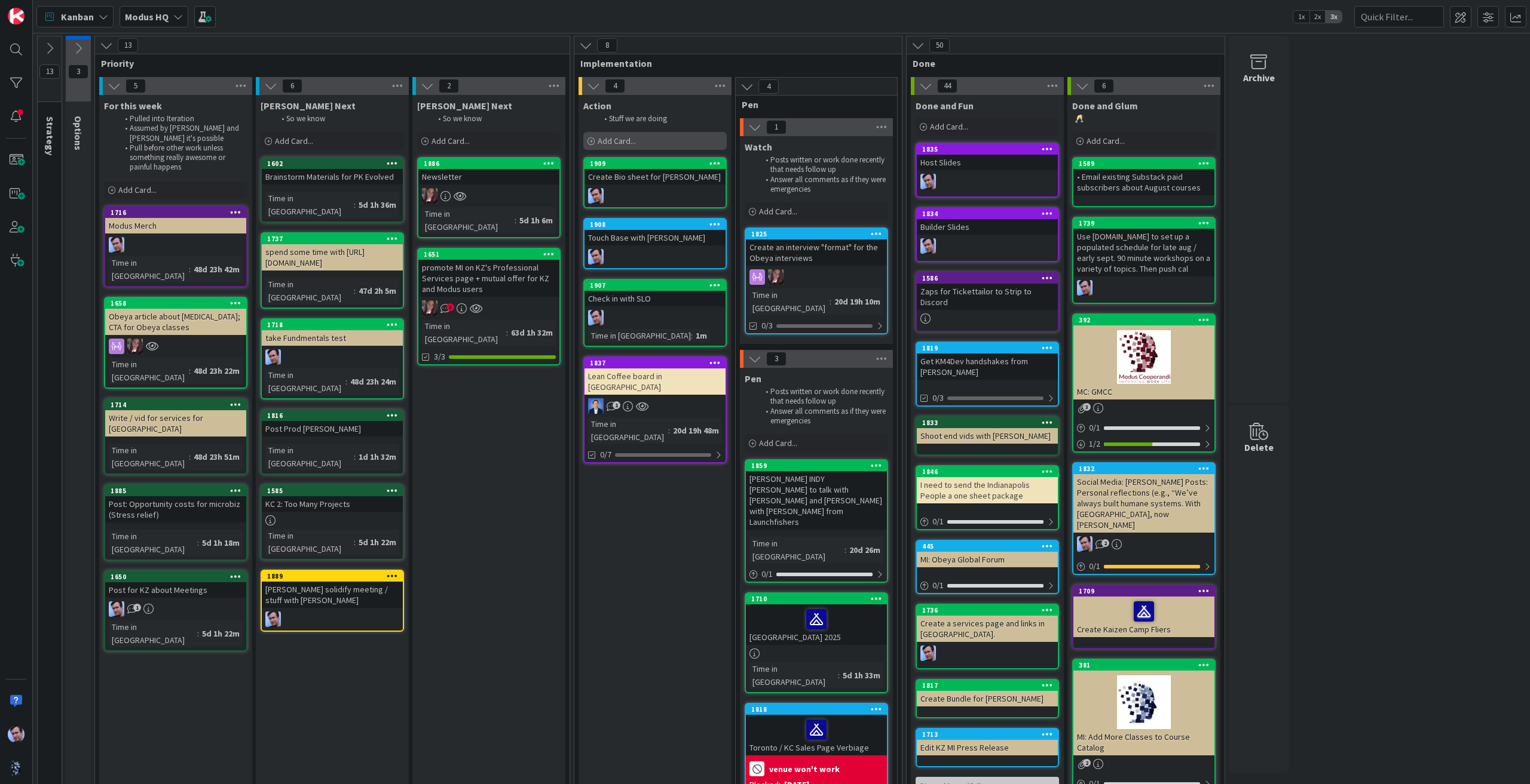
click at [609, 149] on div "Add Card..." at bounding box center [655, 141] width 143 height 18
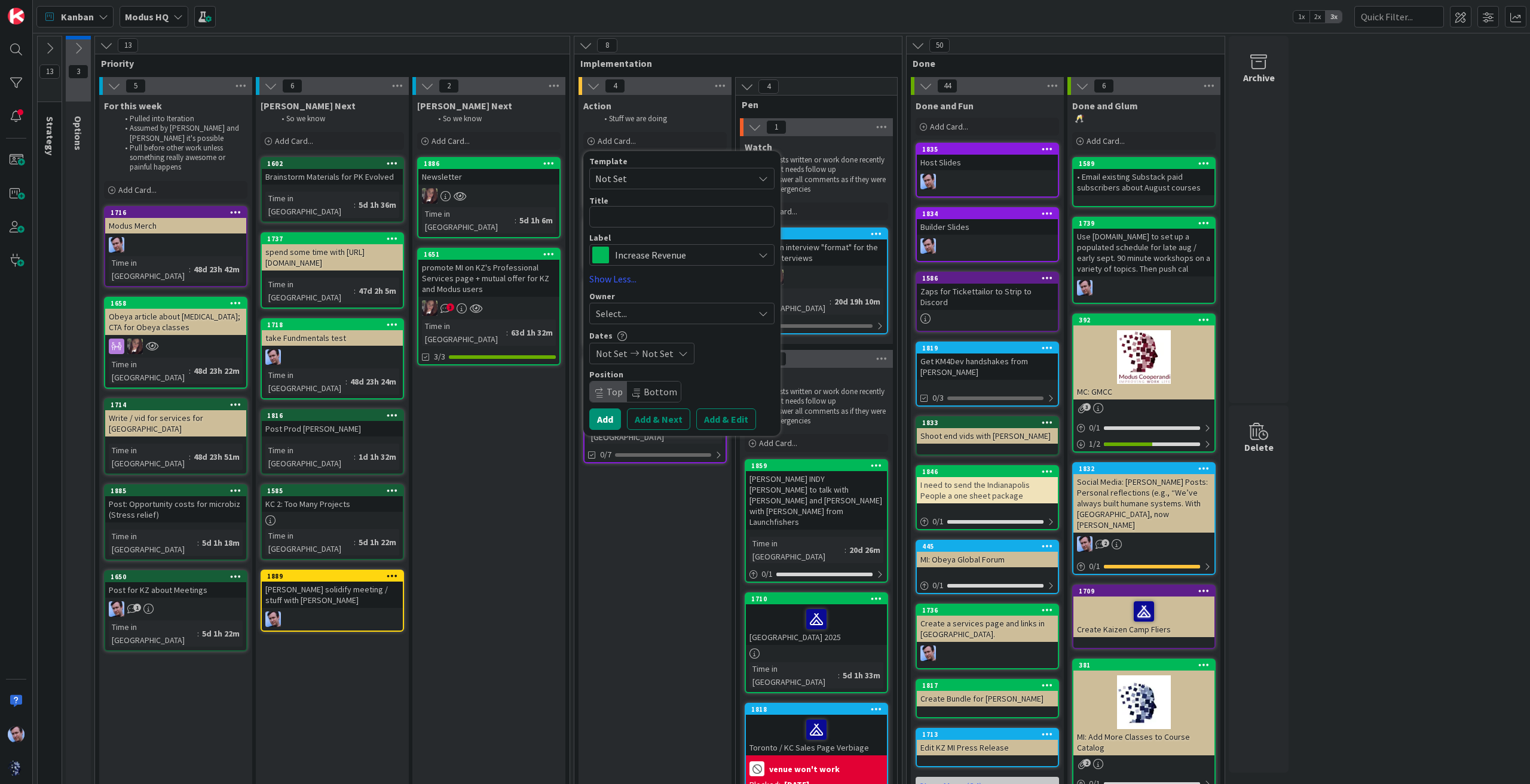
click at [605, 612] on div "Action Stuff we are doing Add Card... Template Not Set Title 0 / 128 Label Incr…" at bounding box center [655, 477] width 153 height 765
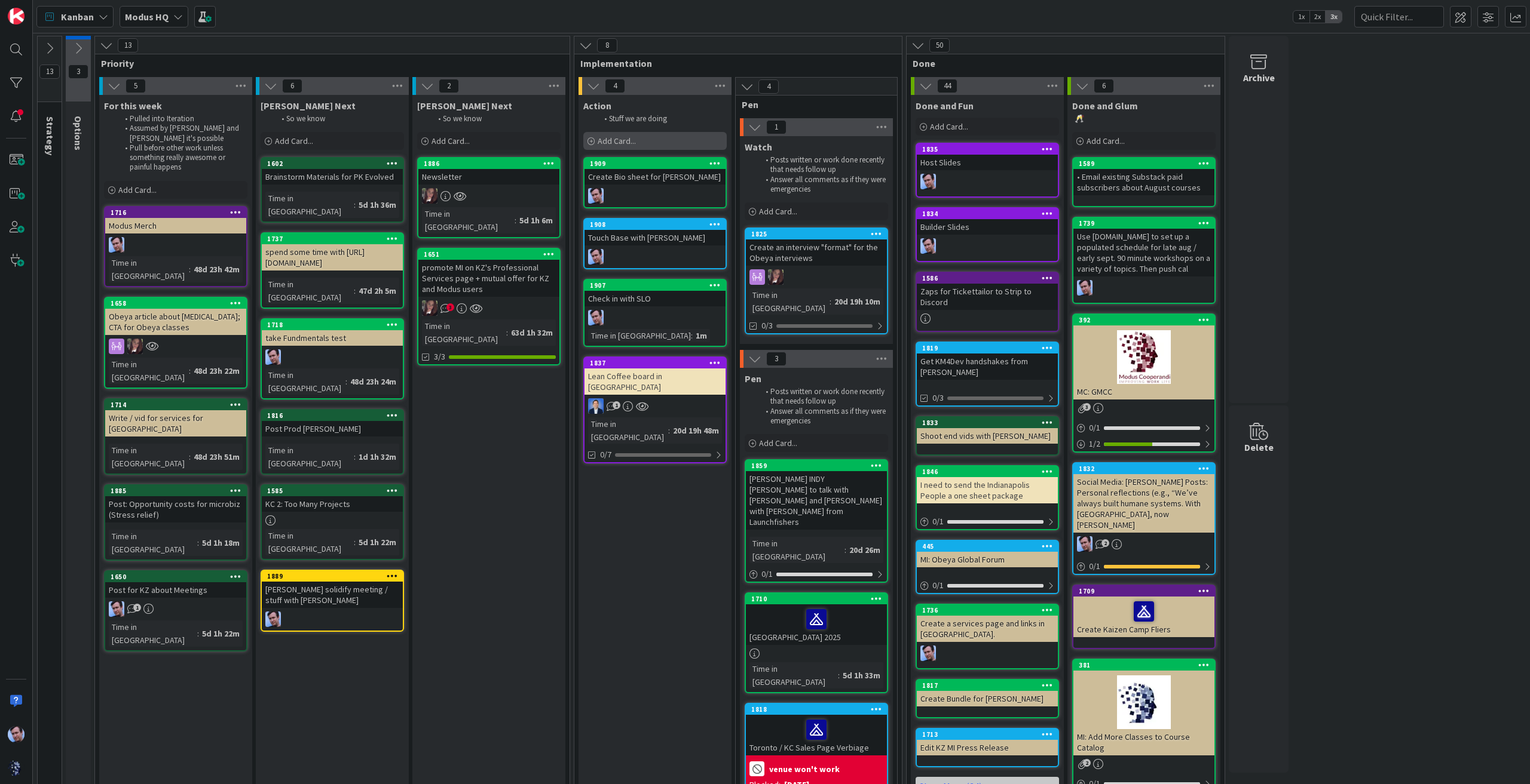
click at [617, 135] on div "Add Card..." at bounding box center [655, 141] width 143 height 18
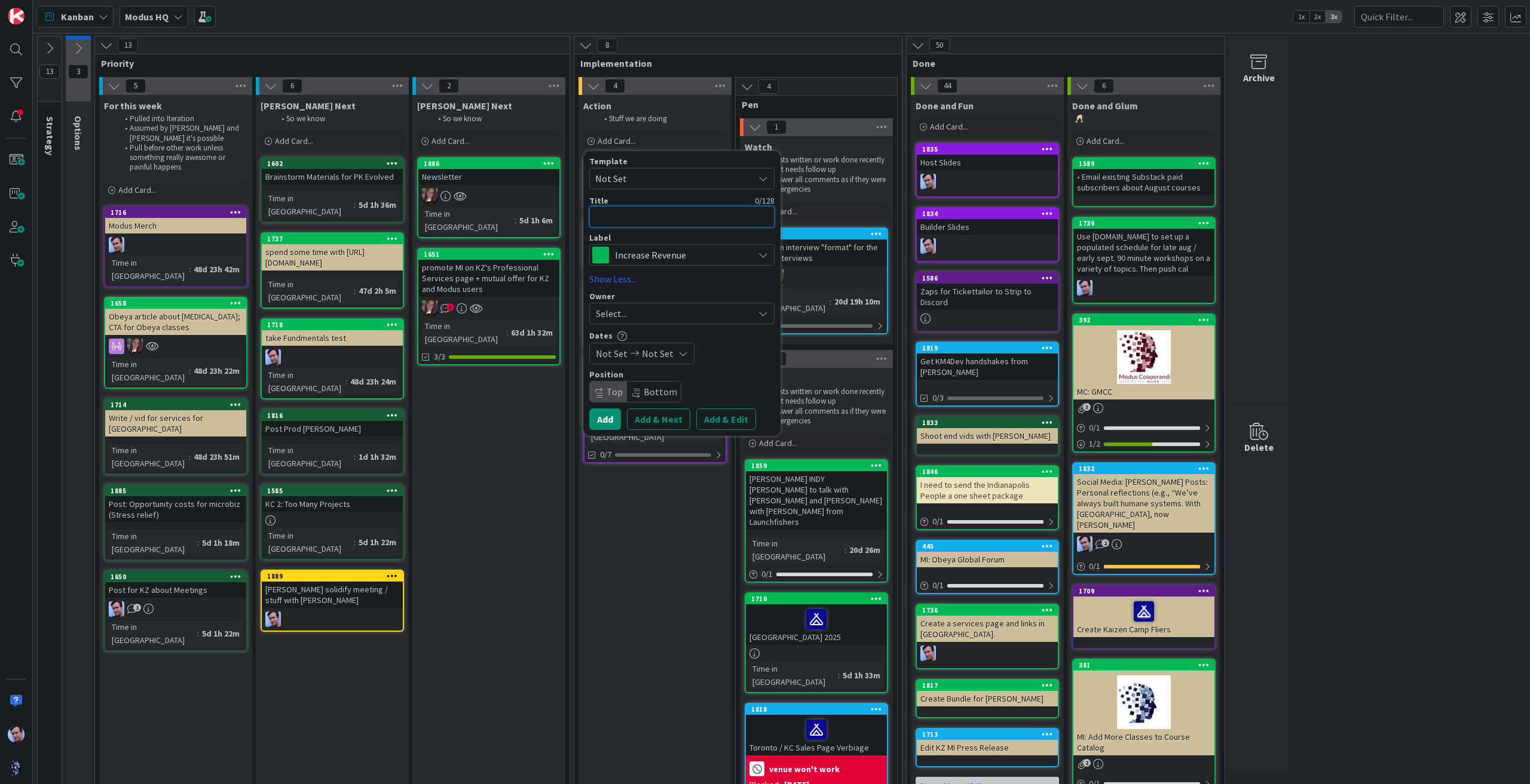
type textarea "x"
type textarea "F"
type textarea "x"
type textarea "Fi"
type textarea "x"
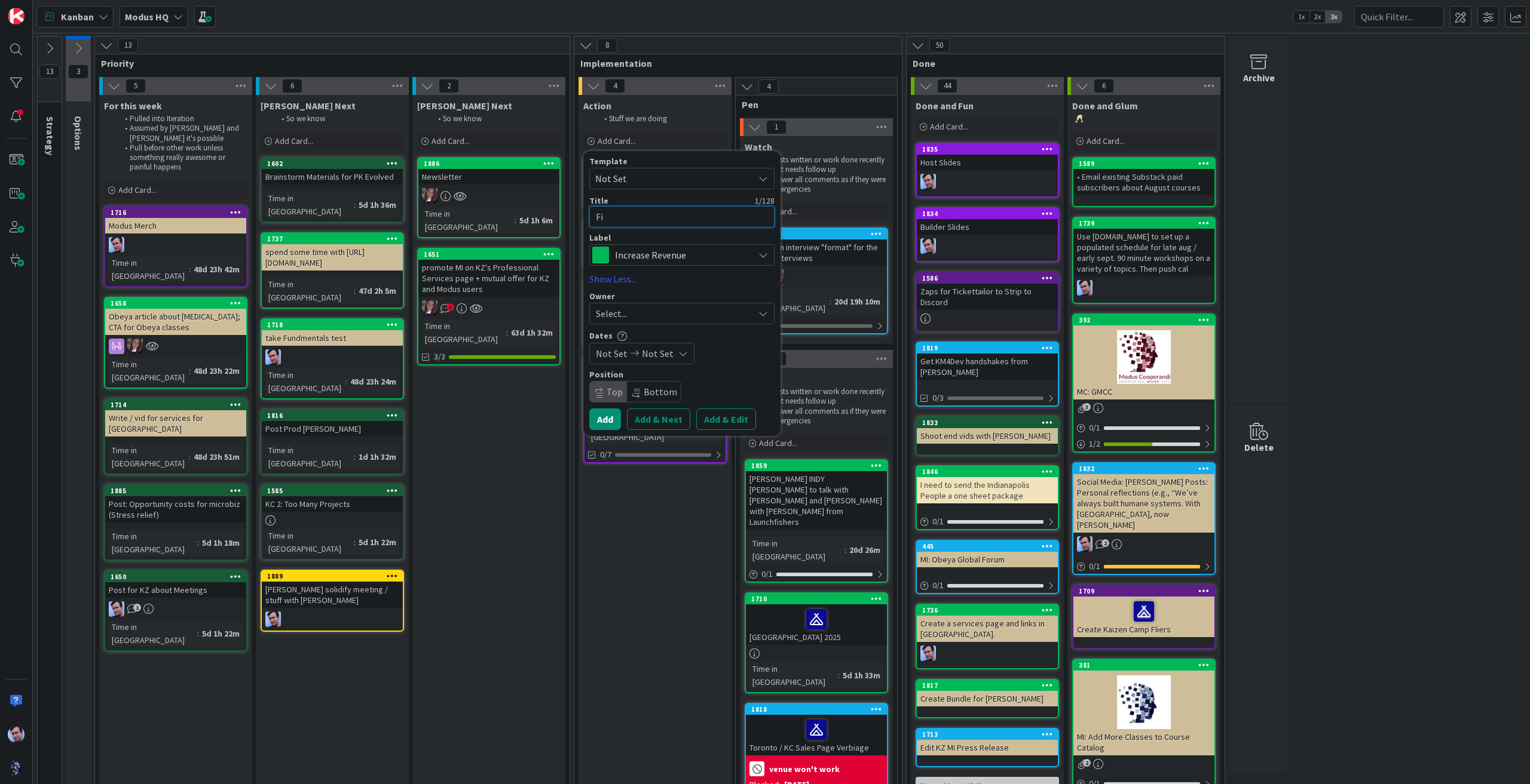
type textarea "Fin"
type textarea "x"
type textarea "Finm"
type textarea "x"
type textarea "Finmia"
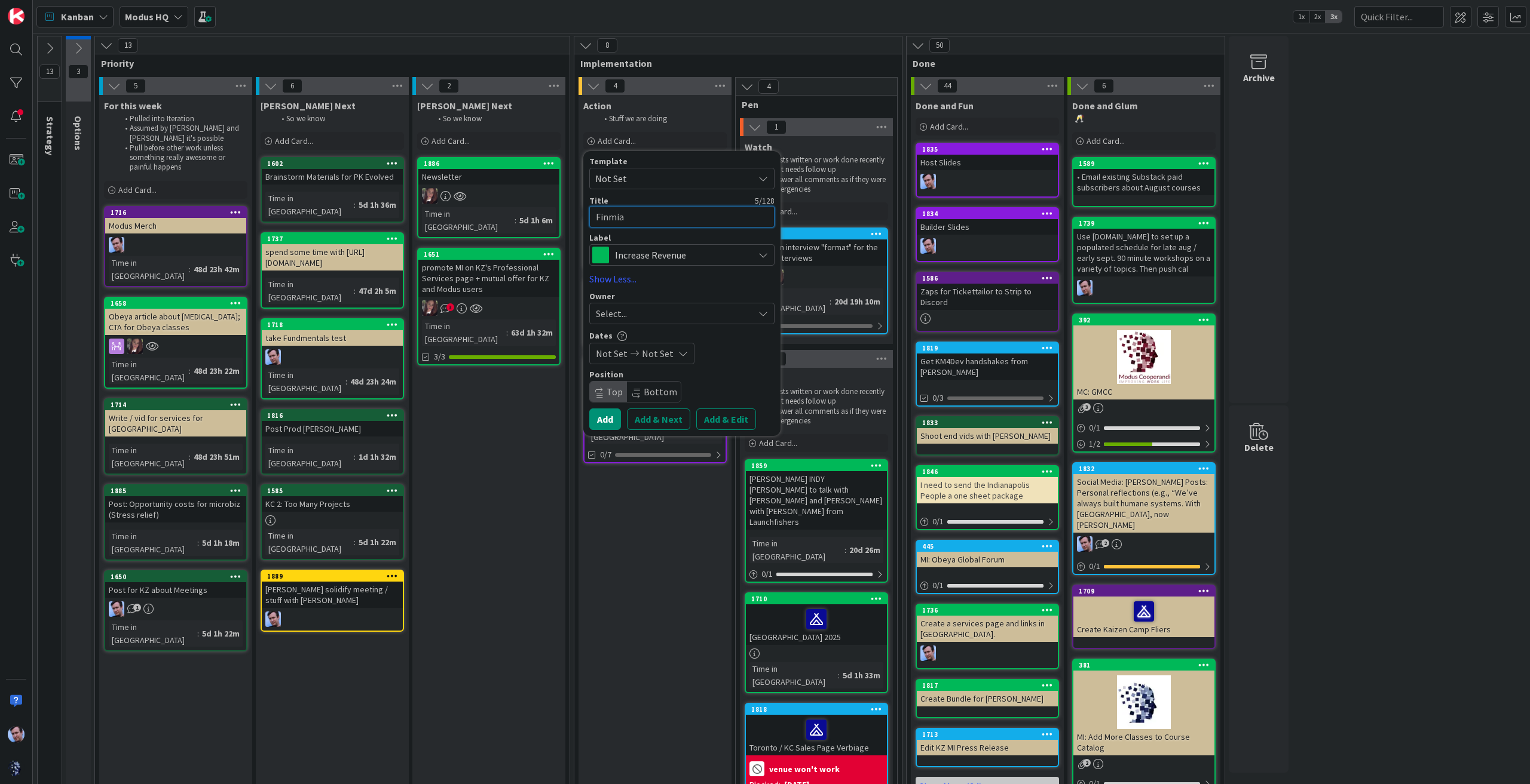
type textarea "x"
type textarea "Finmiash"
type textarea "x"
type textarea "Finmias"
type textarea "x"
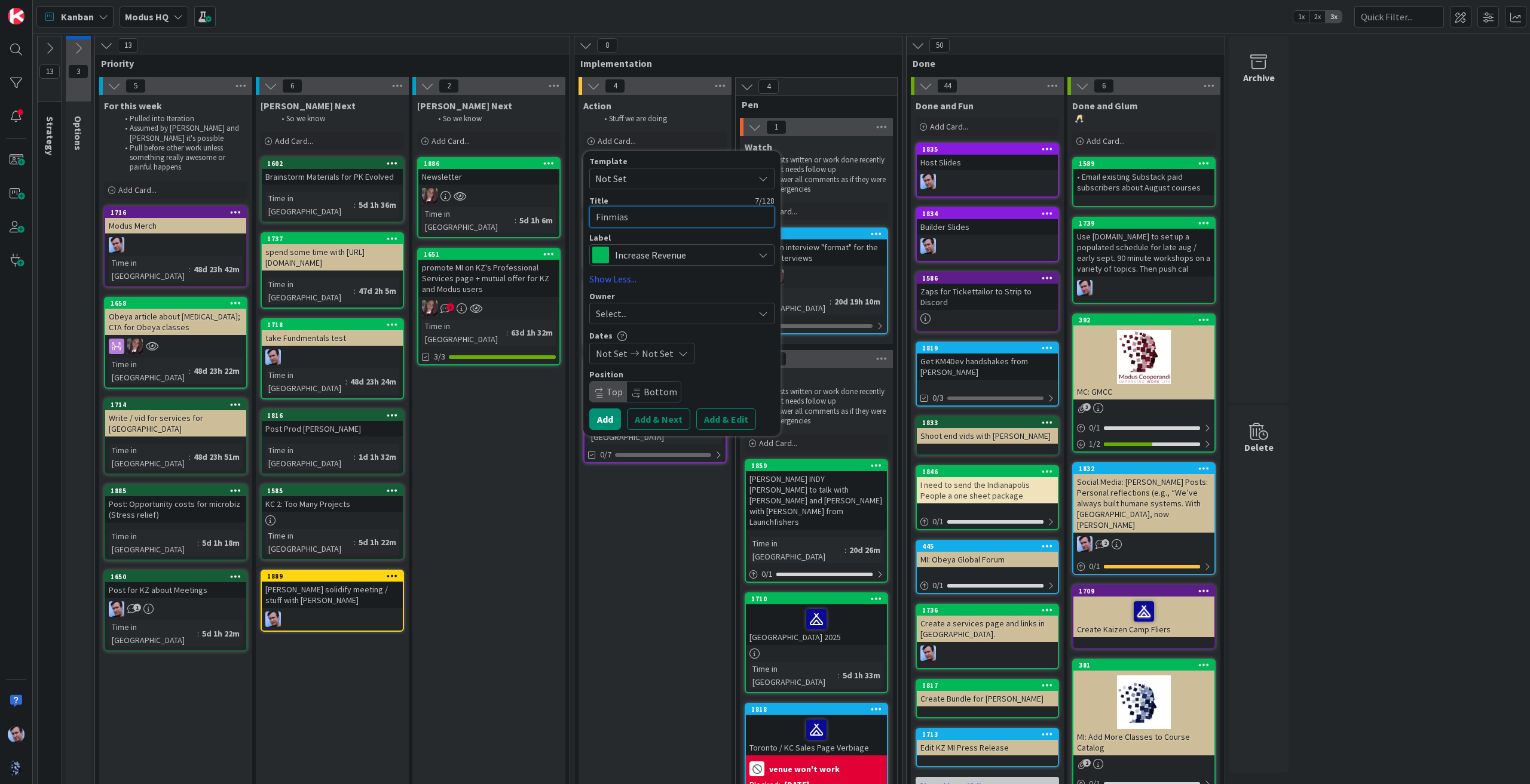
type textarea "Finmia"
type textarea "x"
type textarea "Finmi"
type textarea "x"
type textarea "Finm"
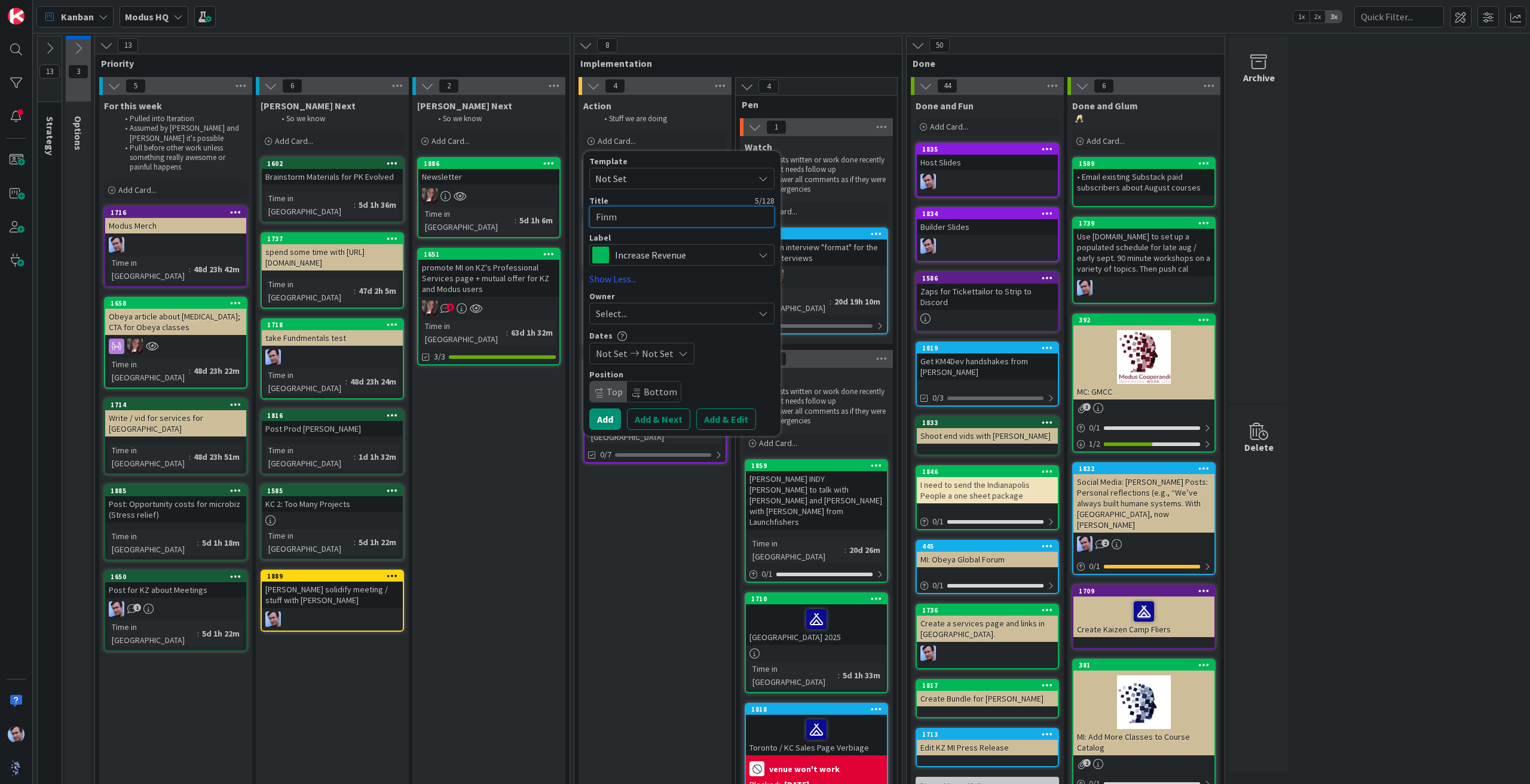
type textarea "x"
type textarea "Fin"
type textarea "x"
type textarea "Fini"
type textarea "x"
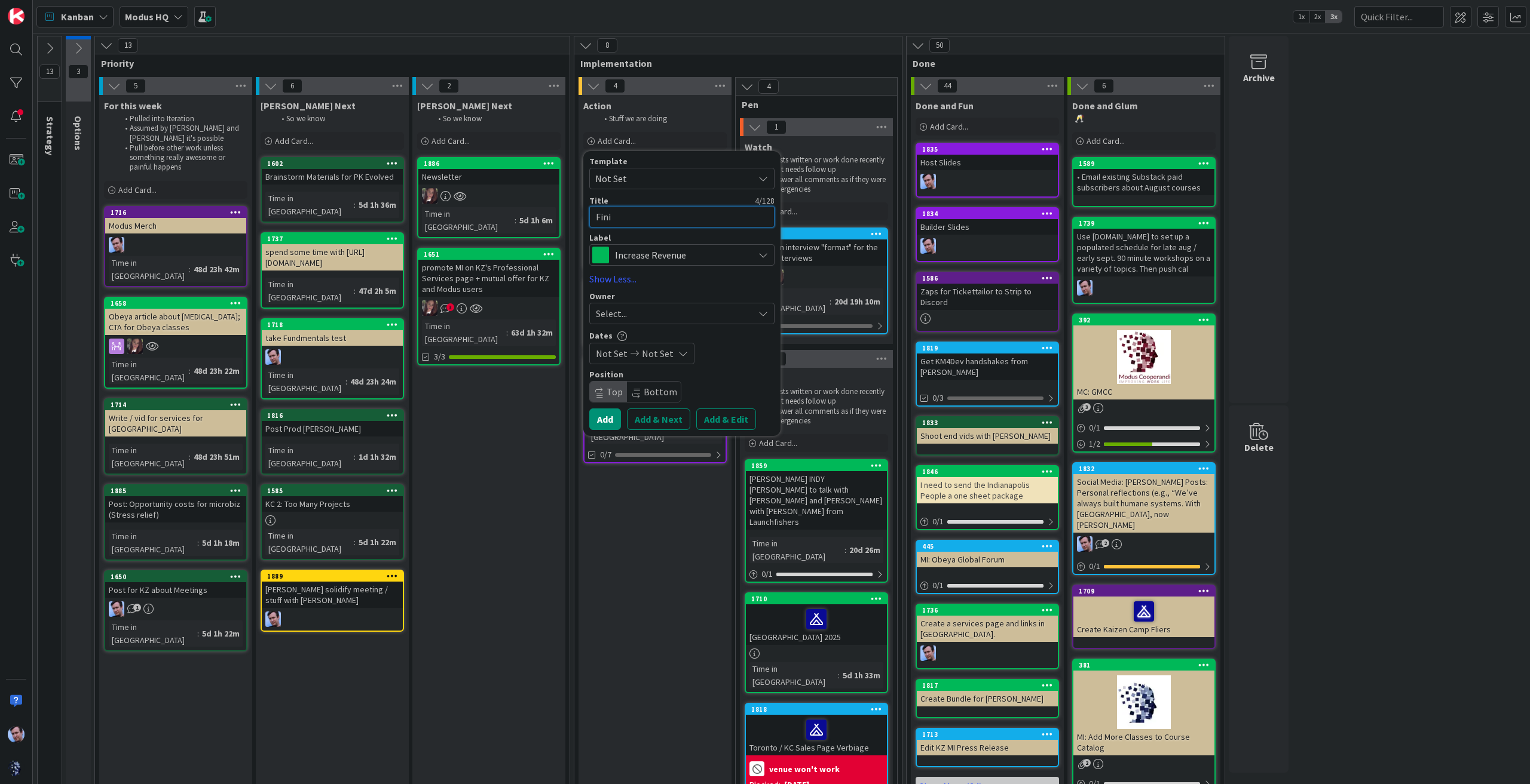
type textarea "Finis"
type textarea "x"
type textarea "Finish"
type textarea "x"
type textarea "Finish"
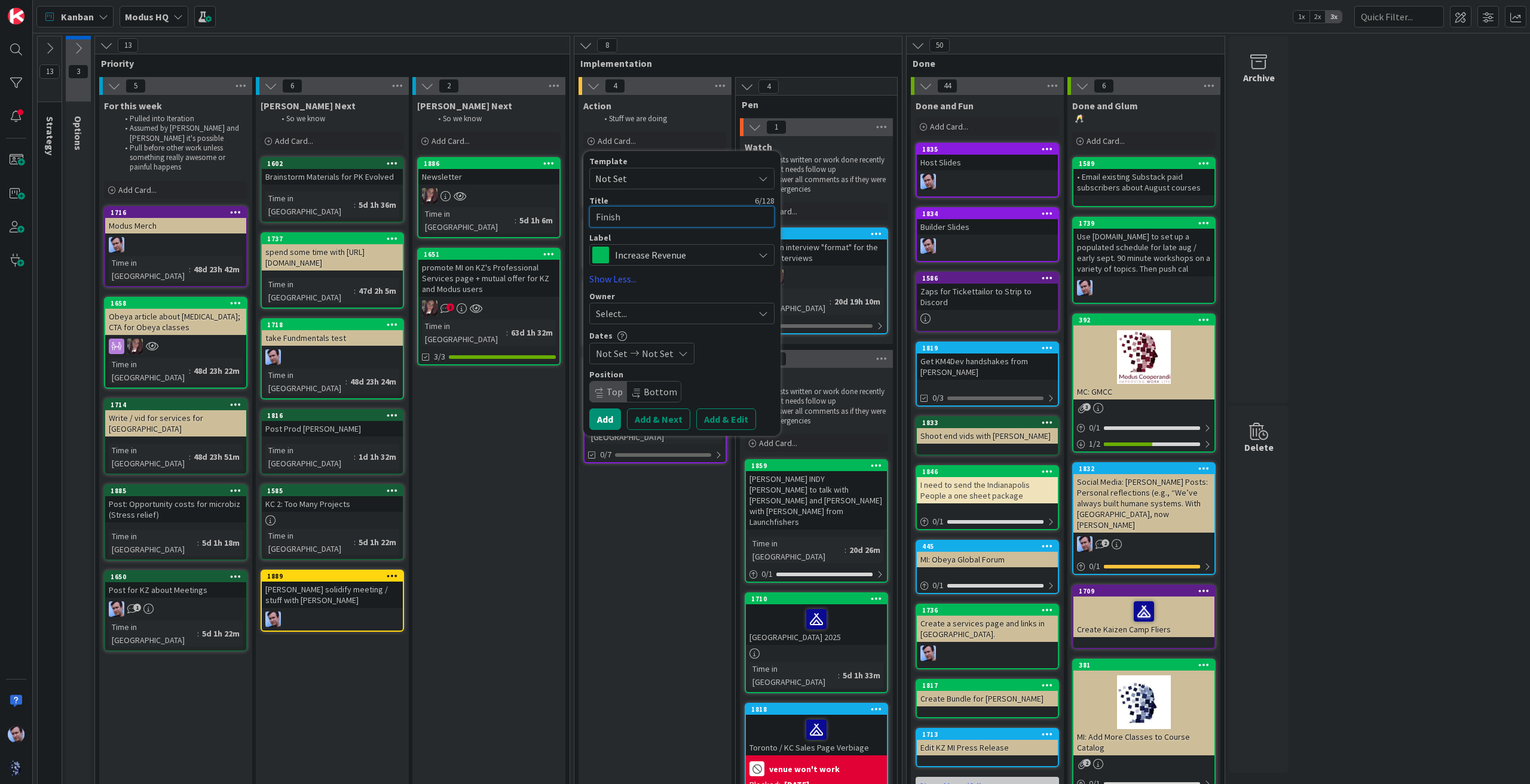
type textarea "x"
type textarea "Finish a"
type textarea "x"
type textarea "Finish ar"
type textarea "x"
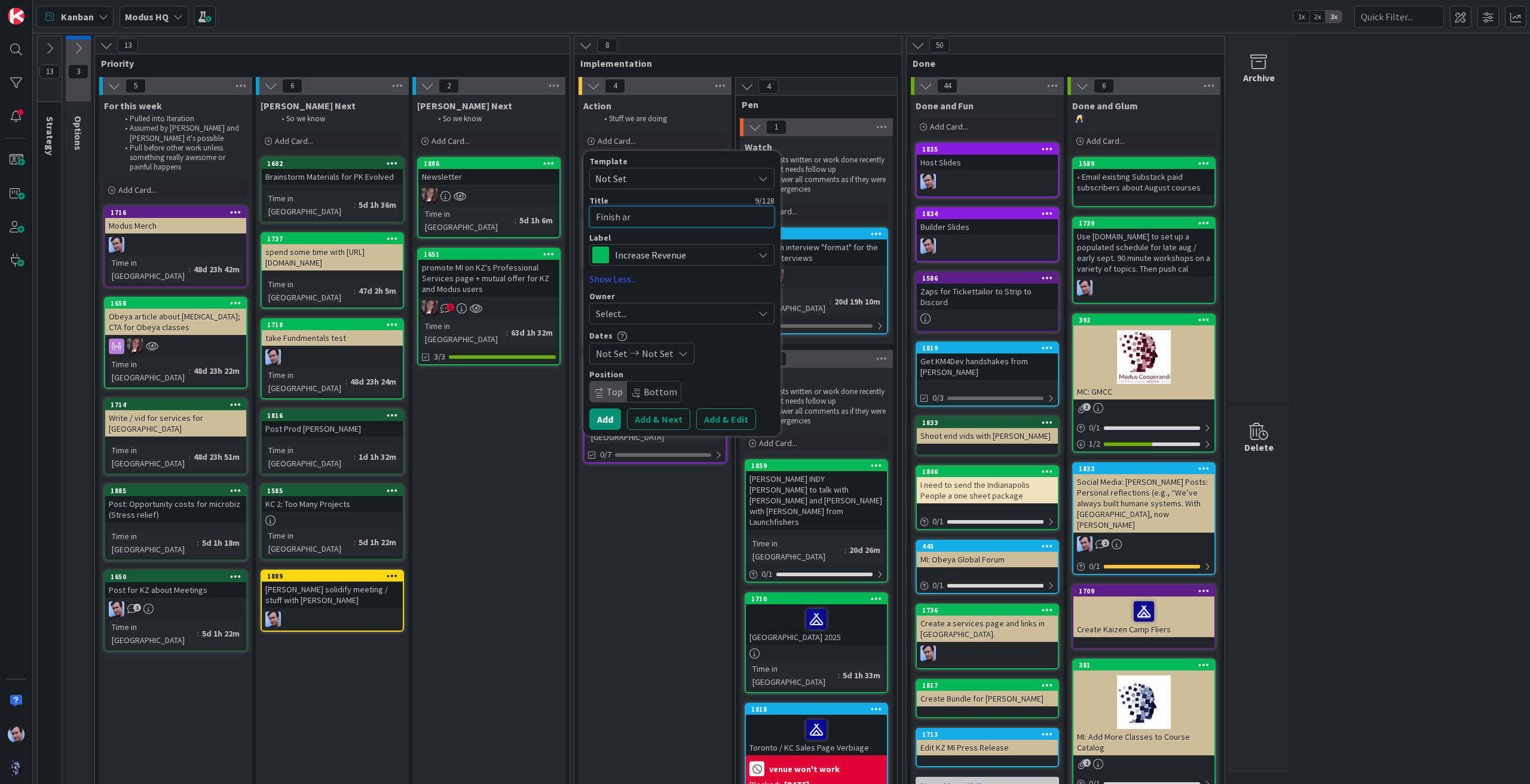
type textarea "Finish art"
type textarea "x"
type textarea "Finish arti"
type textarea "x"
click at [712, 250] on span "Increase Revenue" at bounding box center [681, 255] width 133 height 17
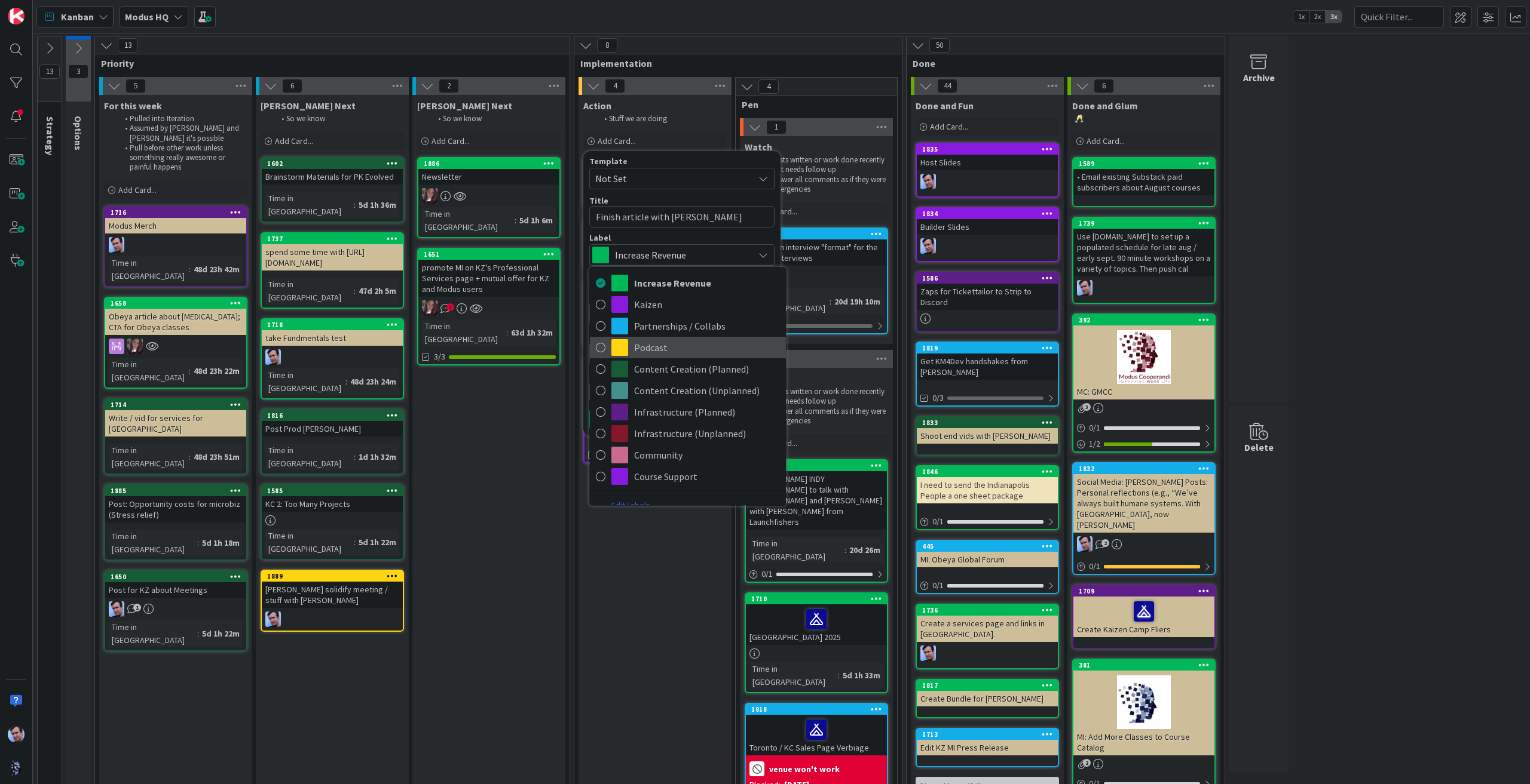
click at [671, 341] on span "Podcast" at bounding box center [707, 348] width 146 height 18
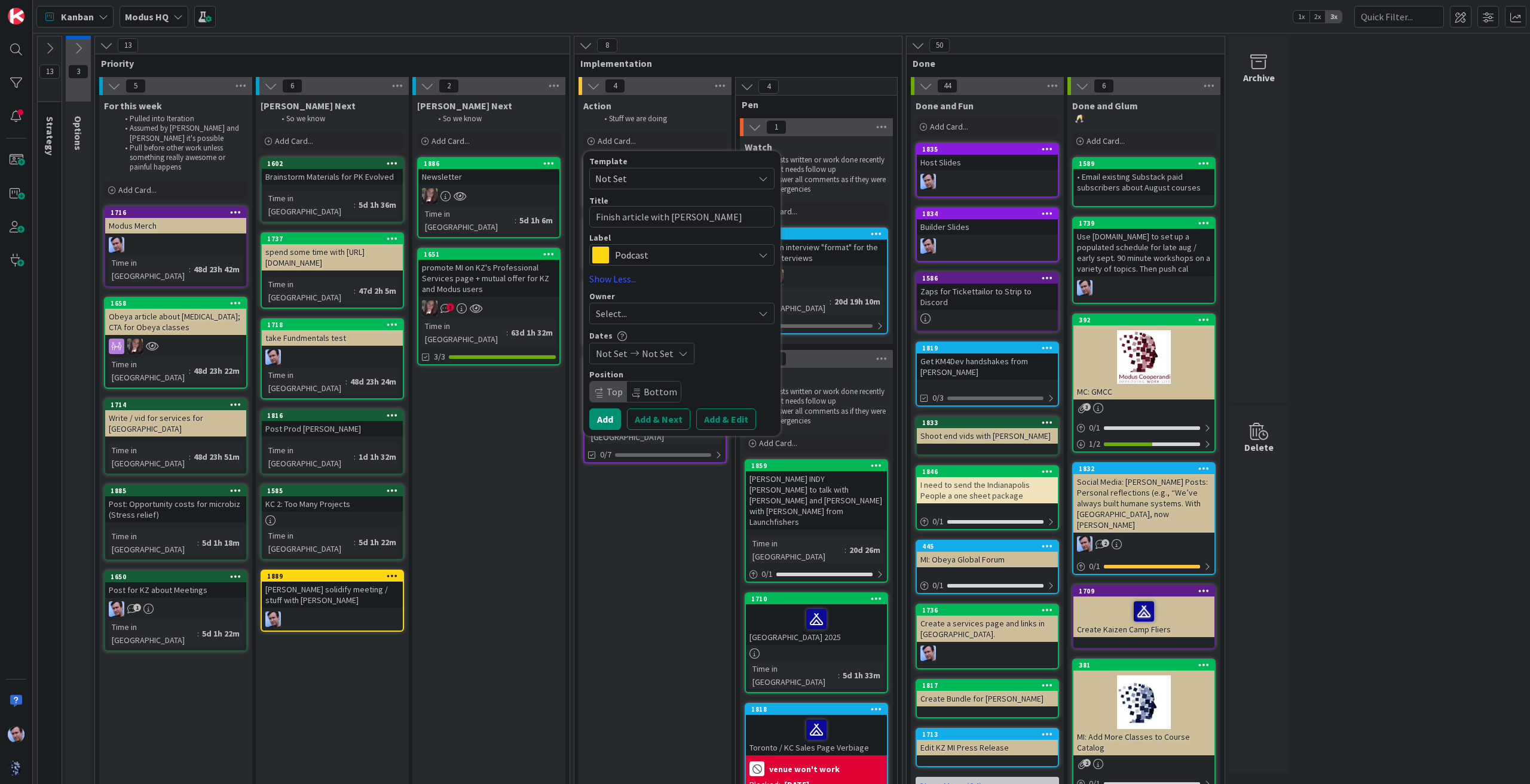
click at [664, 320] on div "Select..." at bounding box center [675, 313] width 158 height 15
click at [643, 417] on span "[PERSON_NAME]" at bounding box center [664, 414] width 58 height 18
click at [608, 419] on button "Add" at bounding box center [605, 419] width 32 height 22
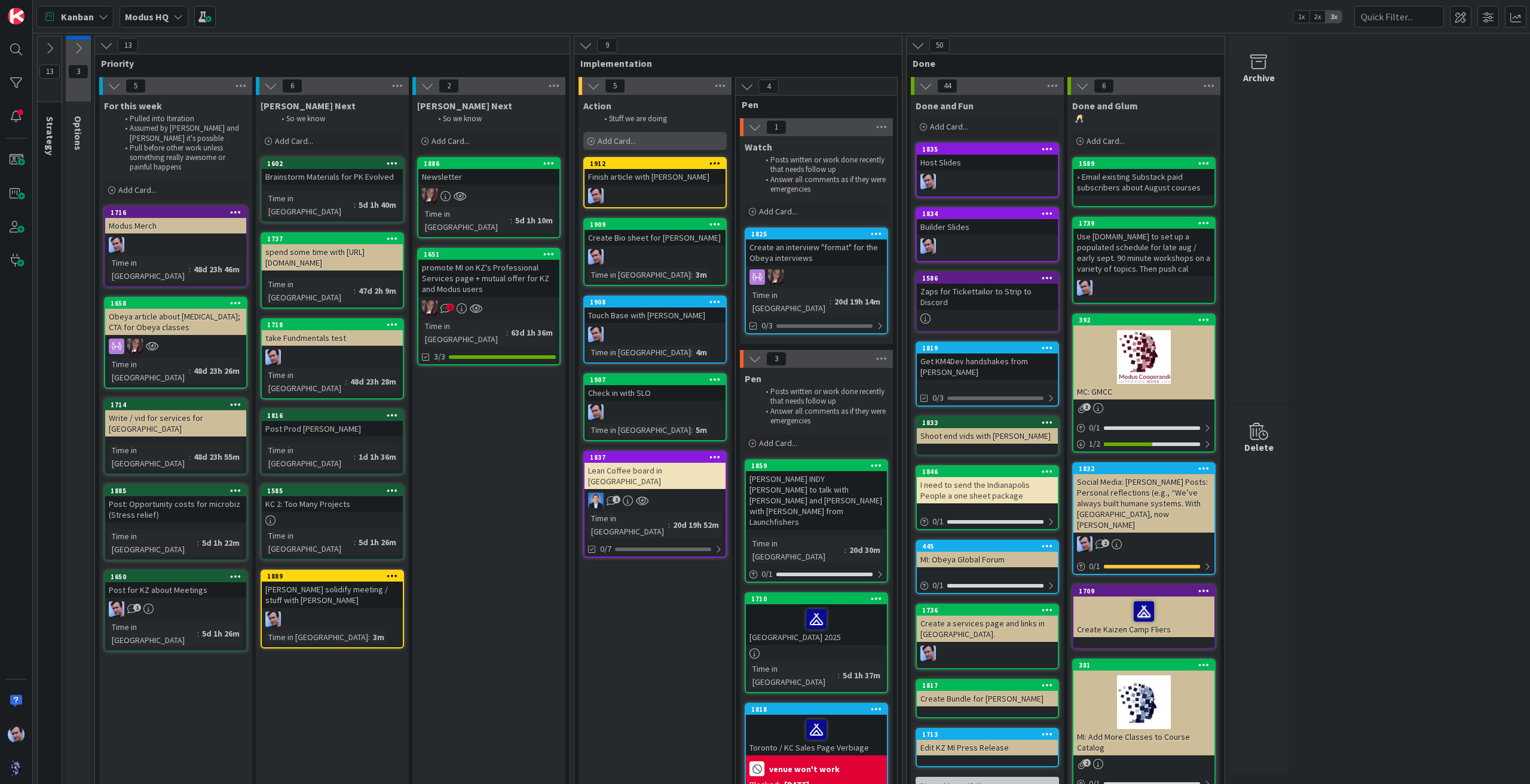
click at [618, 147] on div "Add Card..." at bounding box center [655, 141] width 143 height 18
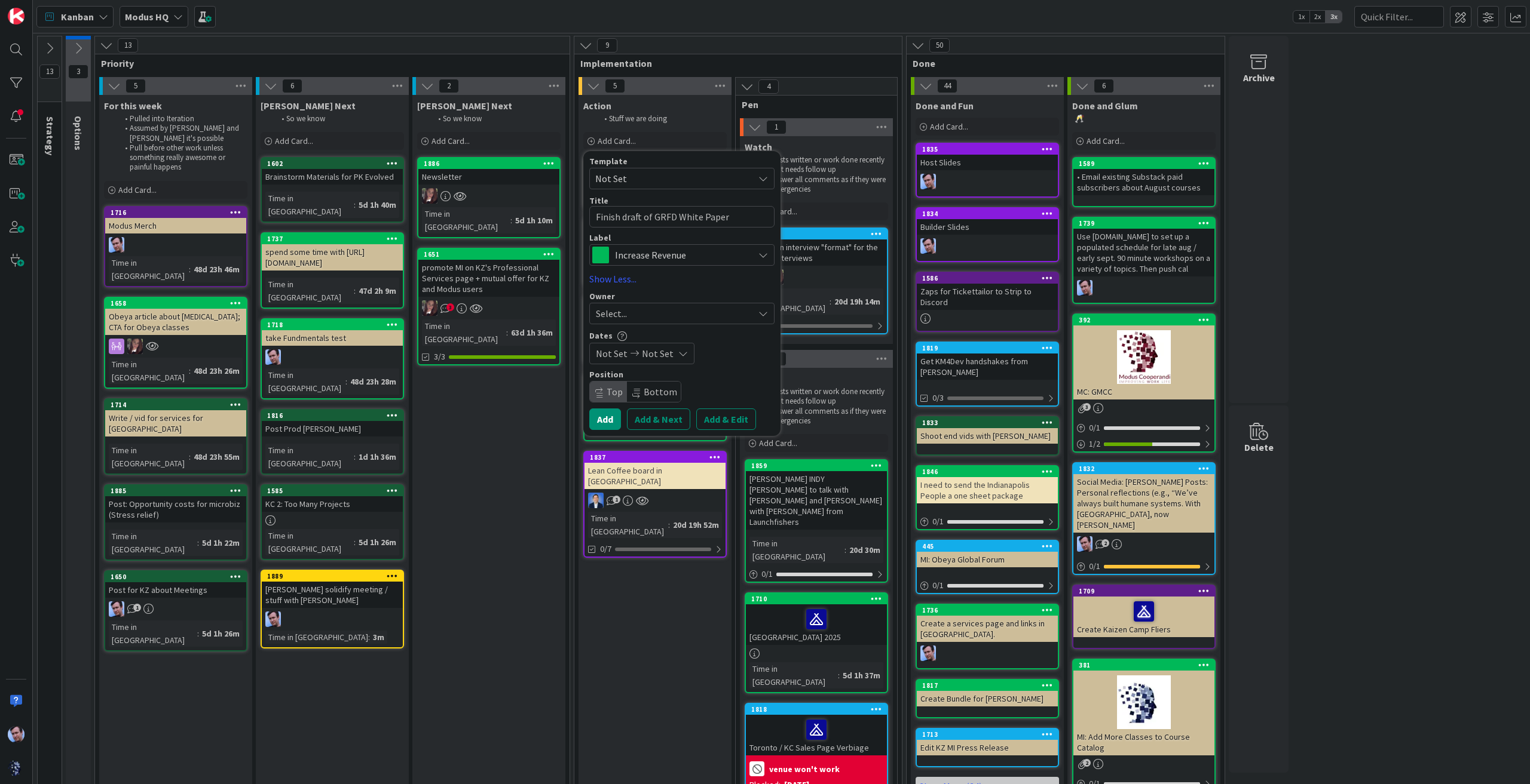
click at [764, 252] on icon at bounding box center [764, 255] width 10 height 10
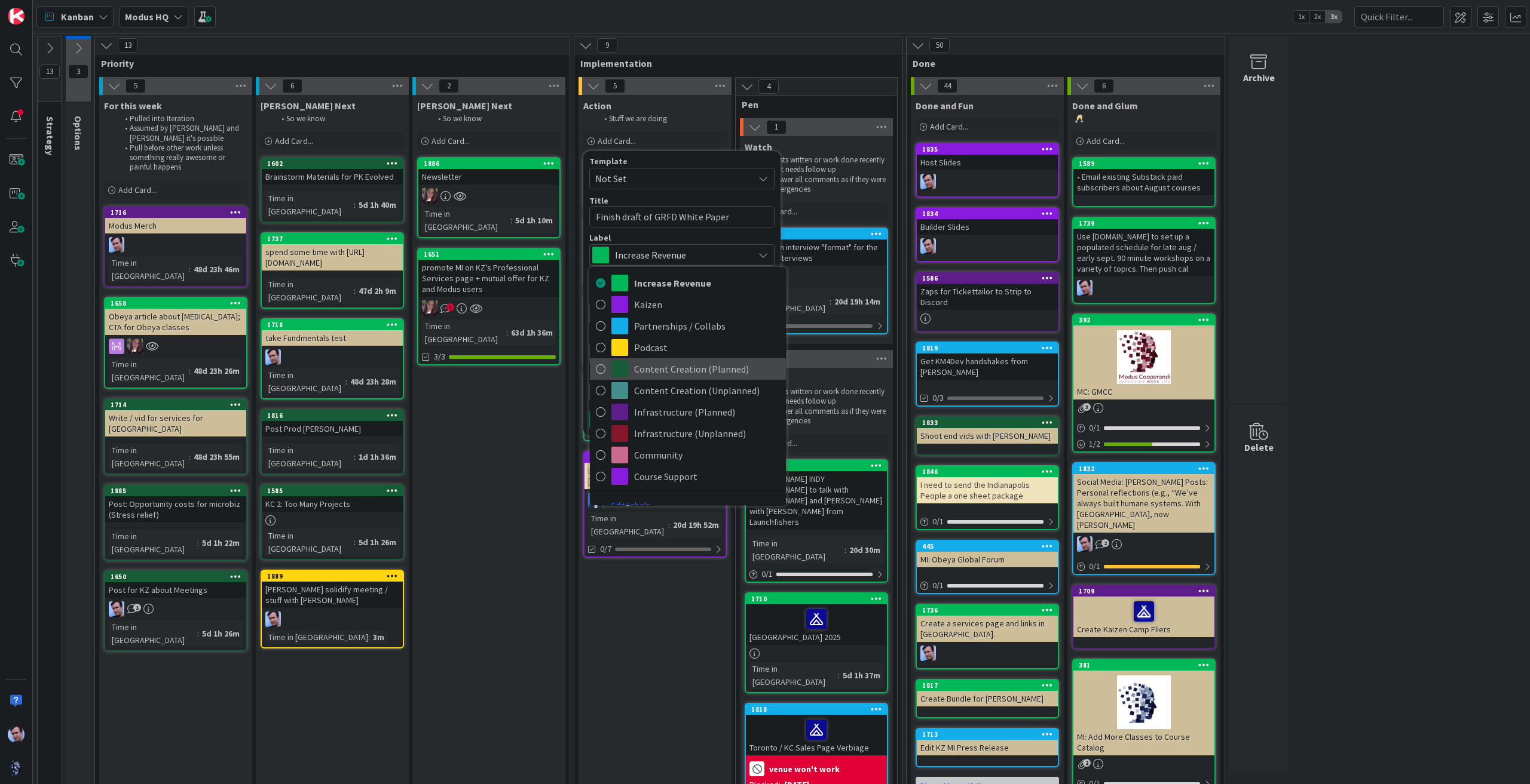
click at [673, 367] on span "Content Creation (Planned)" at bounding box center [707, 369] width 146 height 18
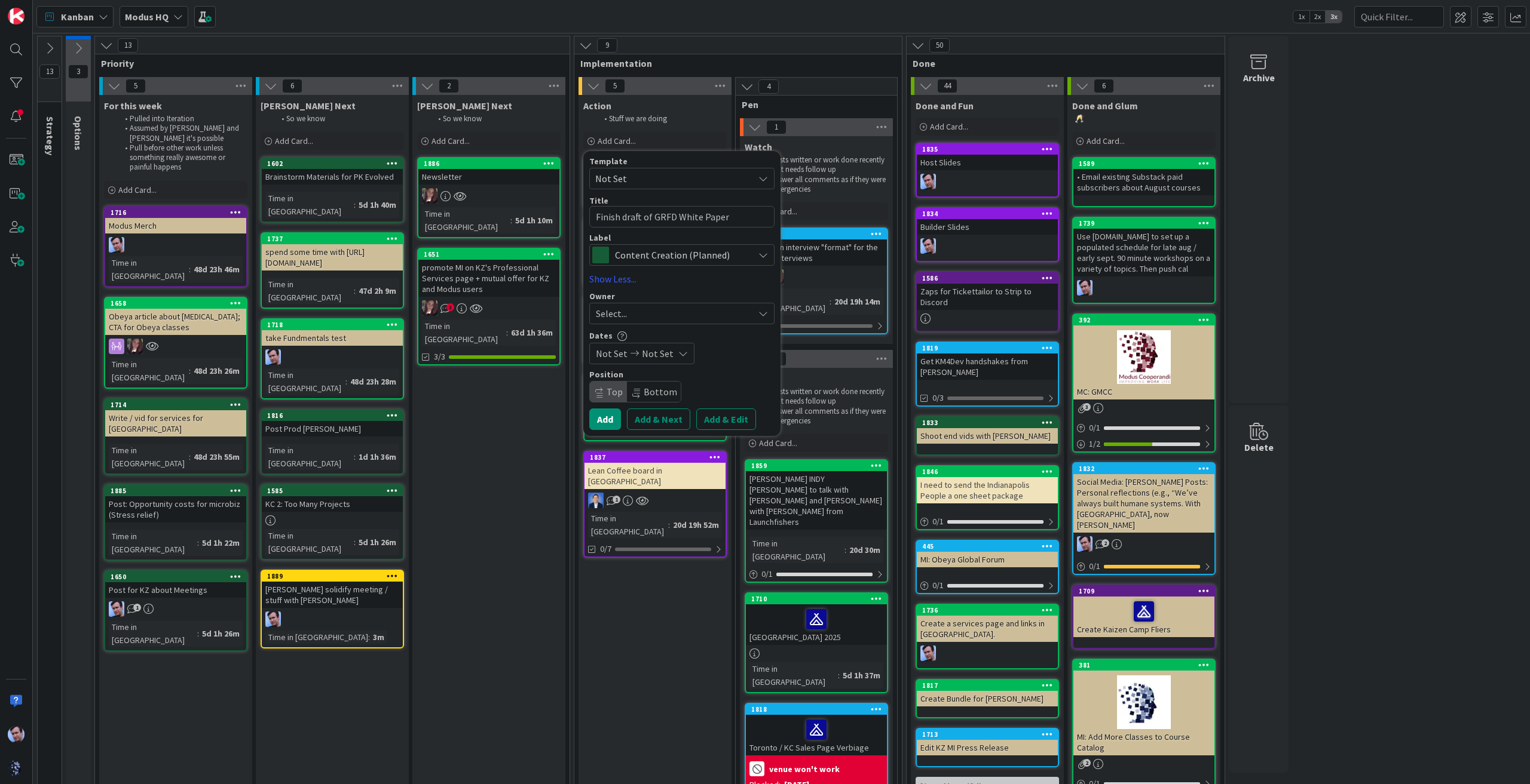
click at [658, 316] on div "Select..." at bounding box center [675, 313] width 158 height 15
click at [645, 415] on span "[PERSON_NAME]" at bounding box center [664, 414] width 58 height 18
click at [606, 419] on button "Add" at bounding box center [605, 419] width 32 height 22
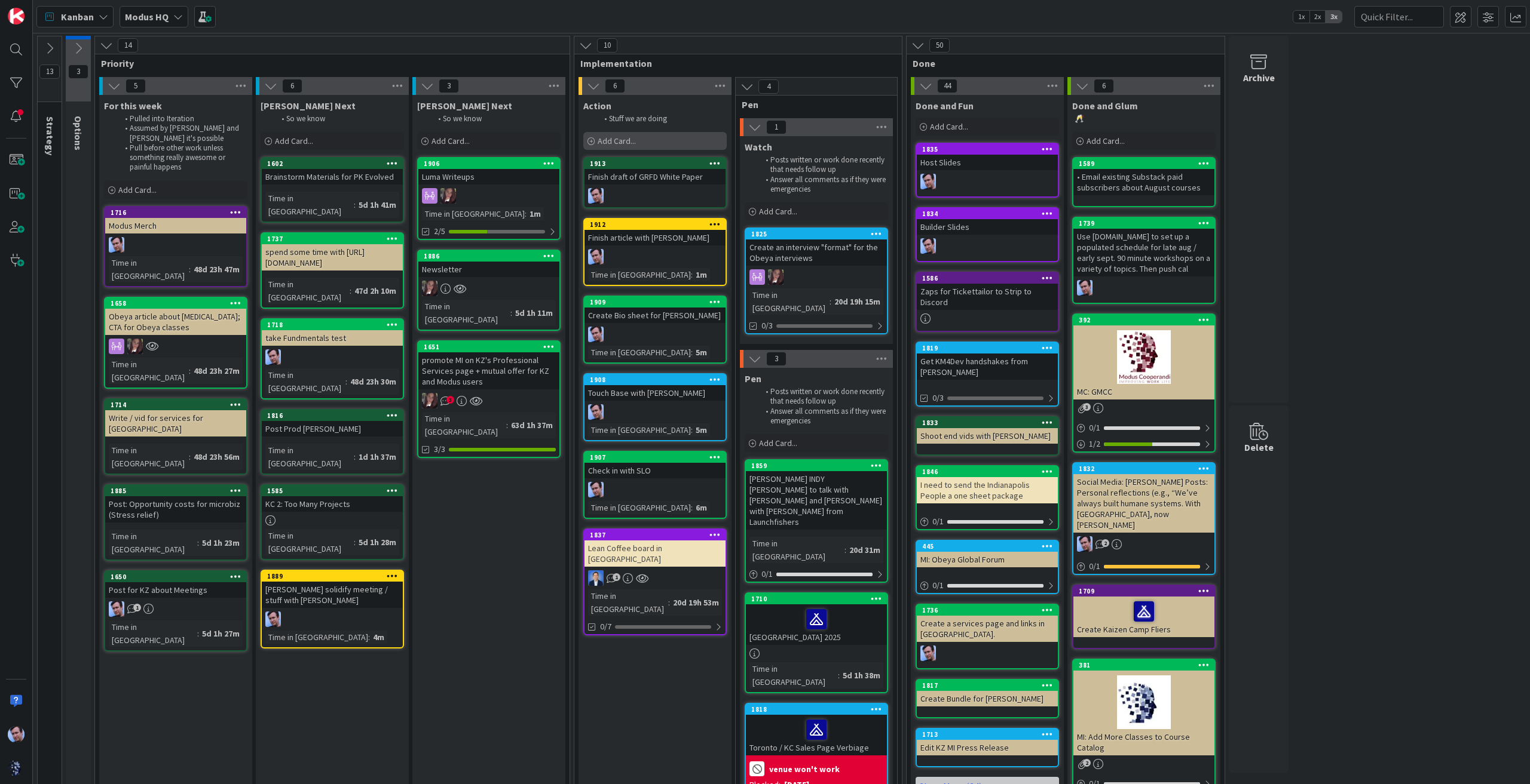
click at [616, 137] on span "Add Card..." at bounding box center [616, 140] width 38 height 10
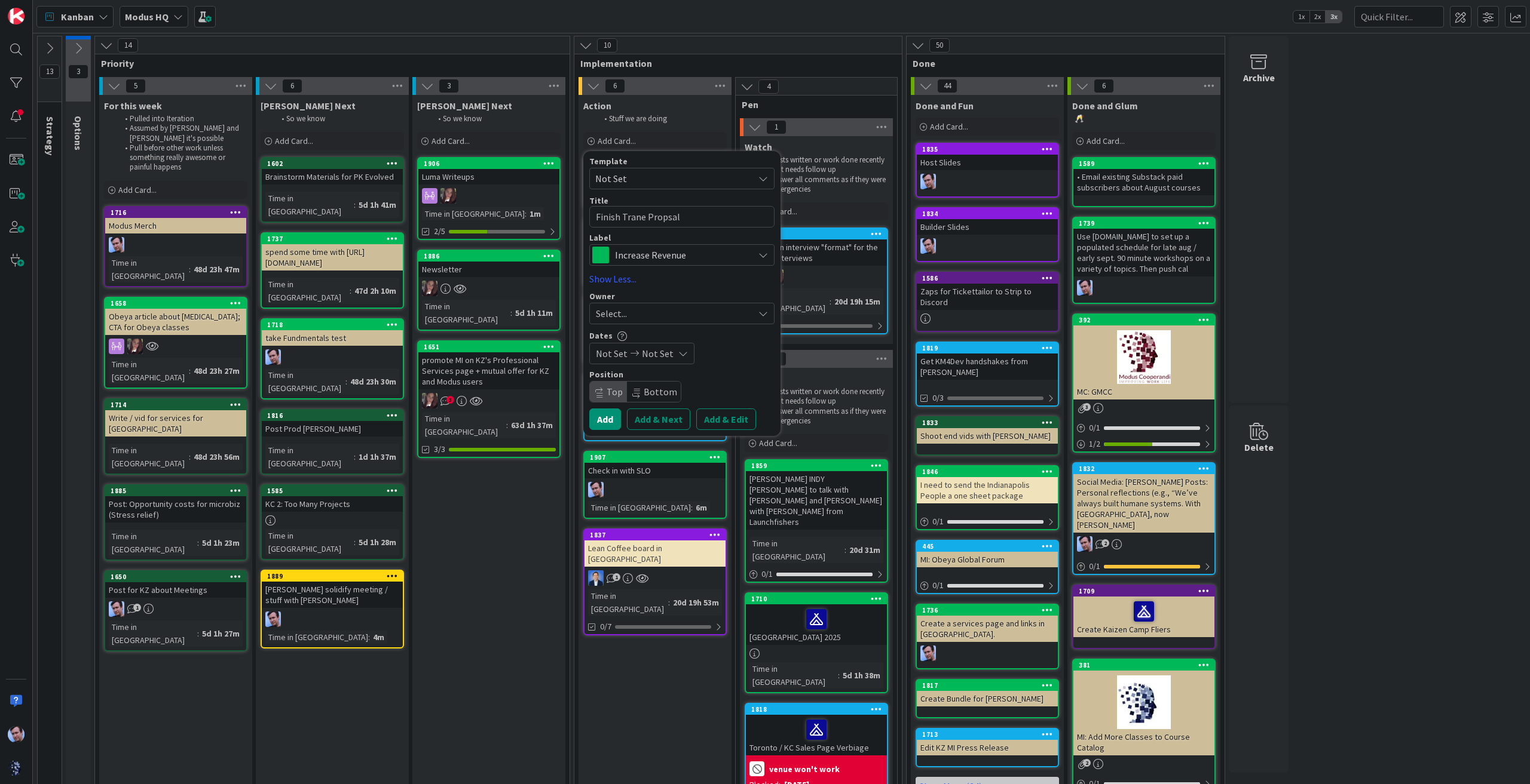
click at [720, 310] on div "Select..." at bounding box center [675, 313] width 158 height 15
click at [655, 440] on span "[PERSON_NAME]" at bounding box center [664, 437] width 58 height 18
click at [609, 417] on button "Add" at bounding box center [605, 419] width 32 height 22
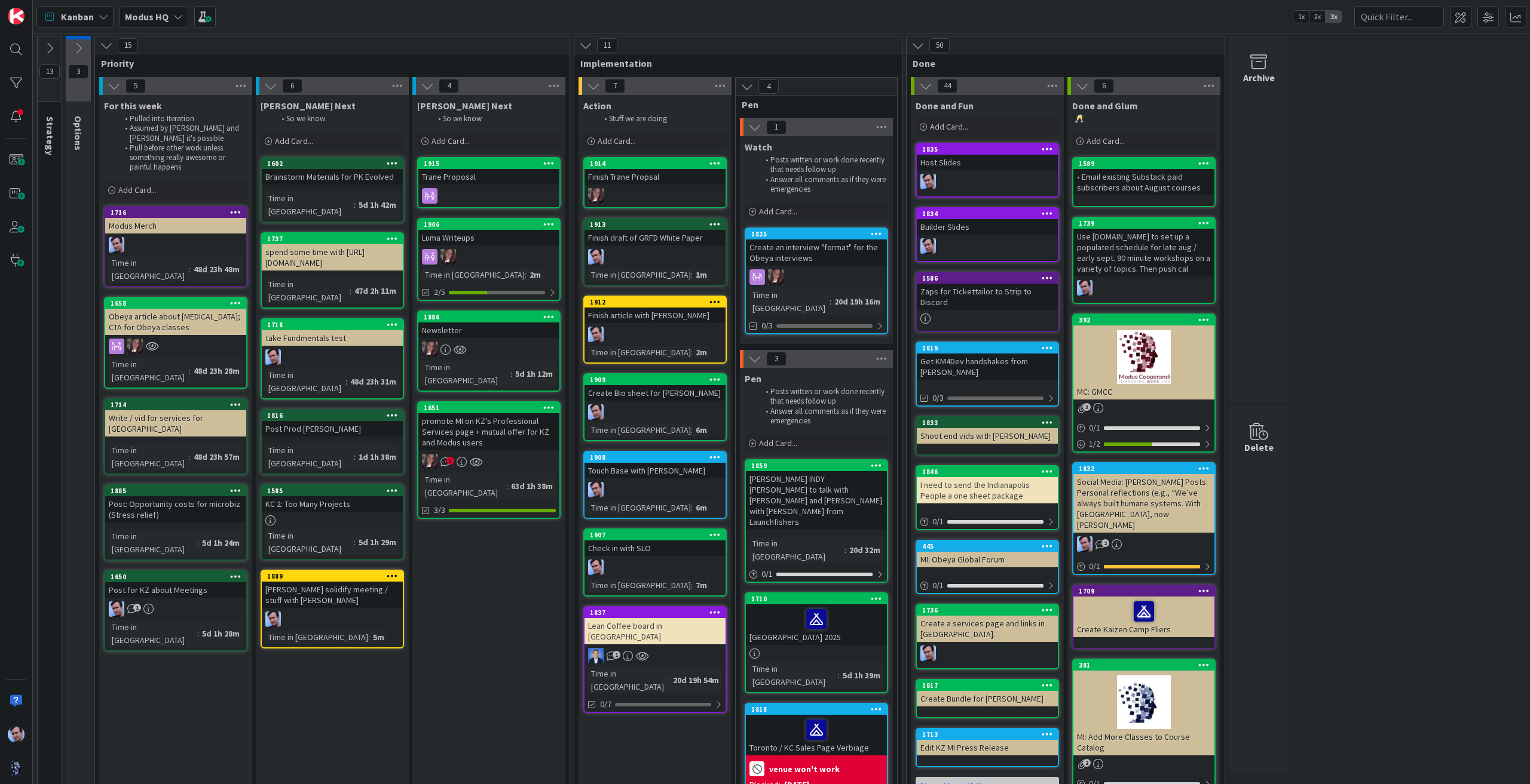
click at [714, 163] on icon at bounding box center [715, 163] width 11 height 8
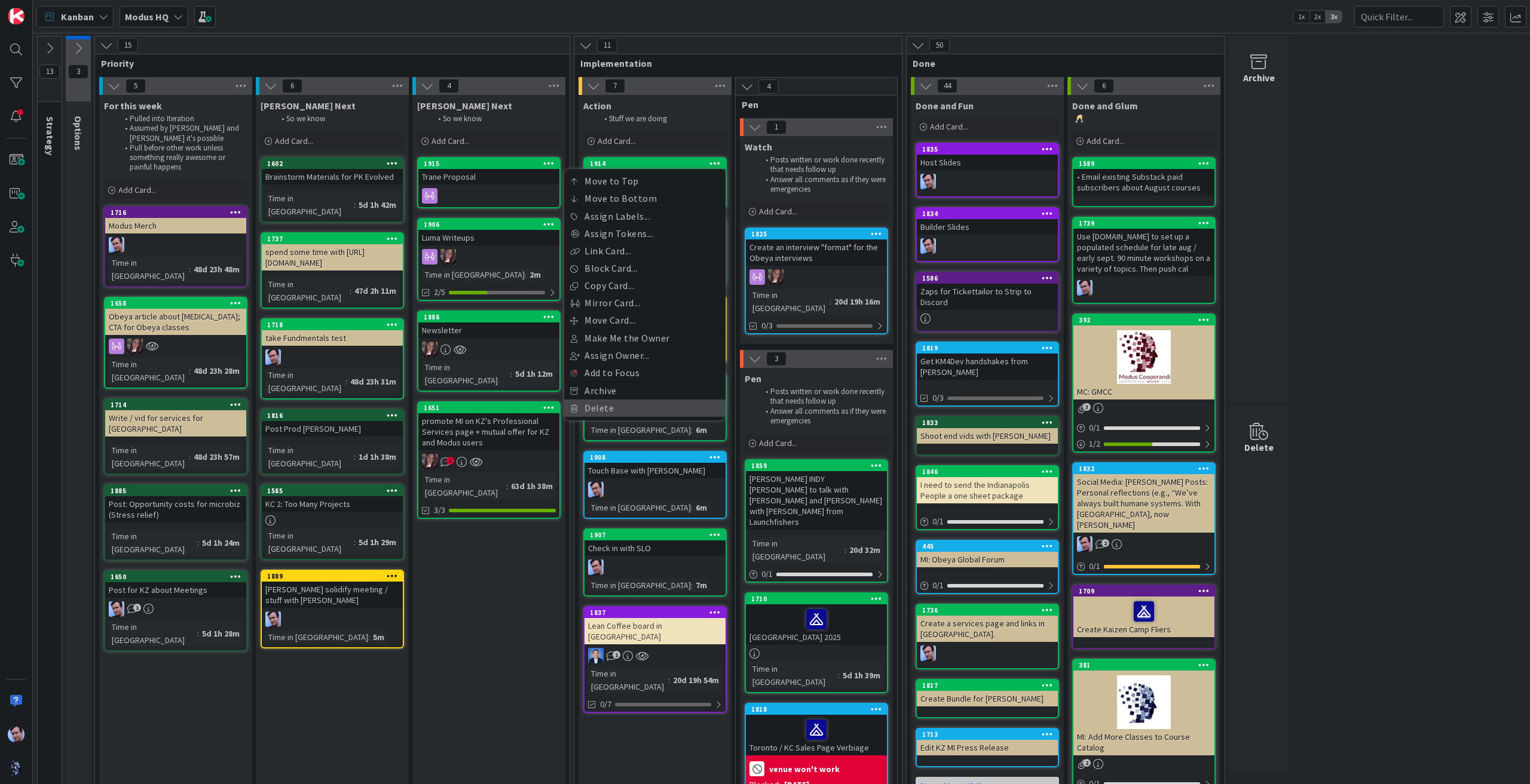
click at [596, 409] on link "Delete" at bounding box center [645, 408] width 161 height 17
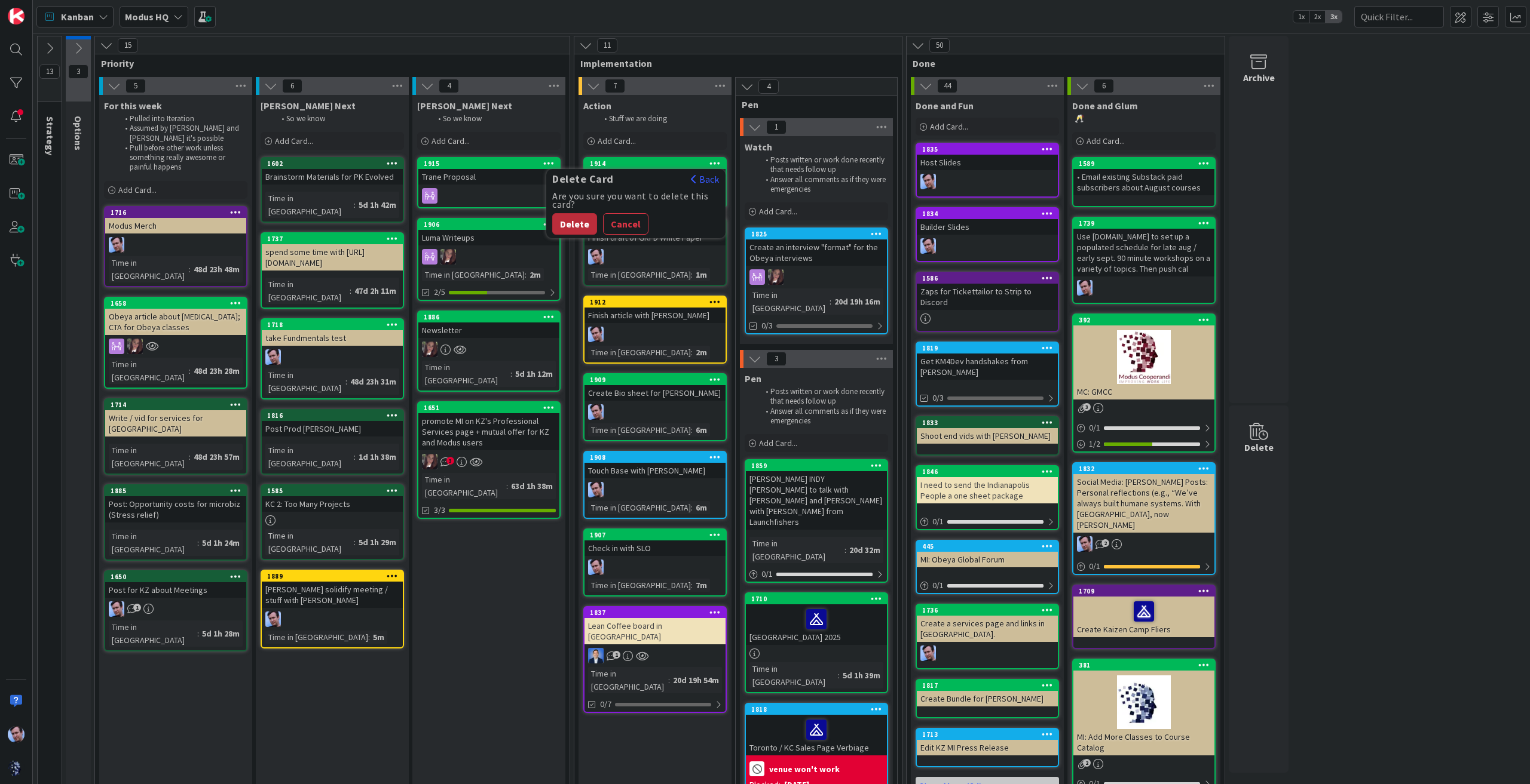
click at [570, 230] on button "Delete" at bounding box center [575, 224] width 45 height 22
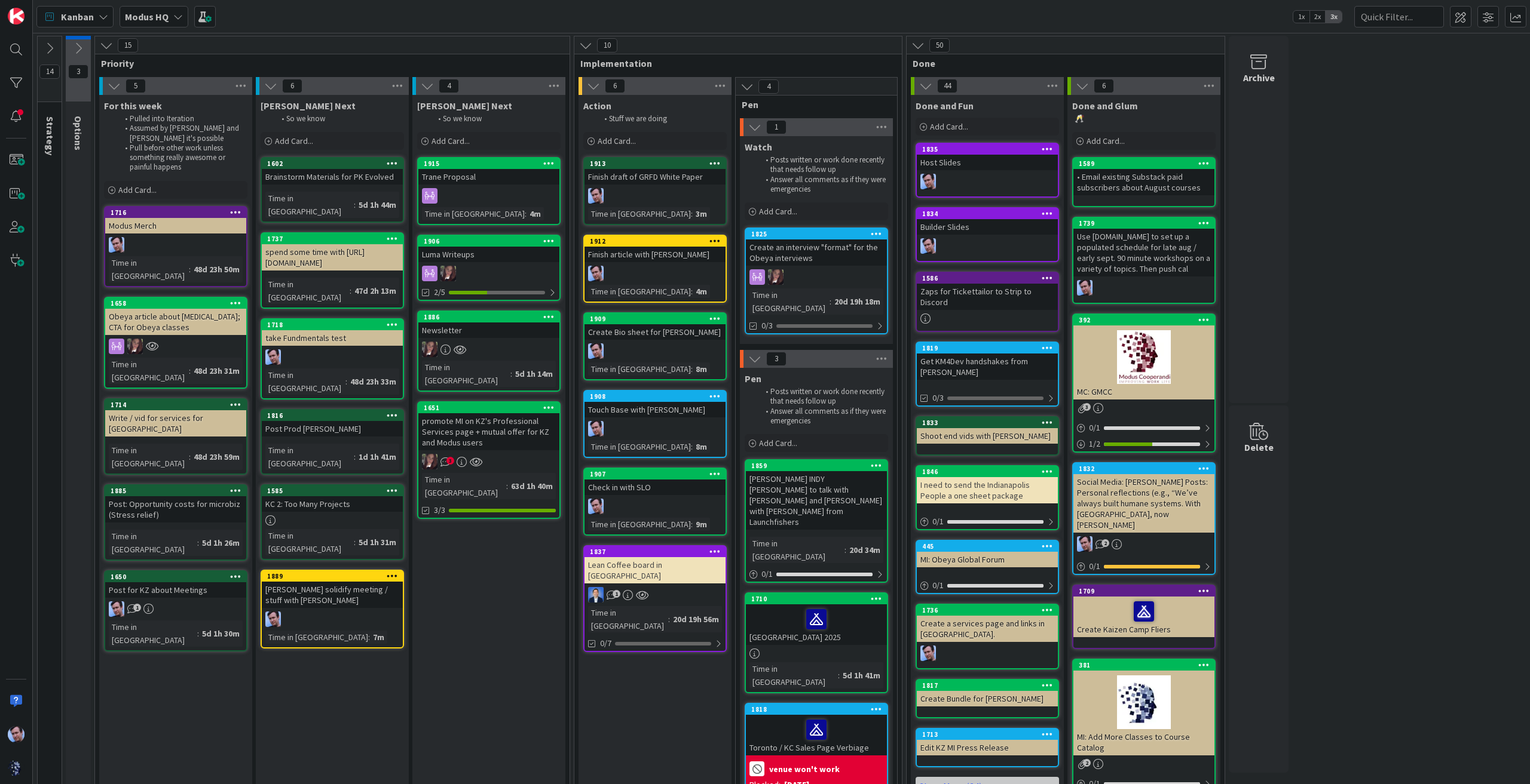
click at [1339, 68] on div "14 Strategy These are Modus GOALS and so these cards never move. 3 Options 15 P…" at bounding box center [782, 454] width 1492 height 836
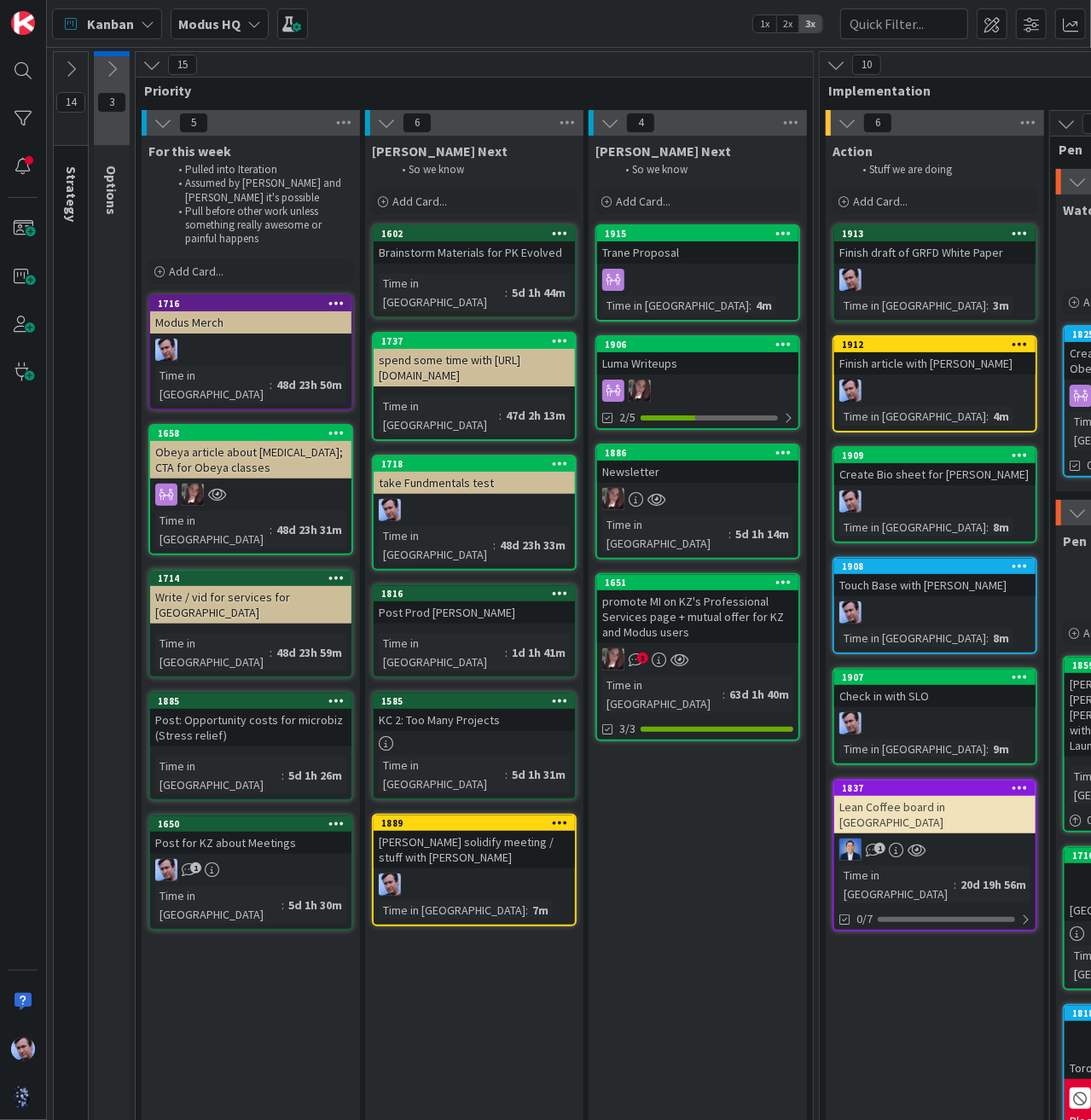
click at [168, 124] on icon at bounding box center [163, 122] width 19 height 19
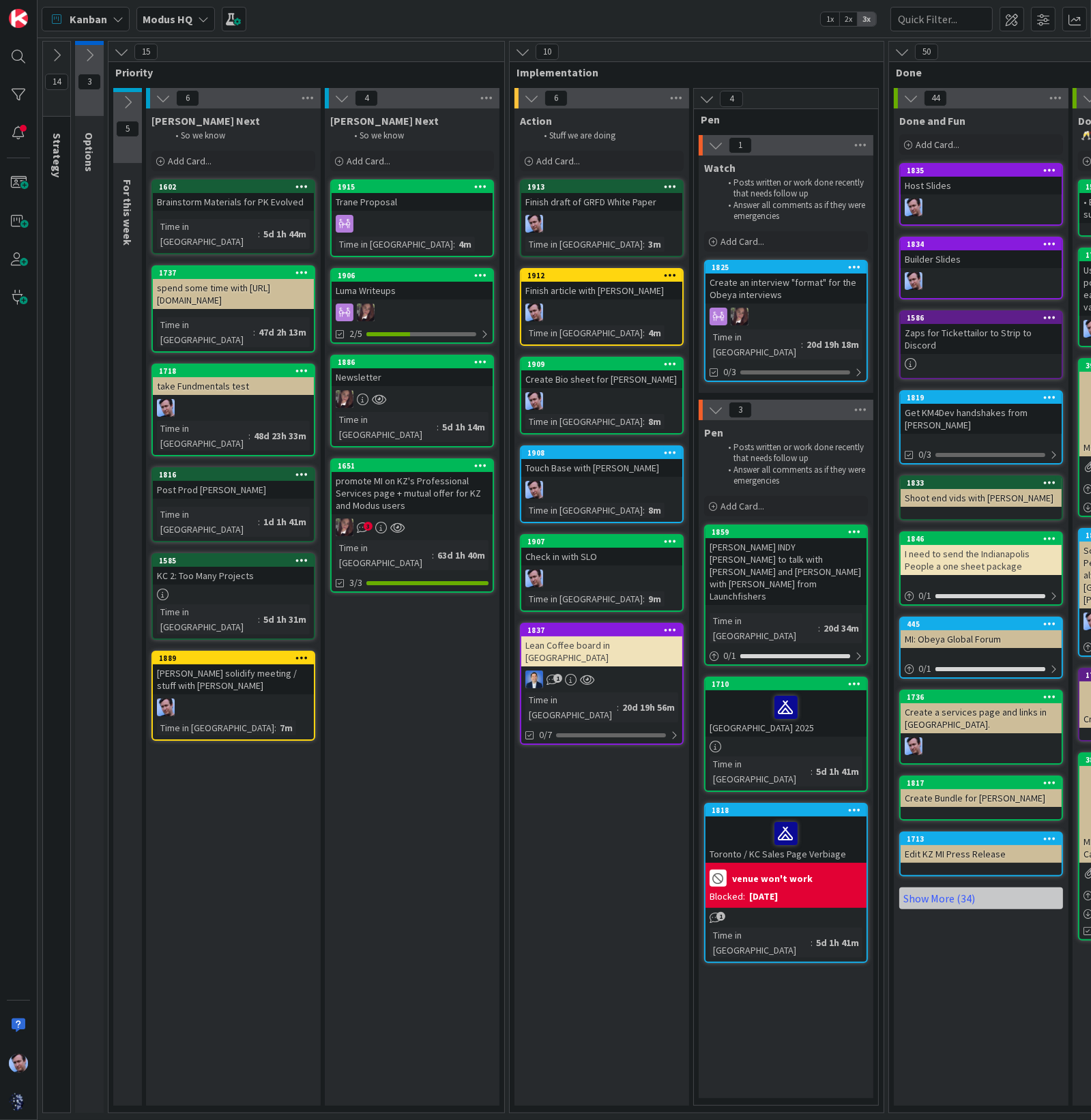
click at [908, 96] on icon at bounding box center [911, 98] width 15 height 15
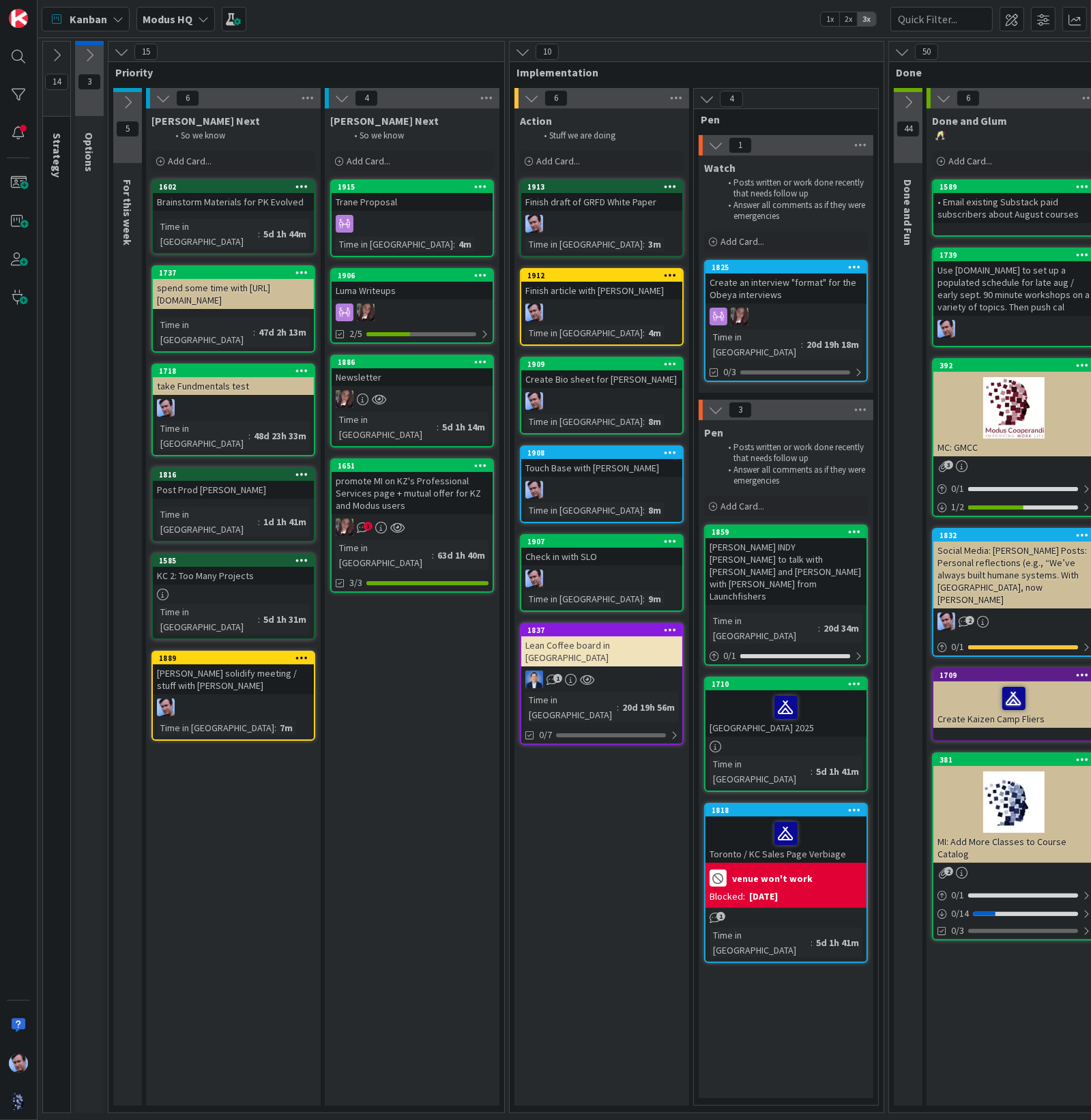
click at [941, 95] on icon at bounding box center [943, 98] width 15 height 15
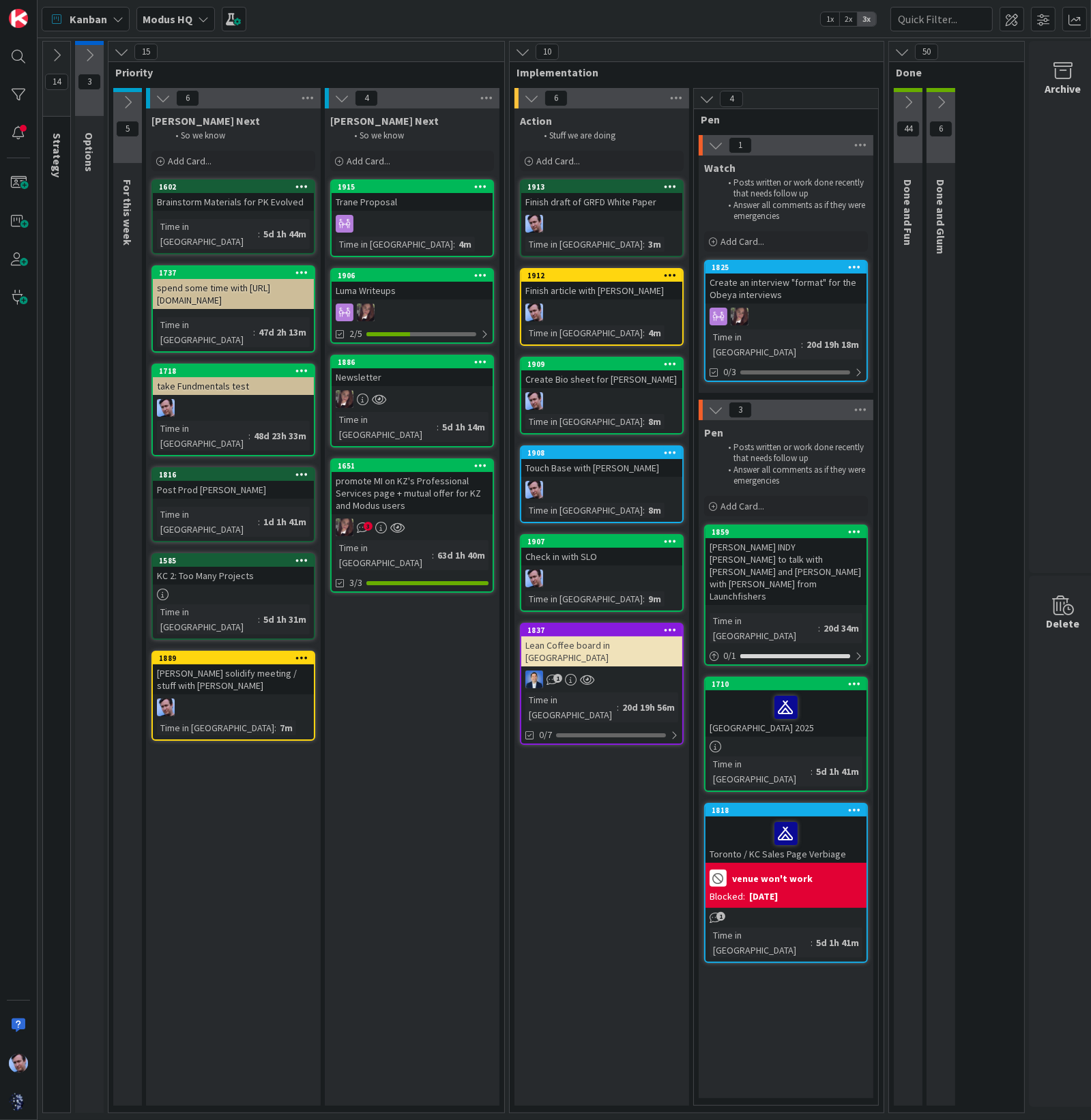
click at [910, 103] on icon at bounding box center [908, 102] width 15 height 15
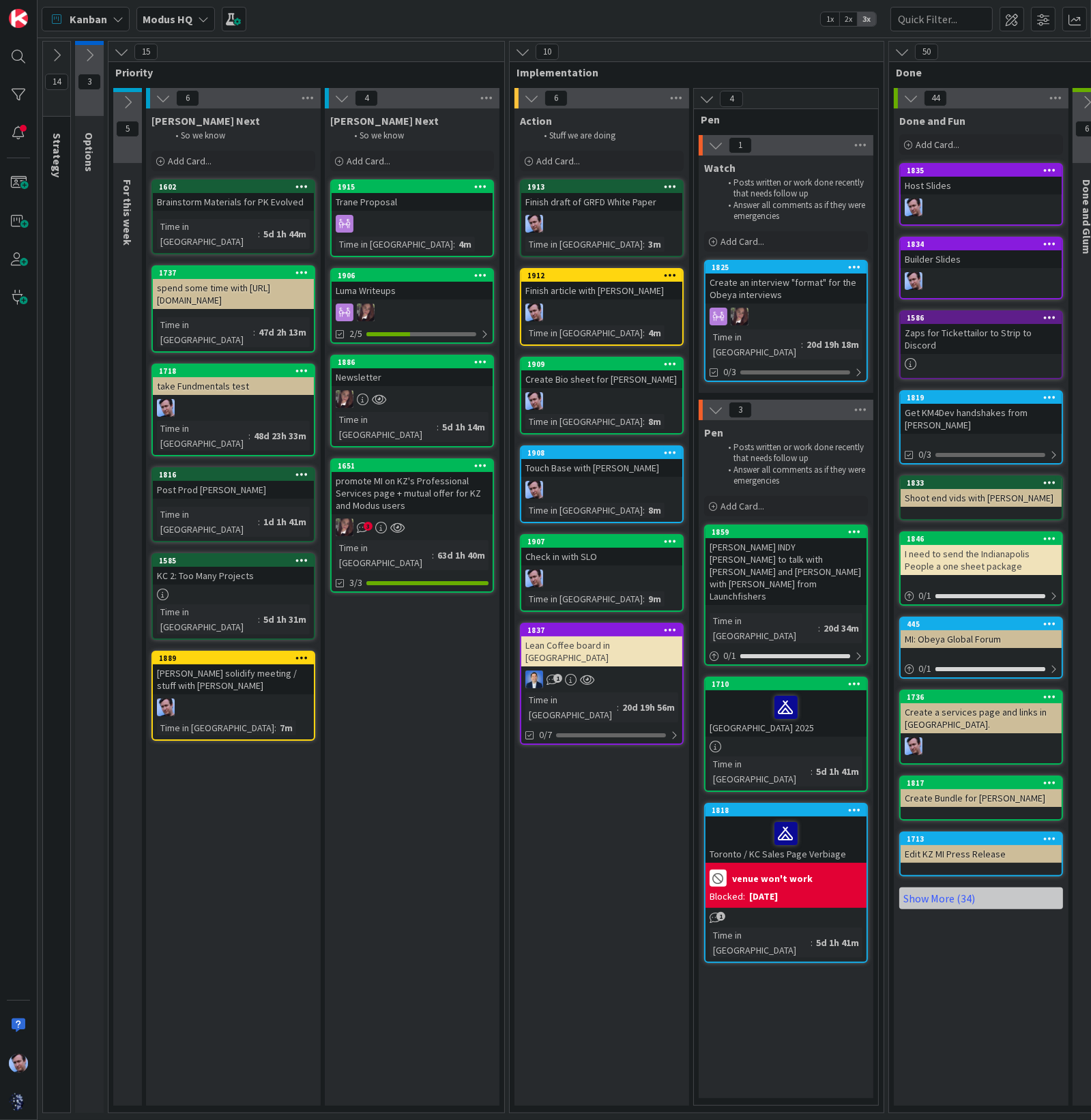
click at [902, 51] on icon at bounding box center [902, 52] width 15 height 15
